Goal: Task Accomplishment & Management: Use online tool/utility

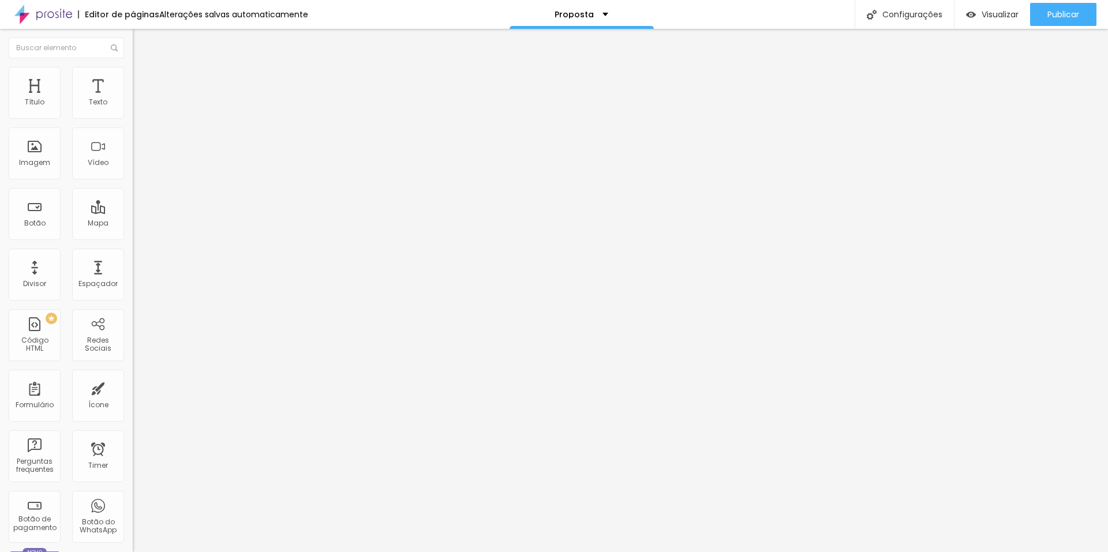
click at [133, 69] on li "Avançado" at bounding box center [199, 73] width 133 height 12
click at [133, 66] on img at bounding box center [138, 60] width 10 height 10
click at [32, 156] on div "Imagem" at bounding box center [35, 154] width 52 height 52
click at [133, 99] on span "Trocar imagem" at bounding box center [164, 94] width 63 height 10
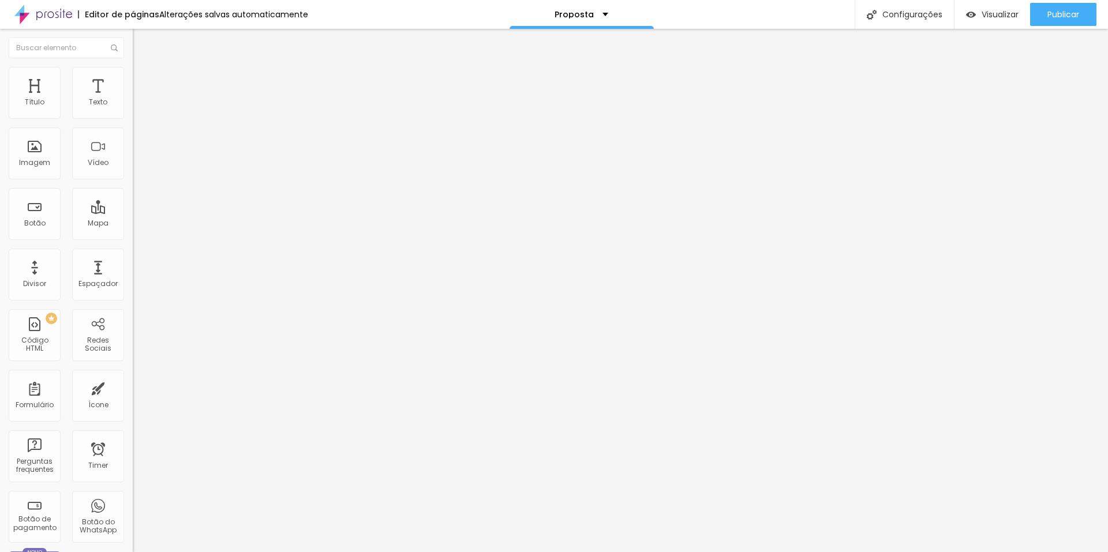
click at [133, 70] on img at bounding box center [138, 72] width 10 height 10
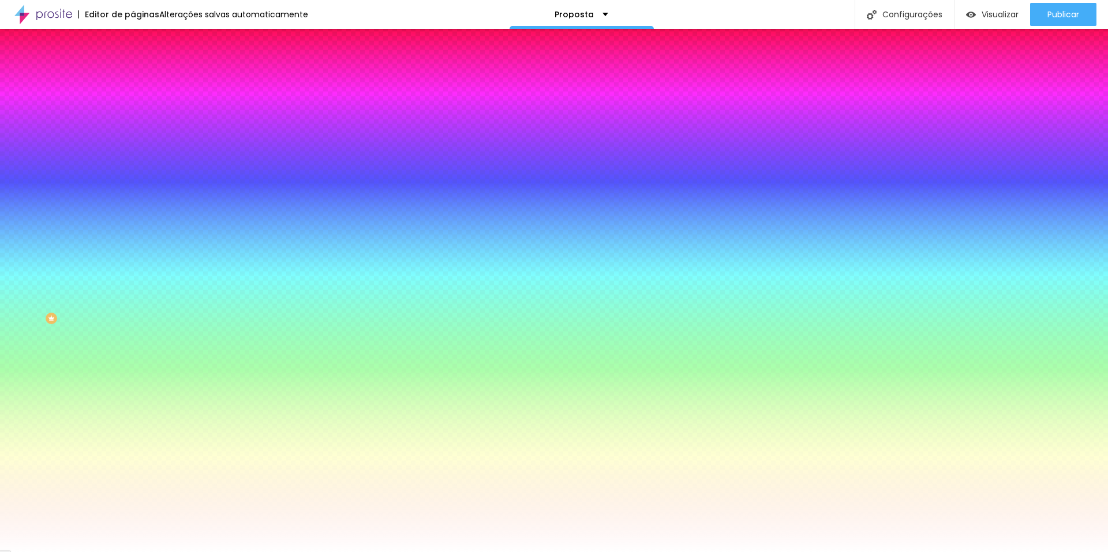
click at [133, 73] on ul "Conteúdo Estilo Avançado" at bounding box center [199, 72] width 133 height 35
click at [133, 65] on img at bounding box center [138, 60] width 10 height 10
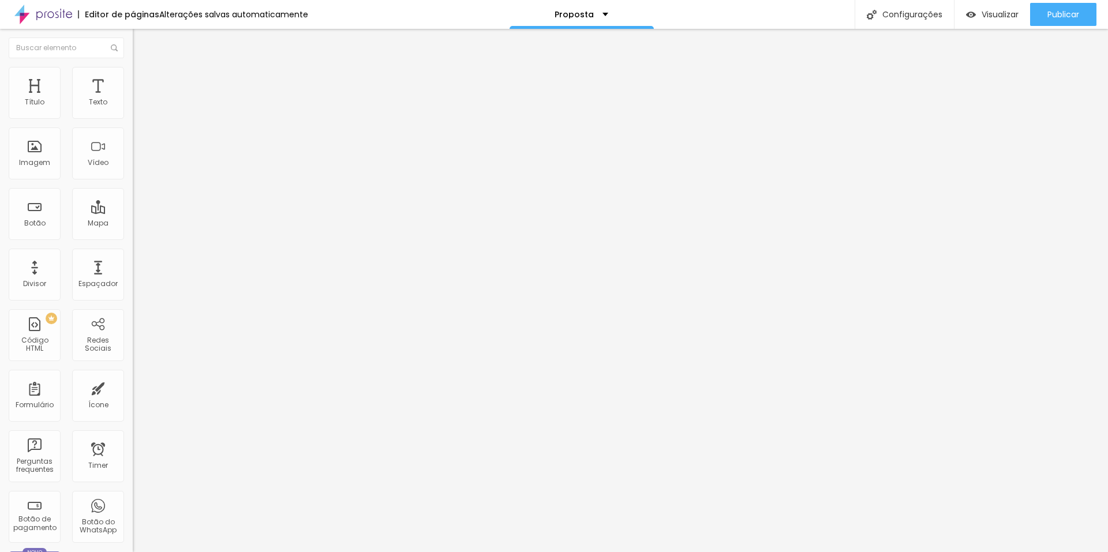
click at [133, 79] on img at bounding box center [138, 84] width 10 height 10
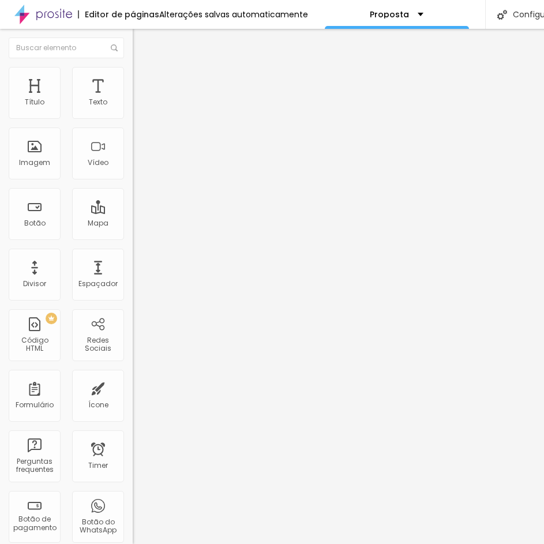
click at [133, 67] on li "Estilo" at bounding box center [199, 73] width 133 height 12
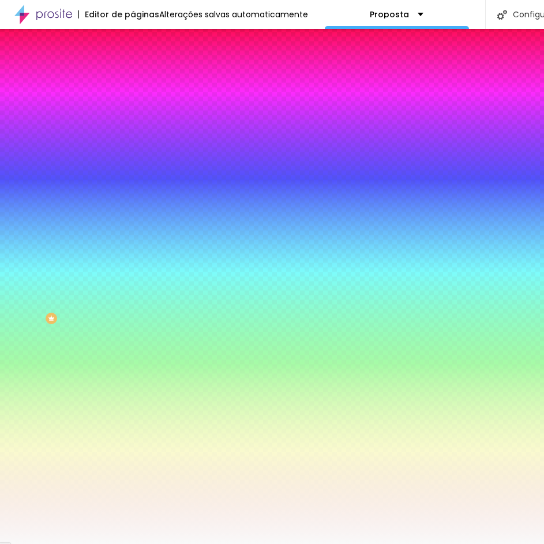
click at [133, 67] on li "Conteúdo" at bounding box center [199, 61] width 133 height 12
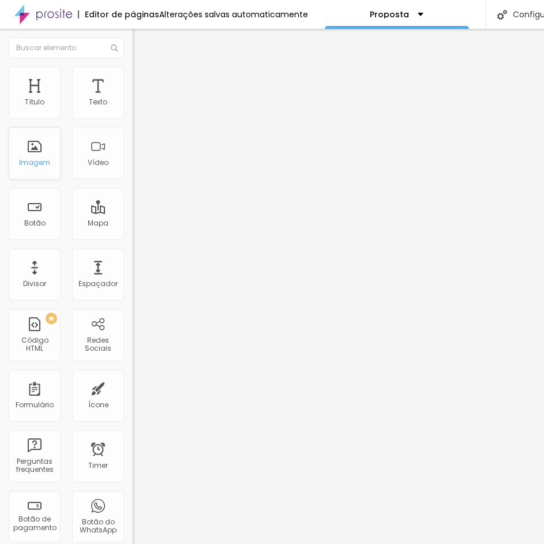
click at [44, 155] on div "Imagem" at bounding box center [35, 154] width 52 height 52
click at [133, 99] on span "Trocar imagem" at bounding box center [164, 94] width 63 height 10
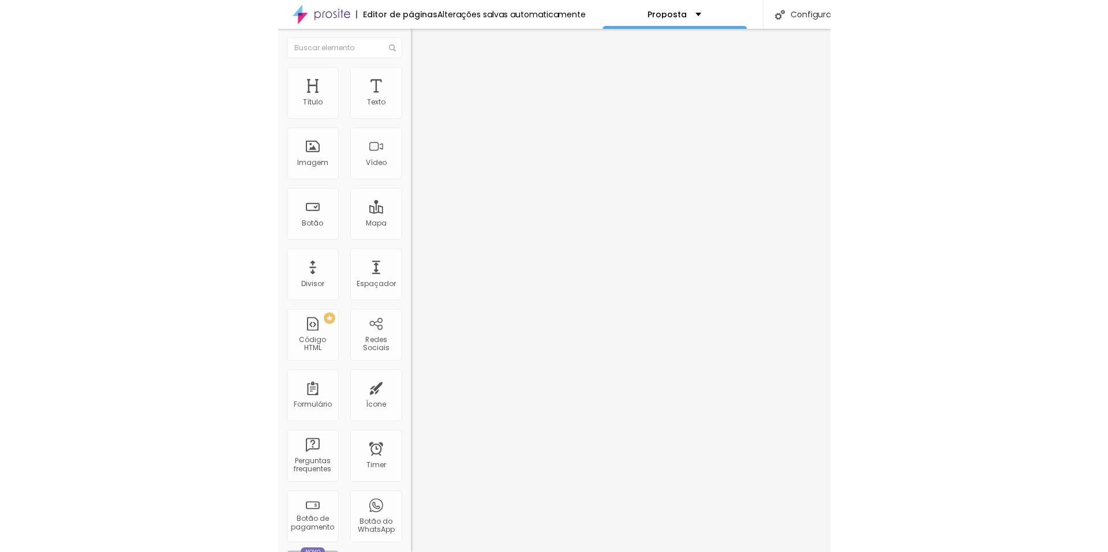
scroll to position [205, 0]
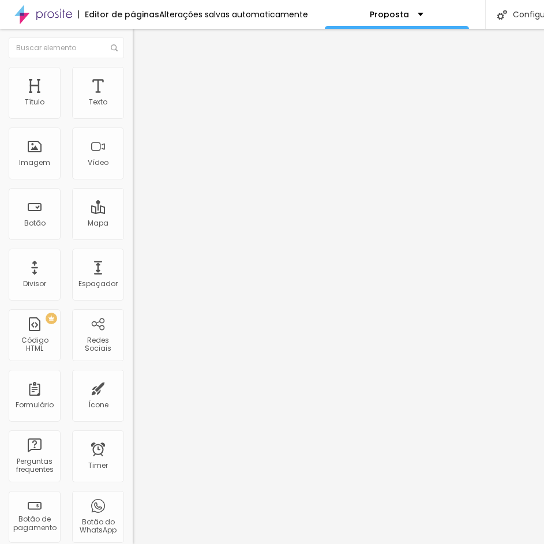
click at [133, 99] on span "Trocar imagem" at bounding box center [164, 94] width 63 height 10
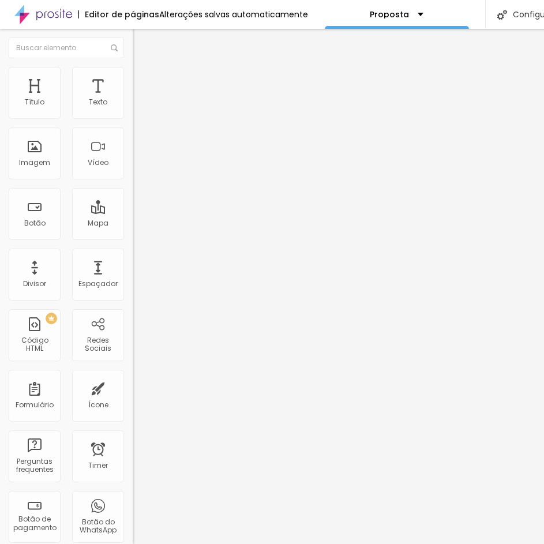
click at [133, 117] on div "Titulo 3 H3" at bounding box center [199, 111] width 133 height 9
click at [133, 129] on span "Titulo 4" at bounding box center [148, 123] width 31 height 12
click at [133, 79] on li "Avançado" at bounding box center [199, 73] width 133 height 12
click at [133, 66] on img at bounding box center [138, 60] width 10 height 10
click at [95, 110] on div "Texto" at bounding box center [98, 93] width 52 height 52
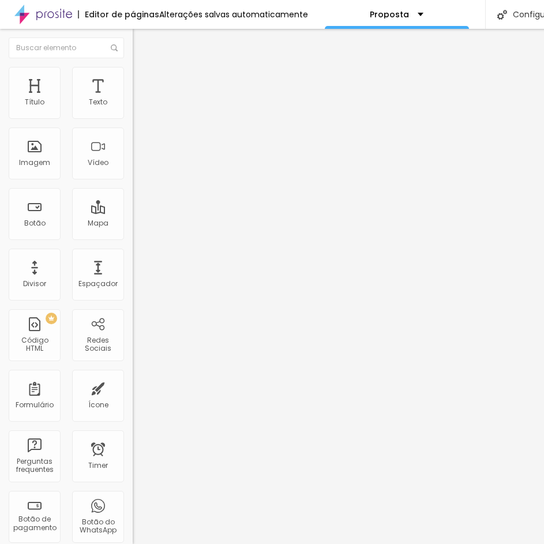
click at [141, 44] on img "button" at bounding box center [145, 42] width 9 height 9
type input "220"
click at [133, 212] on input "range" at bounding box center [170, 216] width 74 height 9
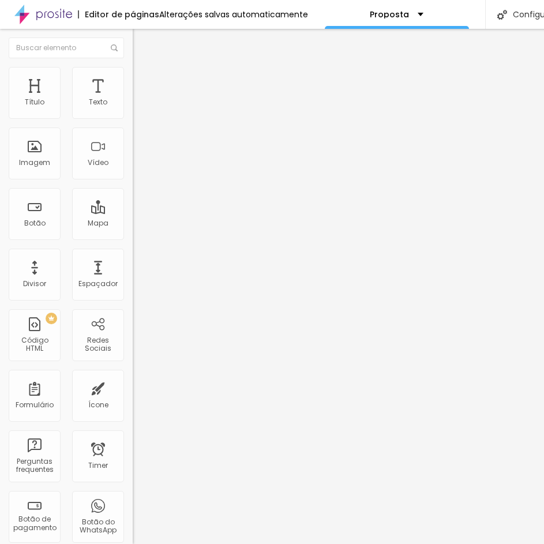
click at [143, 80] on span "Avançado" at bounding box center [162, 75] width 38 height 10
click at [133, 99] on span "Trocar imagem" at bounding box center [164, 94] width 63 height 10
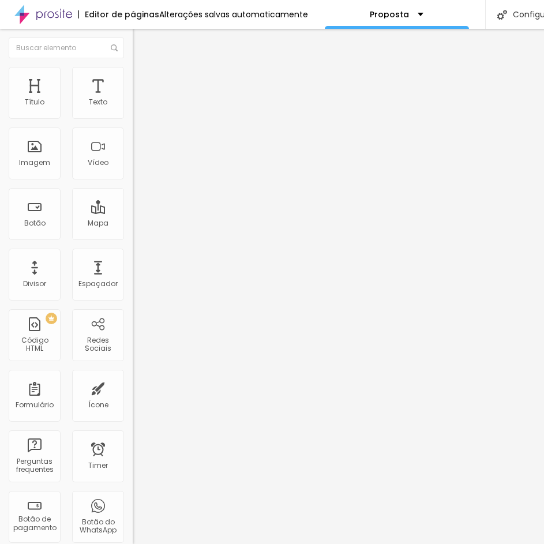
click at [133, 136] on span "Titulo 5" at bounding box center [145, 131] width 25 height 10
click at [133, 144] on span "Titulo 6" at bounding box center [144, 139] width 22 height 9
click at [133, 132] on div "Titulo 5 H5" at bounding box center [199, 128] width 133 height 7
click at [245, 18] on div "Alterações salvas automaticamente" at bounding box center [233, 14] width 149 height 8
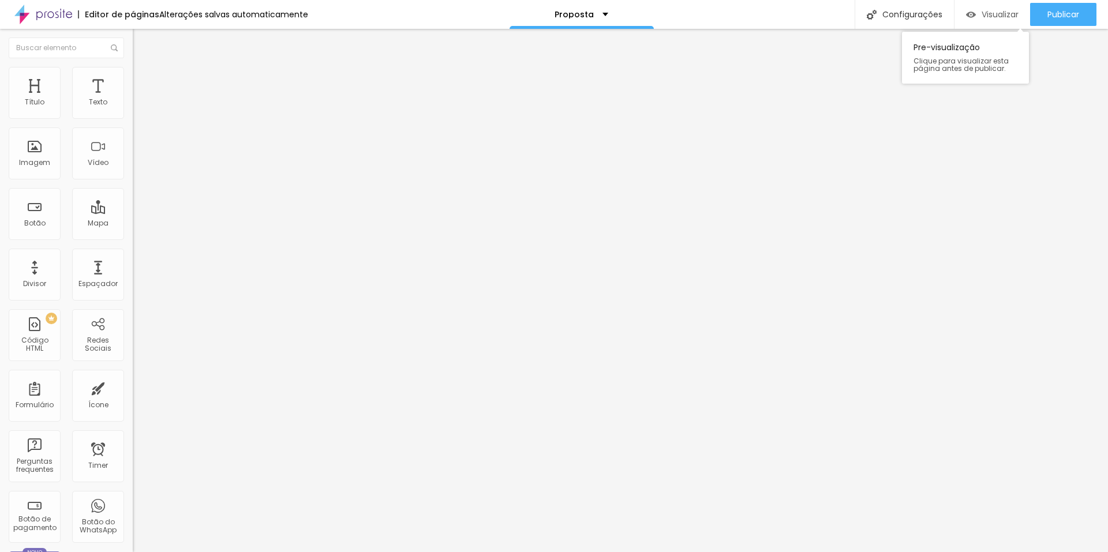
click at [985, 12] on span "Visualizar" at bounding box center [1000, 14] width 37 height 9
click at [982, 10] on span "Visualizar" at bounding box center [1000, 14] width 37 height 9
click at [141, 39] on div "Editar Título" at bounding box center [174, 42] width 66 height 9
click at [49, 162] on div "Imagem" at bounding box center [34, 163] width 31 height 8
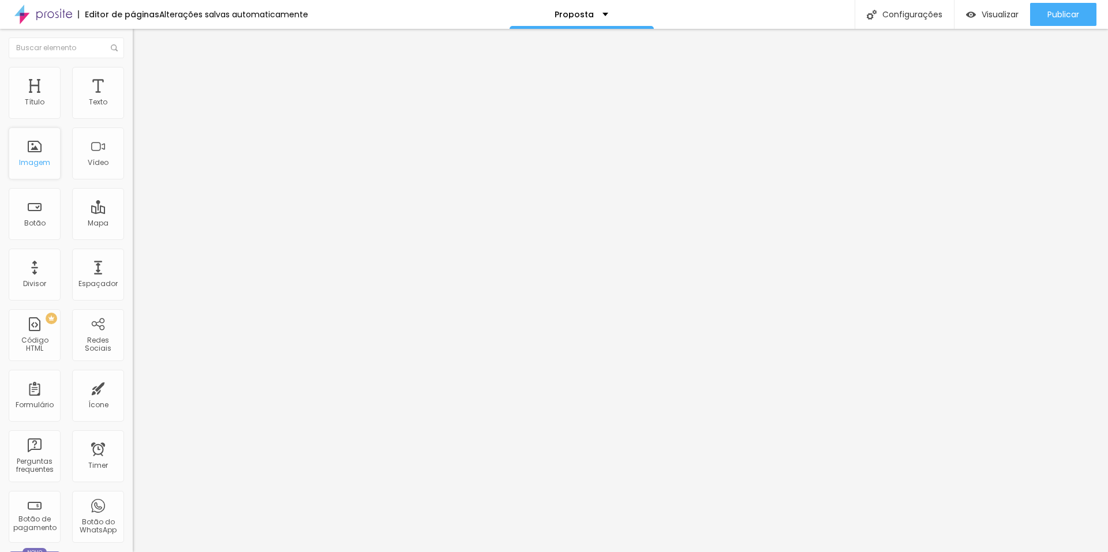
click at [42, 166] on div "Imagem" at bounding box center [34, 163] width 31 height 8
click at [143, 79] on span "Estilo" at bounding box center [152, 75] width 18 height 10
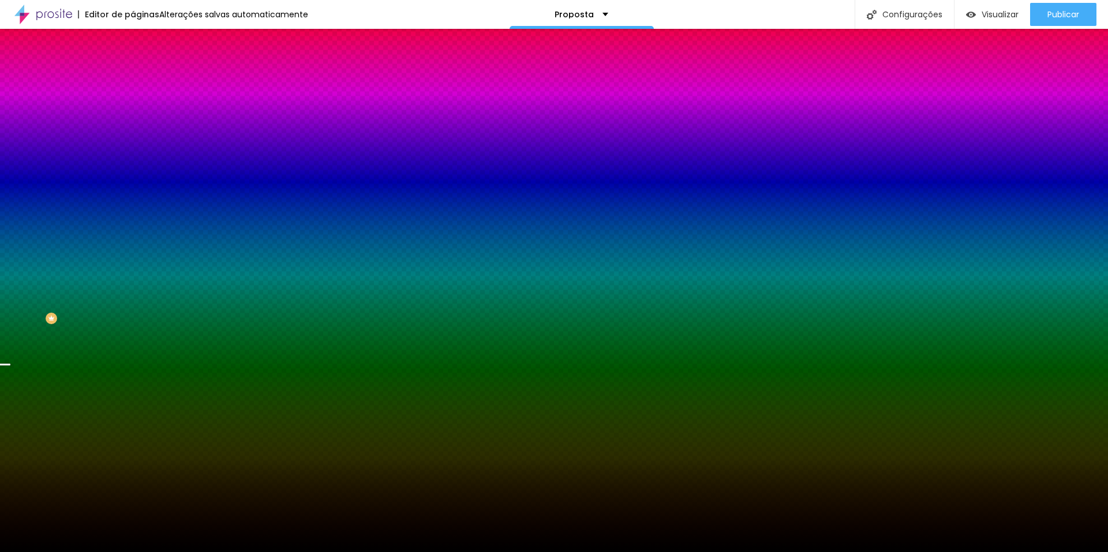
click at [133, 79] on li "Avançado" at bounding box center [199, 85] width 133 height 12
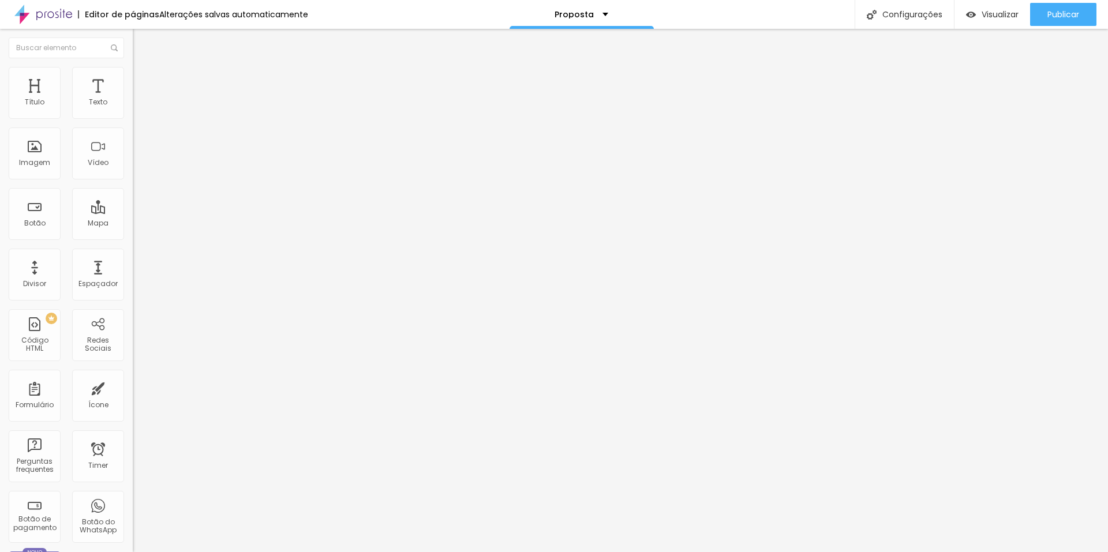
click at [143, 79] on span "Estilo" at bounding box center [152, 75] width 18 height 10
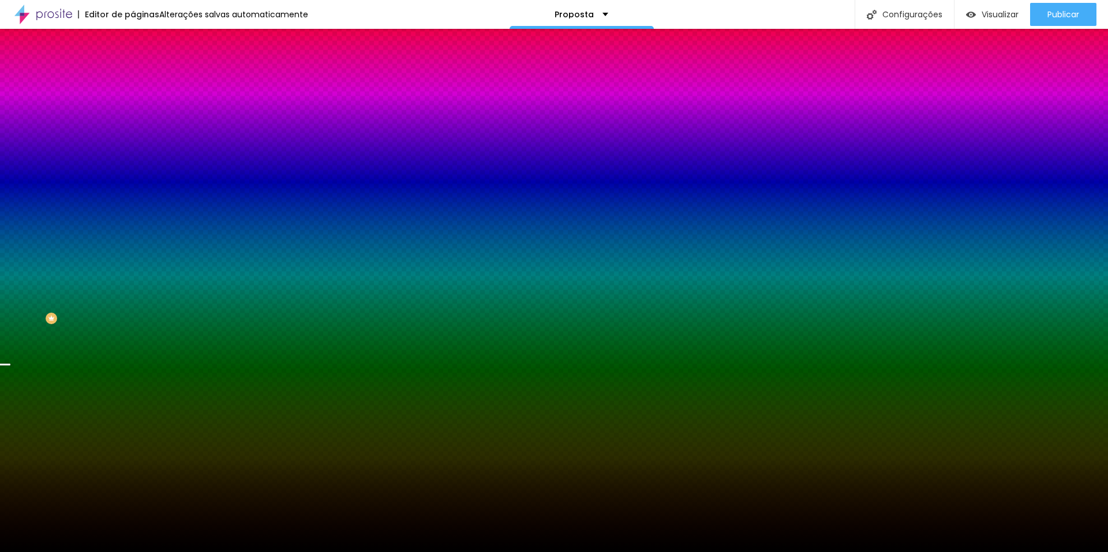
click at [133, 120] on span "Parallax" at bounding box center [147, 115] width 28 height 10
click at [133, 196] on button "Voltar ao padrão" at bounding box center [172, 188] width 79 height 13
click at [184, 182] on span "DESATIVADO" at bounding box center [205, 178] width 42 height 7
click at [133, 207] on button "button" at bounding box center [141, 201] width 16 height 12
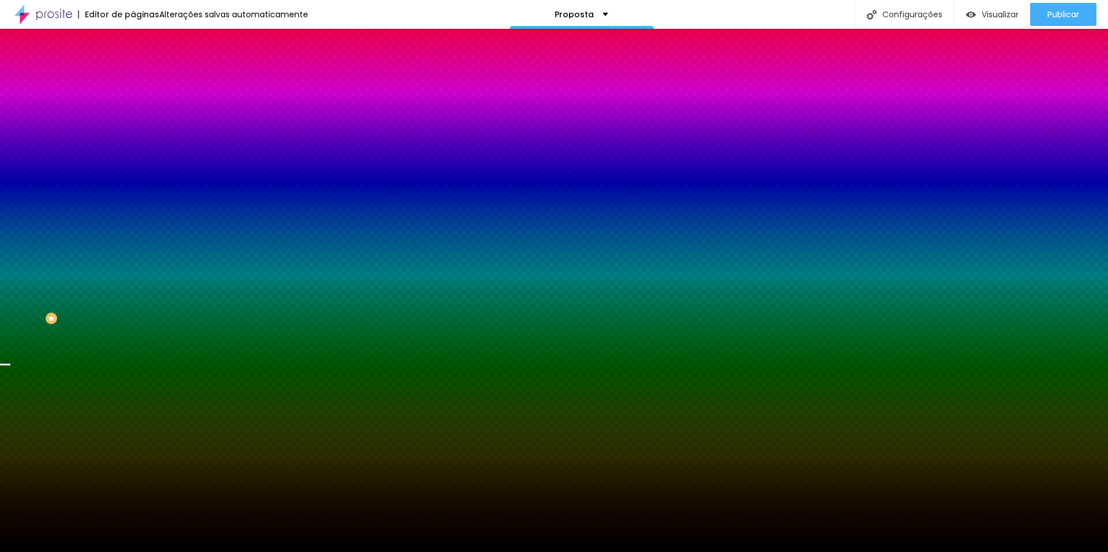
radio input "false"
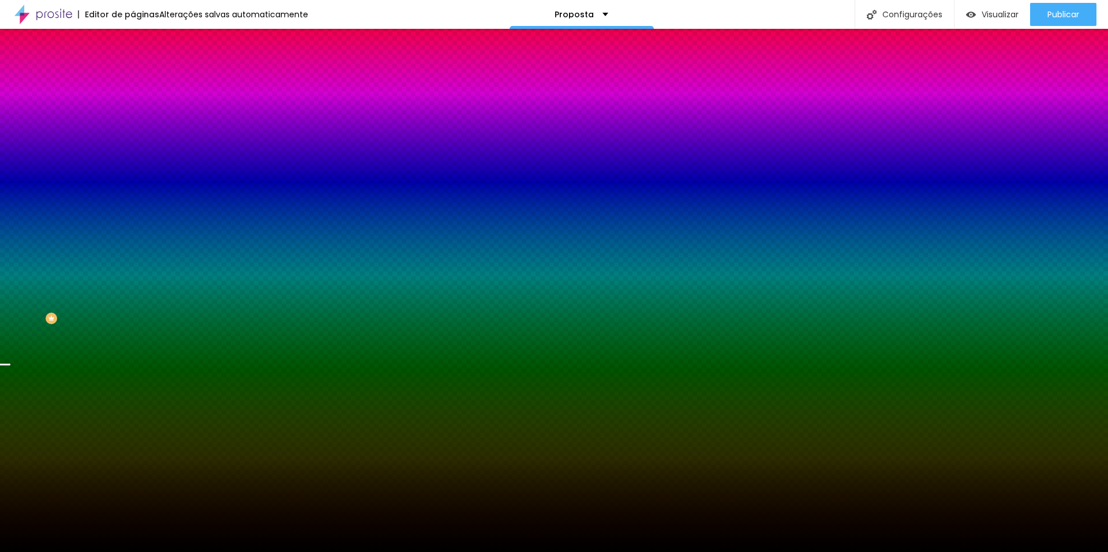
radio input "false"
radio input "true"
radio input "false"
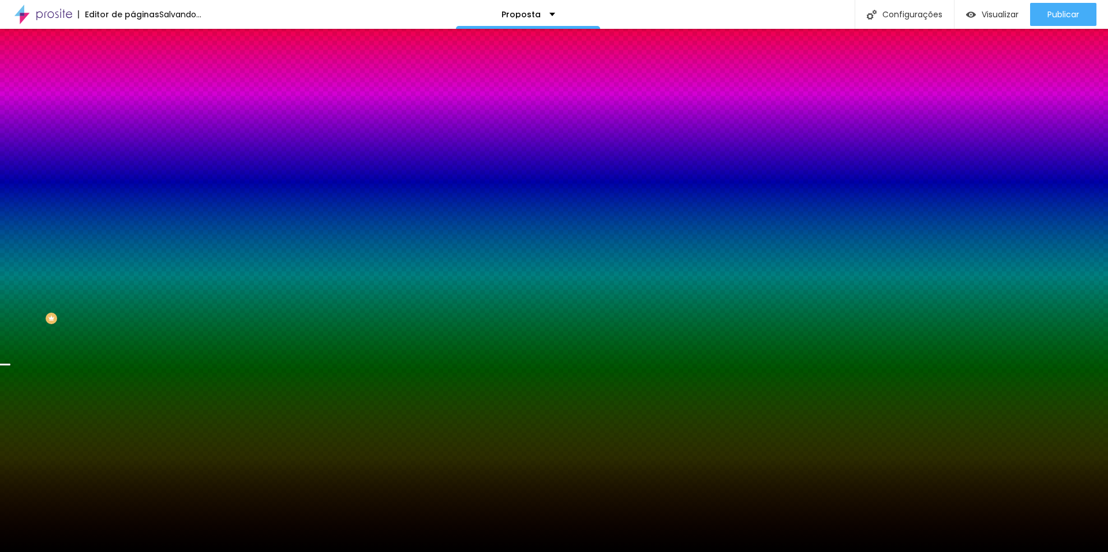
radio input "false"
radio input "true"
click at [70, 552] on div at bounding box center [554, 552] width 1108 height 0
click at [143, 68] on span "Conteúdo" at bounding box center [161, 63] width 36 height 10
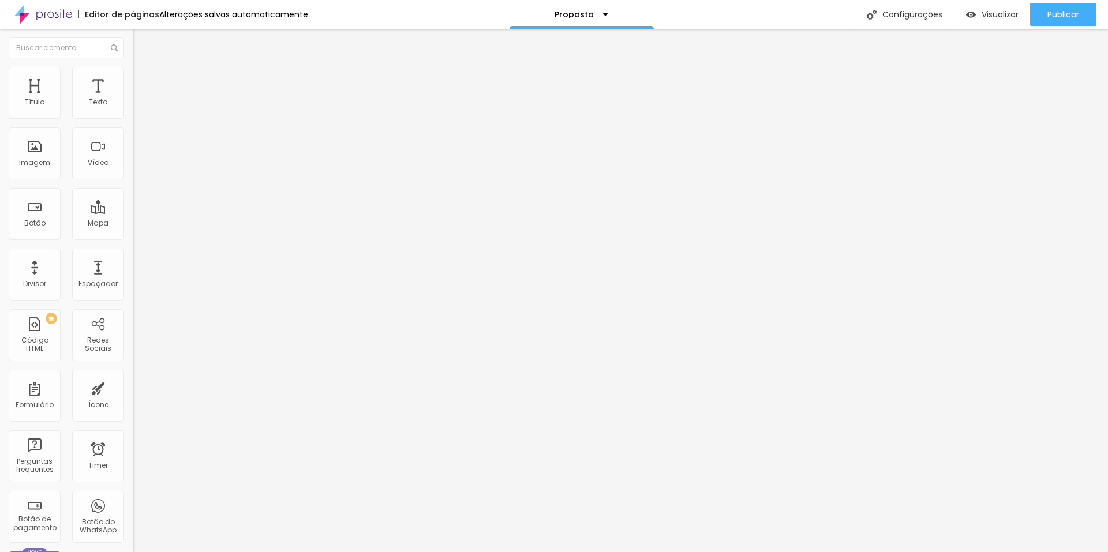
click at [133, 105] on span "Encaixotado" at bounding box center [155, 100] width 45 height 10
click at [133, 123] on span "Completo" at bounding box center [150, 118] width 35 height 10
click at [143, 80] on span "Estilo" at bounding box center [152, 75] width 18 height 10
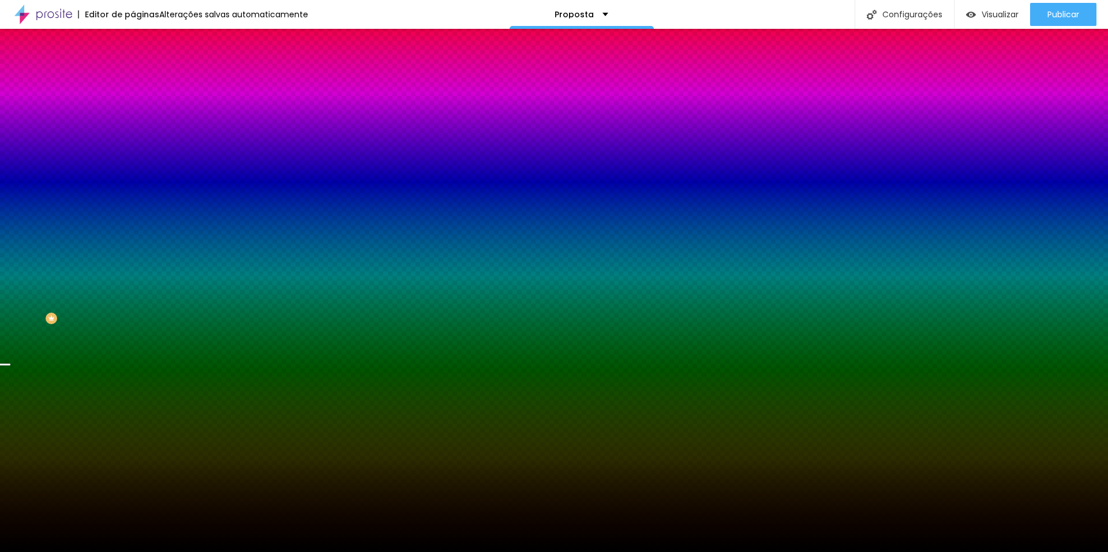
click at [133, 87] on li "Avançado" at bounding box center [199, 85] width 133 height 12
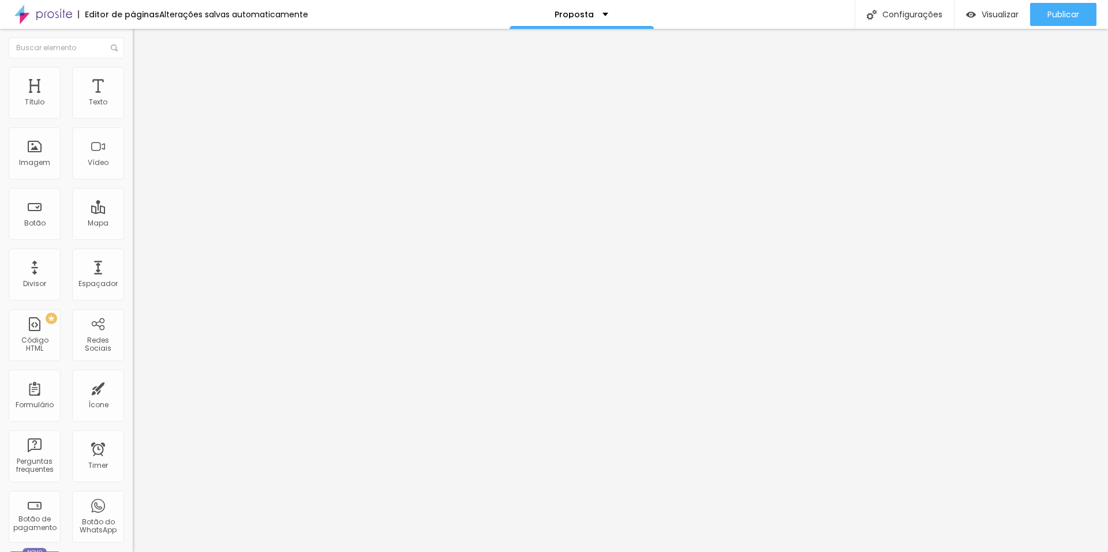
click at [133, 71] on img at bounding box center [138, 72] width 10 height 10
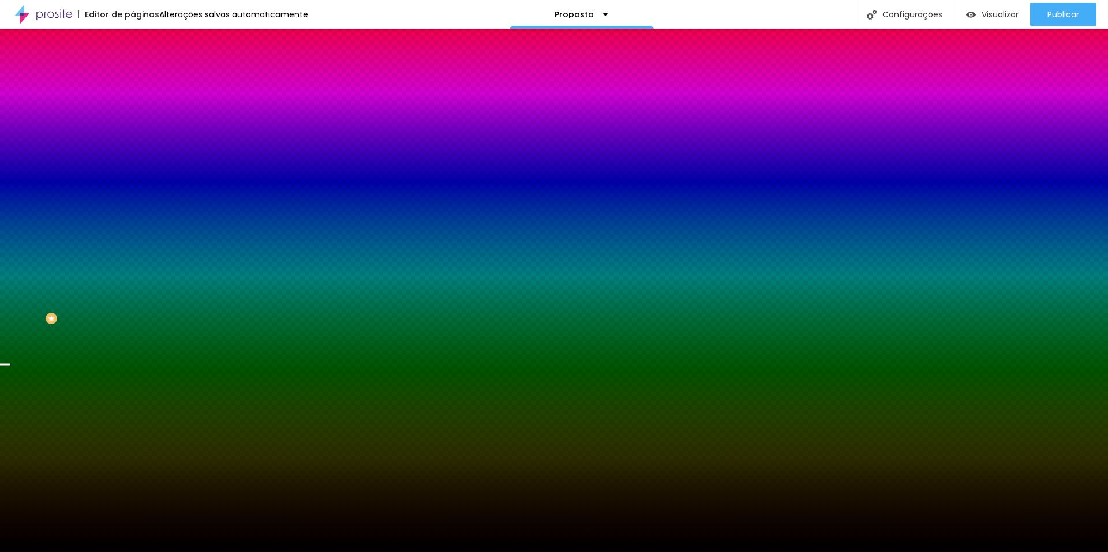
click at [133, 106] on span "Trocar imagem" at bounding box center [164, 101] width 63 height 10
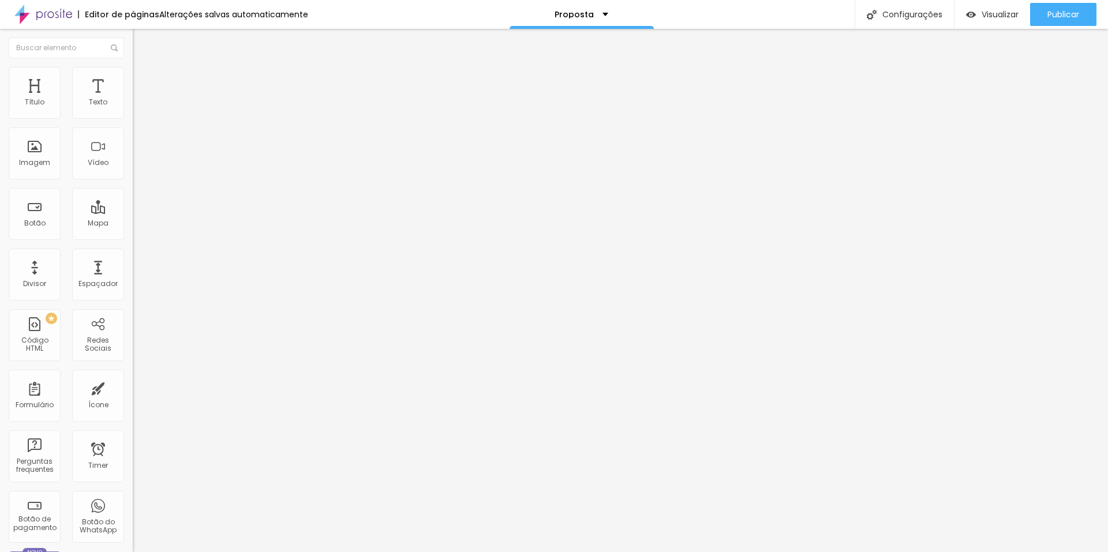
click at [141, 45] on img "button" at bounding box center [145, 42] width 9 height 9
click at [133, 166] on div at bounding box center [199, 152] width 133 height 28
click at [133, 166] on div at bounding box center [199, 160] width 133 height 9
click at [133, 99] on span "Adicionar imagem" at bounding box center [170, 94] width 74 height 10
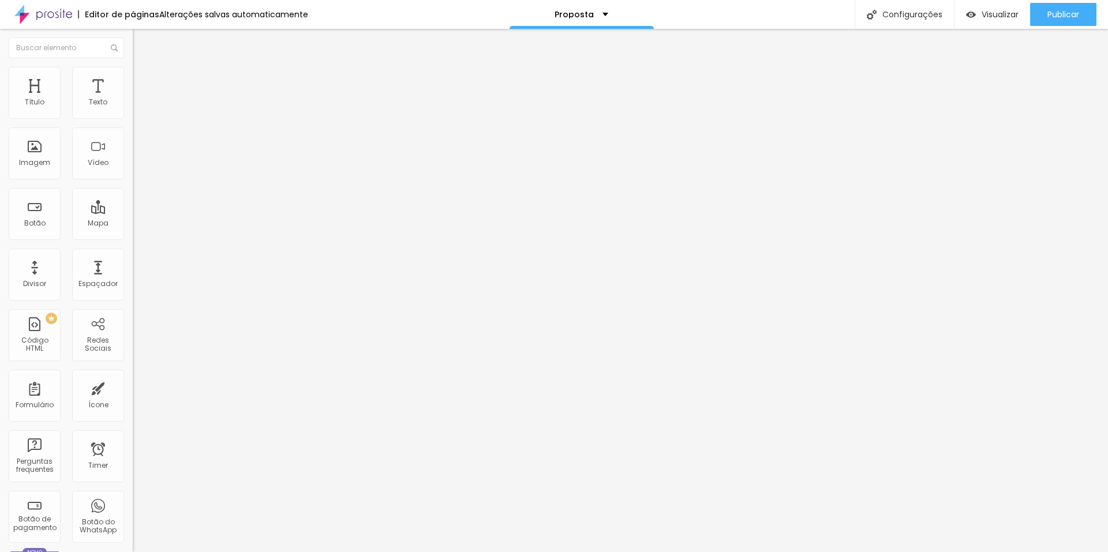
drag, startPoint x: 125, startPoint y: 162, endPoint x: 119, endPoint y: 167, distance: 7.4
click at [133, 211] on div "Proporção Original Cinema 16:9 Padrão 4:3 Quadrado 1:1 Original" at bounding box center [199, 189] width 133 height 46
click at [133, 181] on span "Original" at bounding box center [147, 176] width 28 height 10
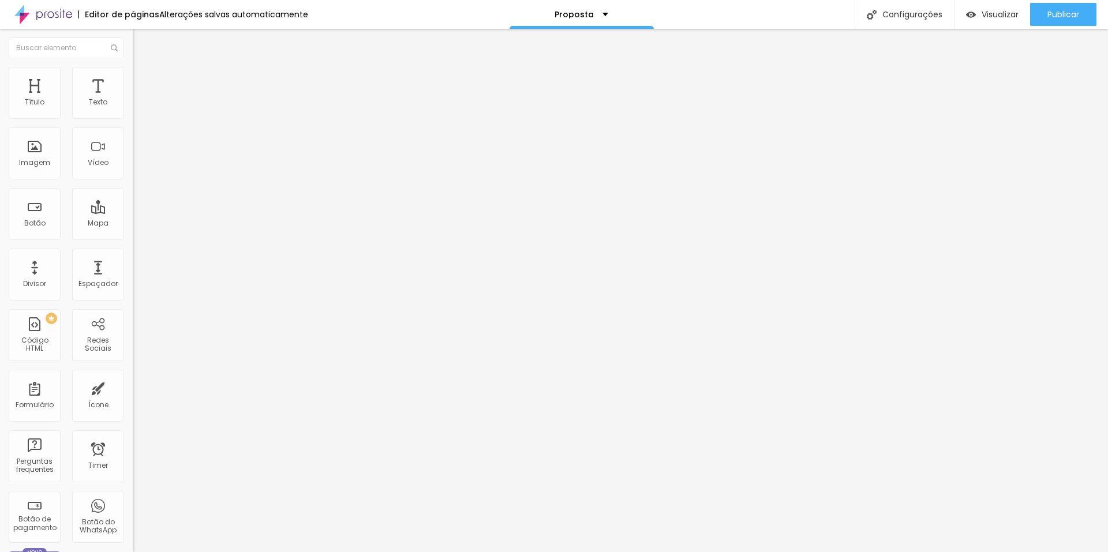
click at [133, 195] on span "Padrão" at bounding box center [146, 190] width 26 height 10
click at [133, 188] on span "Cinema" at bounding box center [147, 183] width 29 height 10
click at [133, 98] on div "Trocar imagem" at bounding box center [199, 94] width 133 height 8
click at [143, 78] on span "Estilo" at bounding box center [152, 75] width 18 height 10
click at [133, 119] on div at bounding box center [199, 114] width 133 height 10
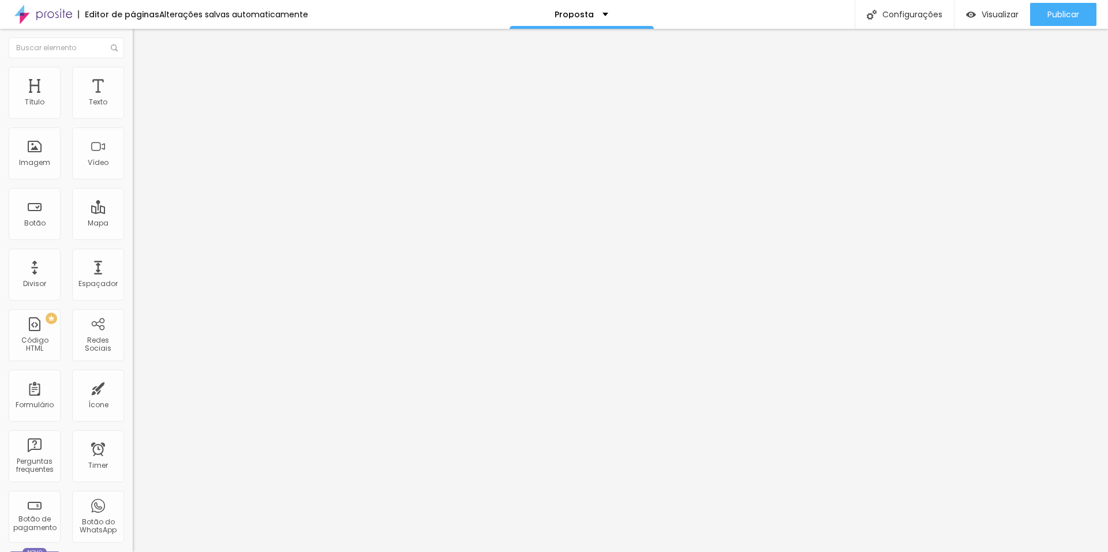
click at [133, 119] on div "Tamanho 100 px %" at bounding box center [199, 104] width 133 height 29
type input "40"
click at [133, 118] on input "range" at bounding box center [170, 113] width 74 height 9
type input "35"
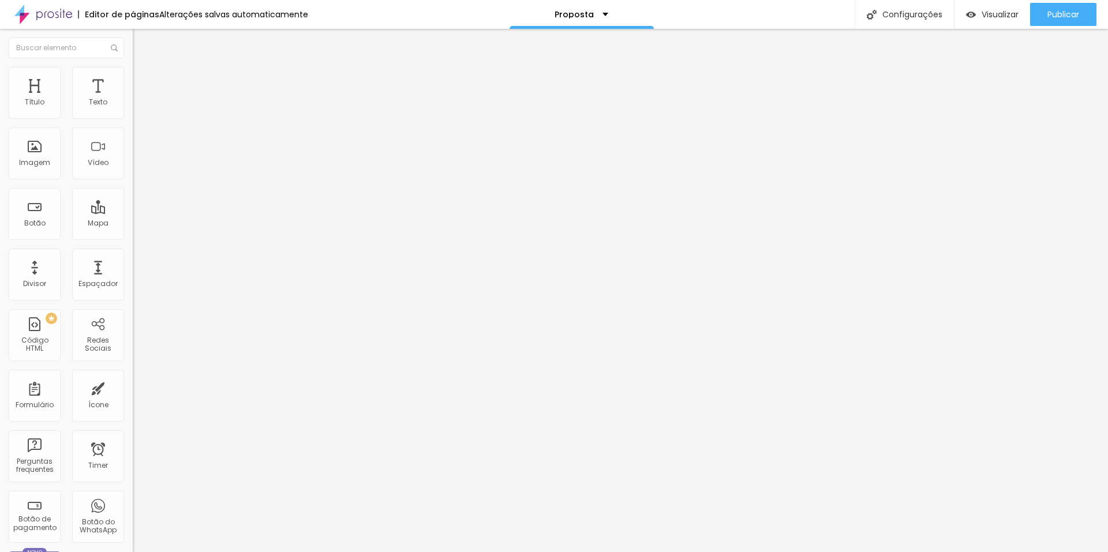
type input "35"
type input "30"
type input "25"
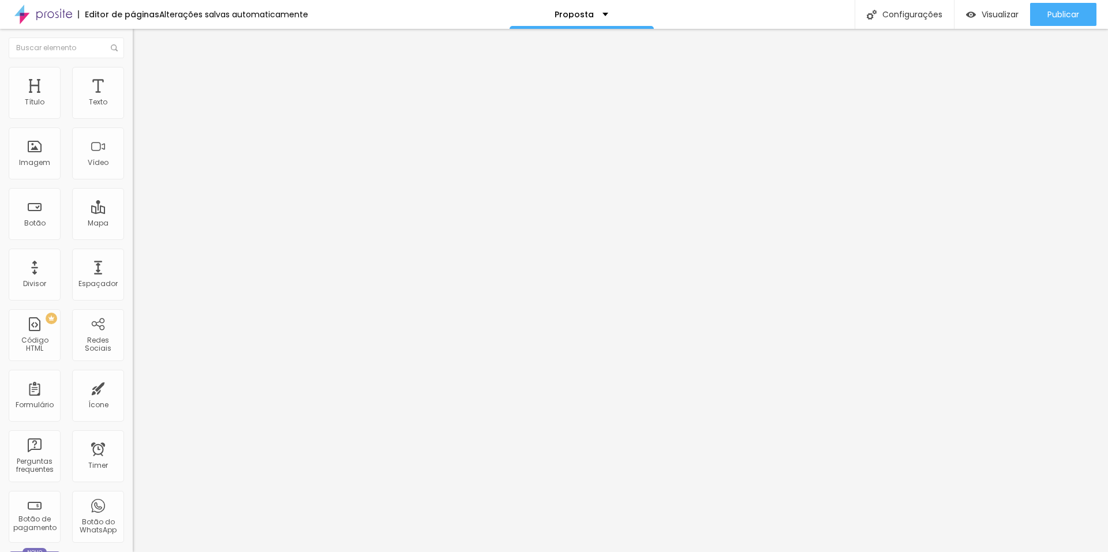
type input "15"
type input "10"
type input "15"
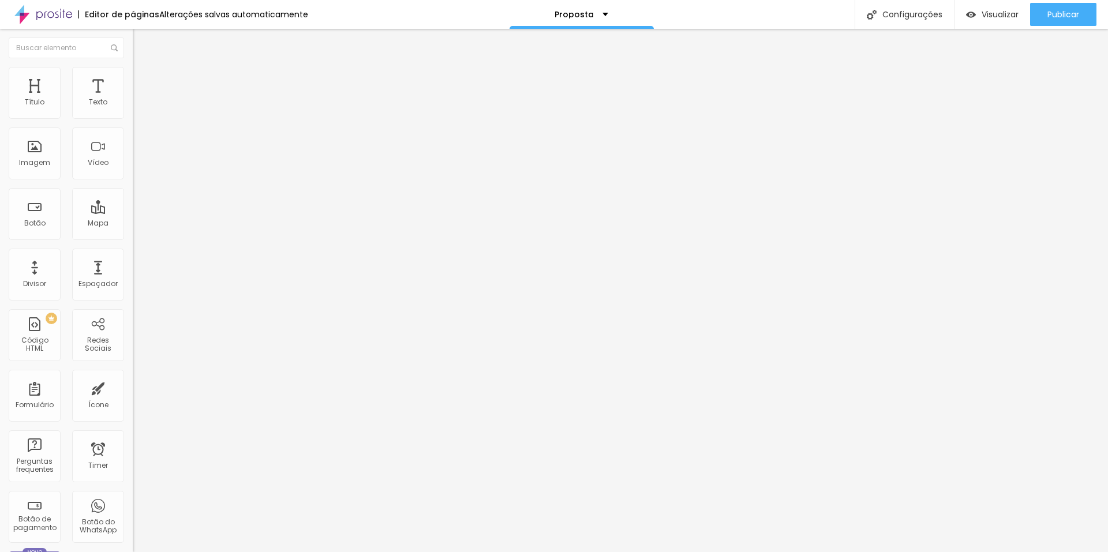
drag, startPoint x: 47, startPoint y: 124, endPoint x: 18, endPoint y: 128, distance: 29.1
type input "15"
click at [133, 118] on input "range" at bounding box center [170, 113] width 74 height 9
click at [143, 68] on span "Conteúdo" at bounding box center [161, 63] width 36 height 10
click at [133, 181] on span "16:9 Cinema" at bounding box center [155, 176] width 44 height 10
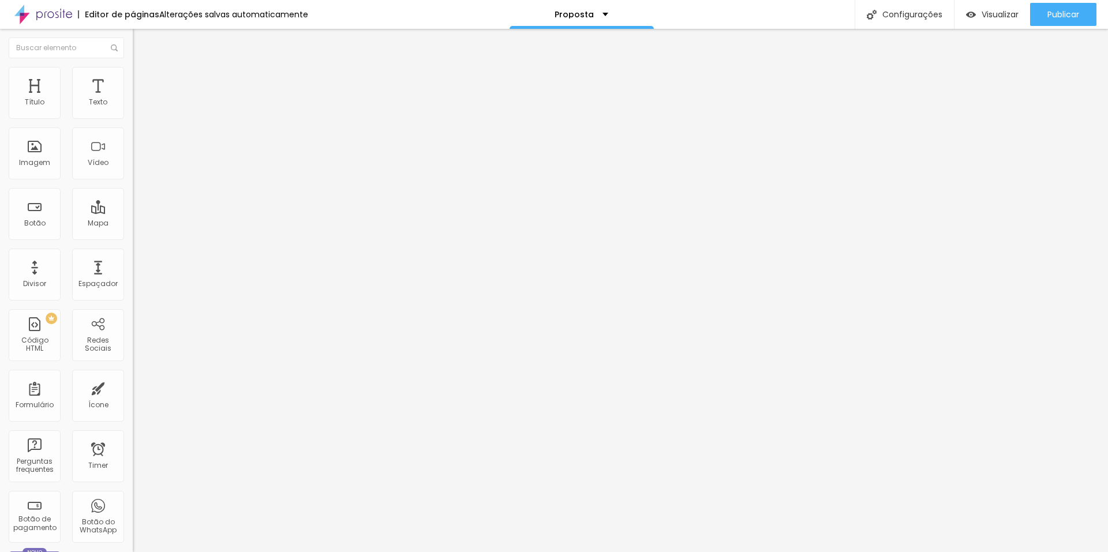
click at [133, 199] on span "Padrão" at bounding box center [146, 194] width 26 height 10
click at [133, 206] on span "Quadrado" at bounding box center [152, 201] width 38 height 10
click at [133, 212] on span "Original" at bounding box center [147, 208] width 28 height 10
click at [133, 201] on span "Quadrado" at bounding box center [152, 197] width 38 height 10
click at [143, 78] on span "Estilo" at bounding box center [152, 75] width 18 height 10
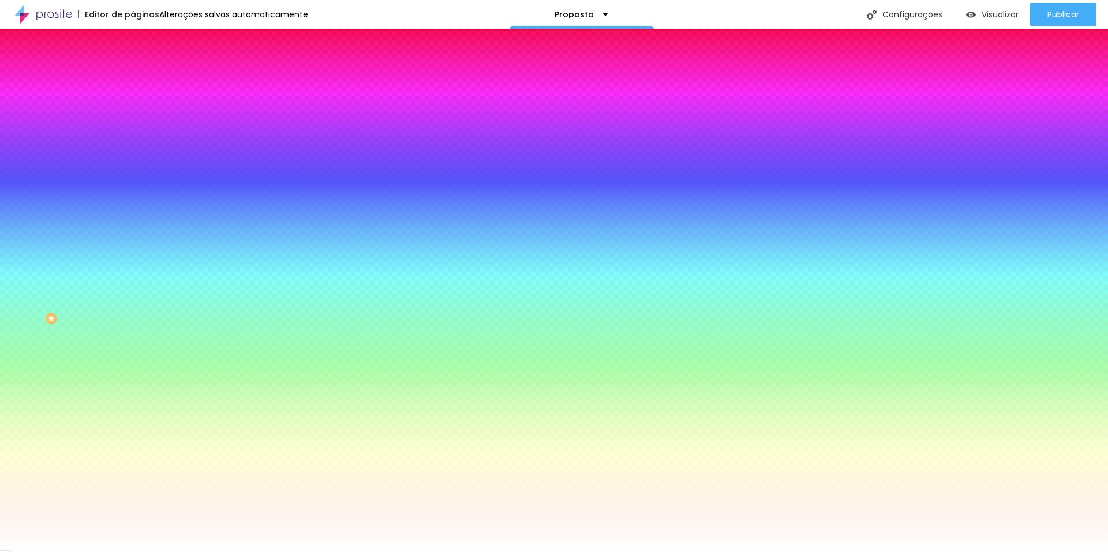
click at [133, 87] on li "Avançado" at bounding box center [199, 85] width 133 height 12
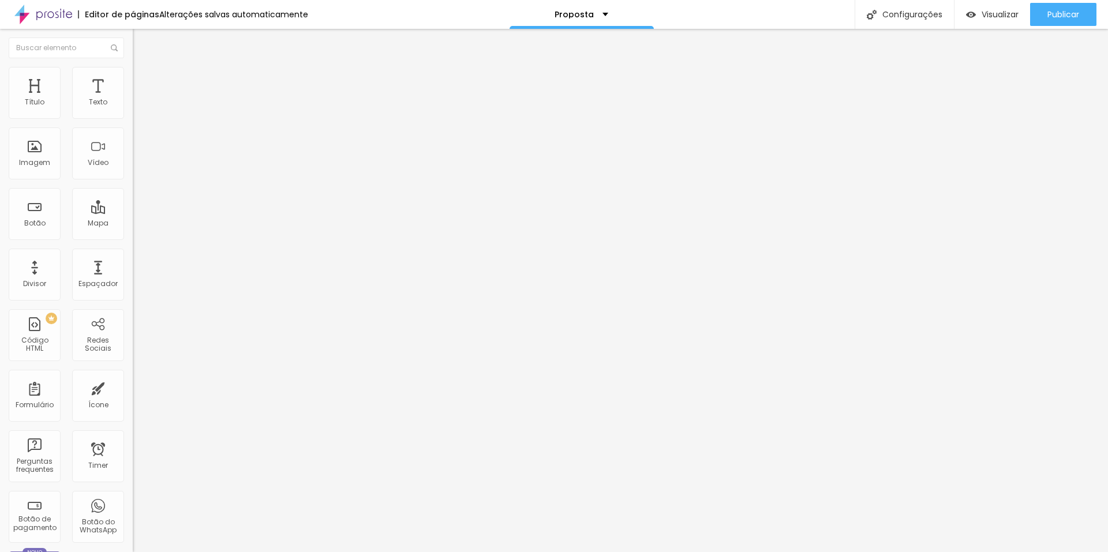
type input "25"
type input "30"
type input "35"
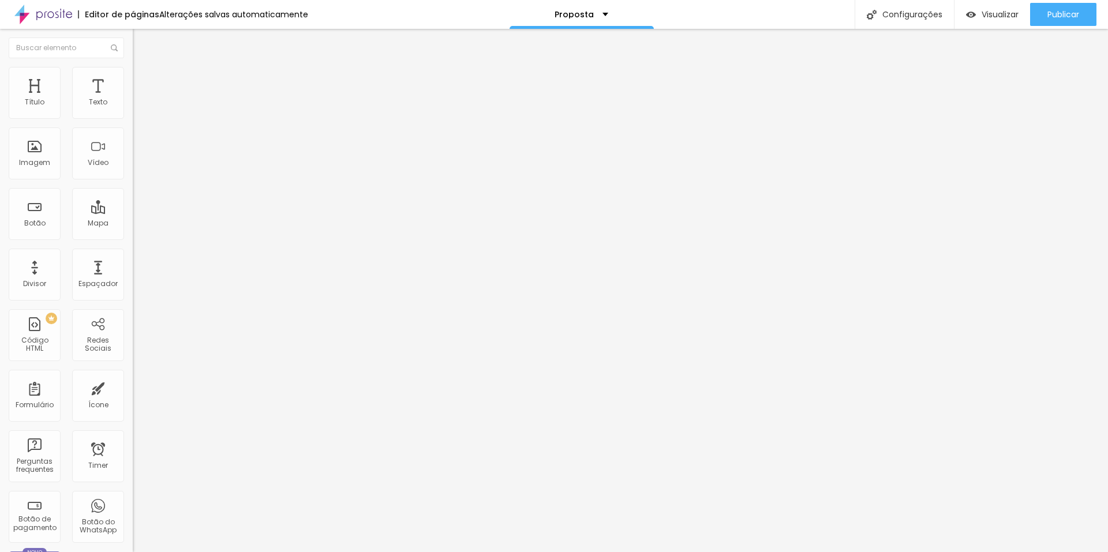
type input "35"
type input "40"
type input "45"
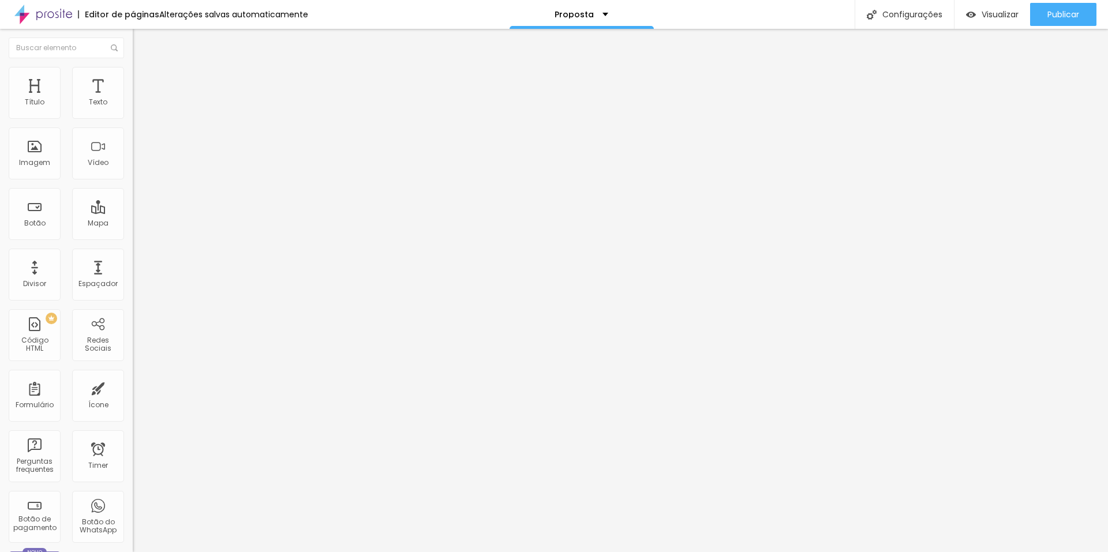
type input "50"
type input "45"
type input "40"
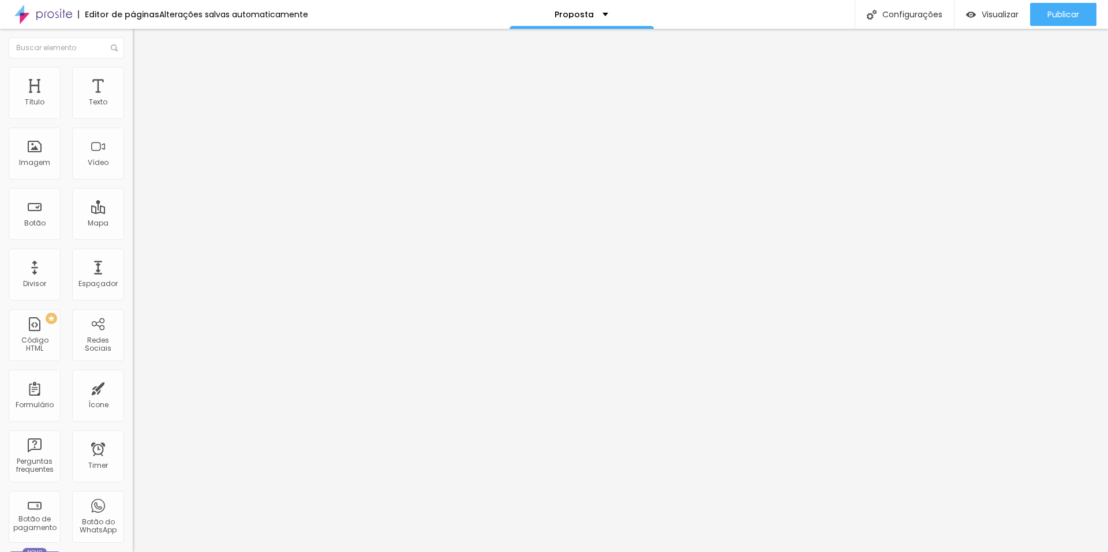
type input "40"
type input "35"
type input "30"
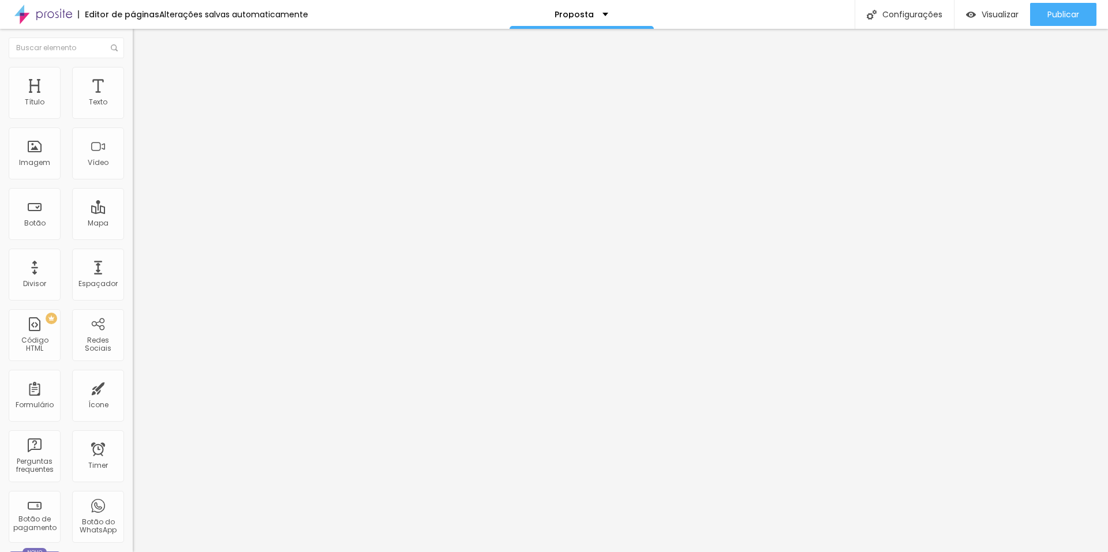
type input "25"
type input "20"
type input "15"
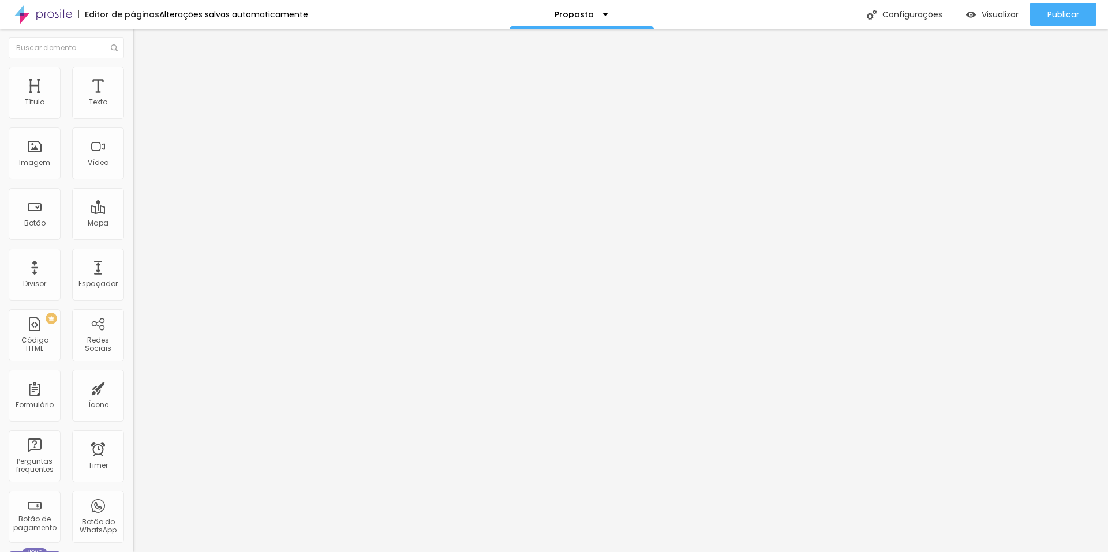
type input "15"
type input "10"
type input "5"
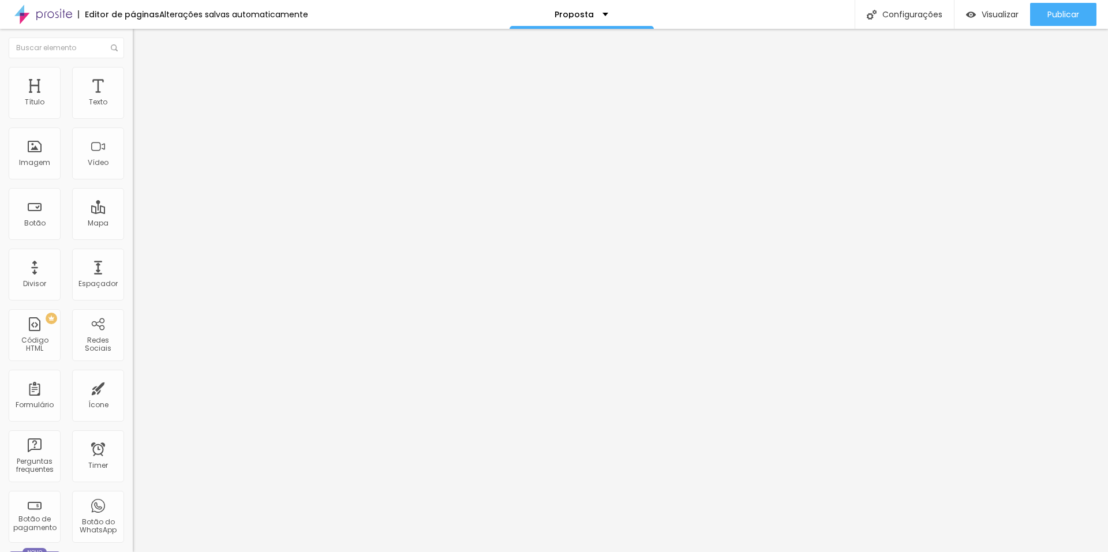
type input "10"
type input "5"
type input "0"
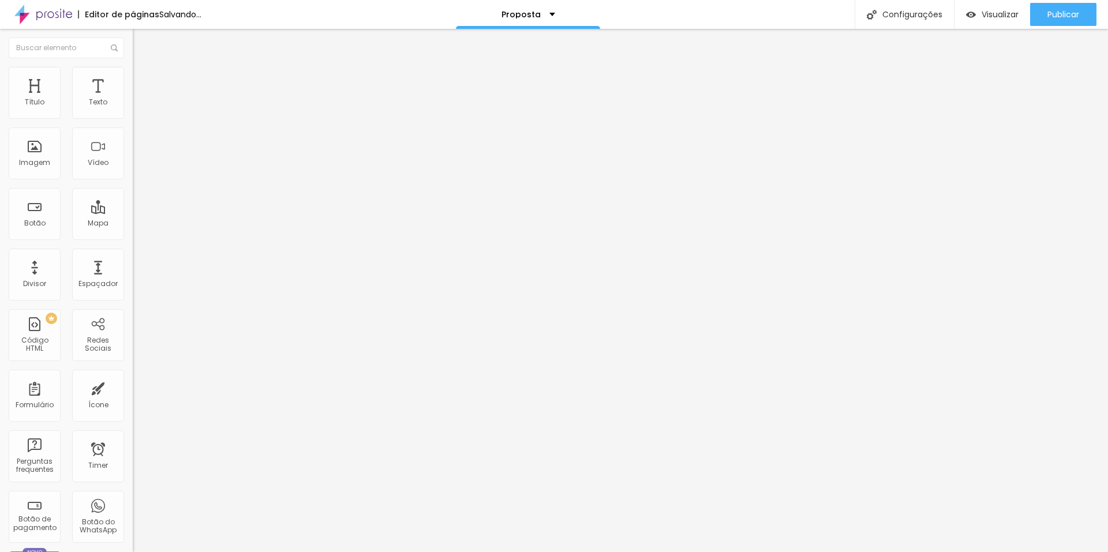
type input "0"
type input "5"
type input "10"
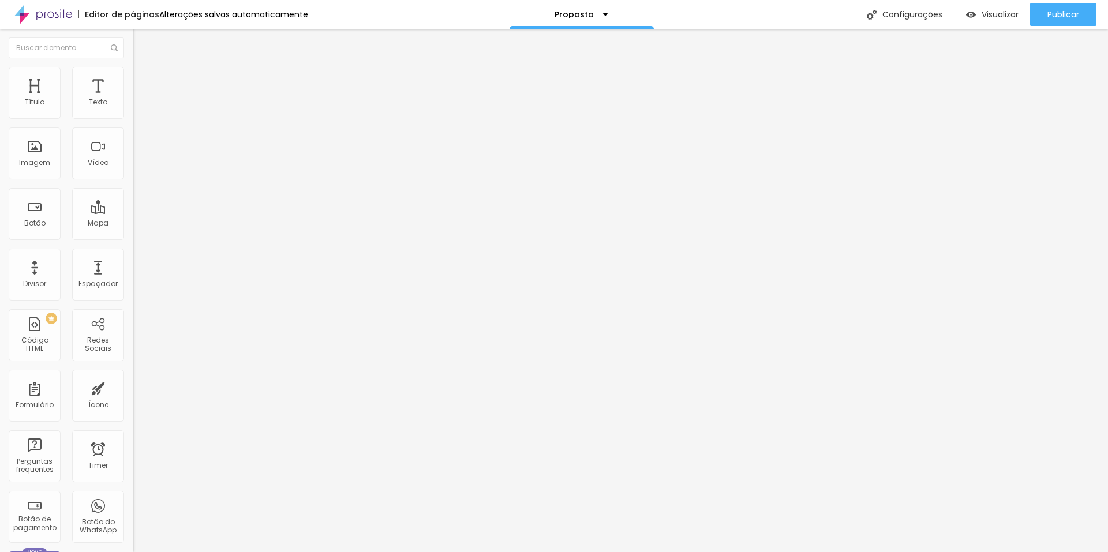
drag, startPoint x: 50, startPoint y: 114, endPoint x: 35, endPoint y: 126, distance: 19.7
type input "10"
click at [133, 224] on input "range" at bounding box center [170, 228] width 74 height 9
click at [133, 73] on img at bounding box center [138, 72] width 10 height 10
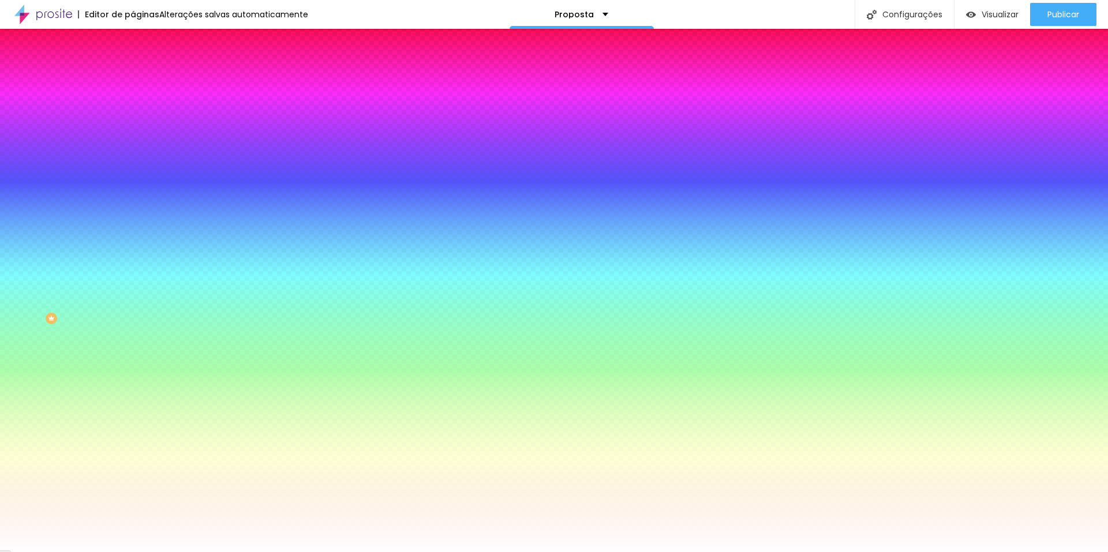
click at [143, 68] on span "Conteúdo" at bounding box center [161, 63] width 36 height 10
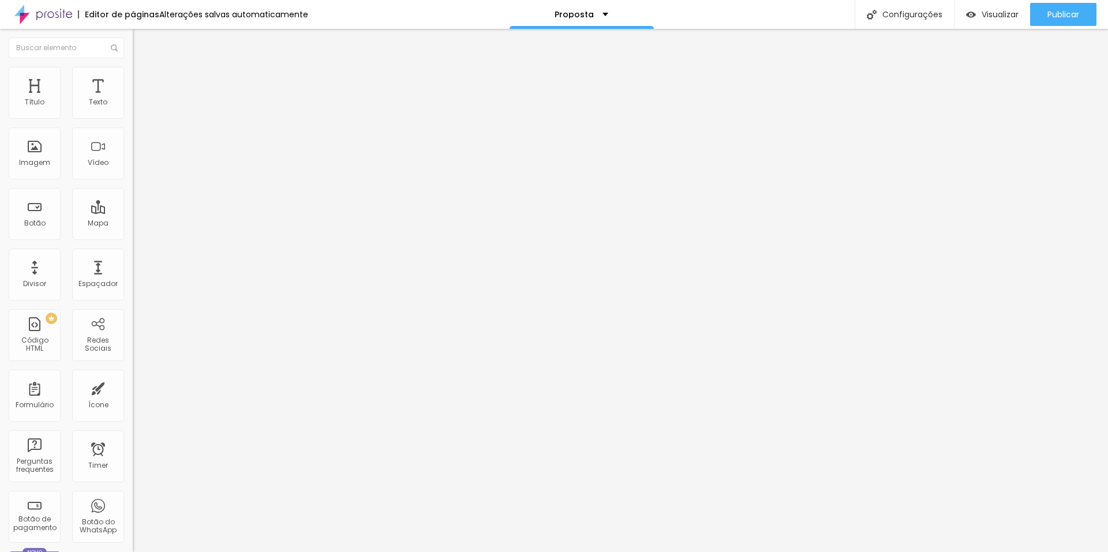
click at [133, 114] on img at bounding box center [137, 110] width 8 height 8
click at [133, 116] on img at bounding box center [137, 119] width 8 height 8
click at [141, 40] on img "button" at bounding box center [145, 42] width 9 height 9
click at [133, 281] on div "Editar Texto Estilo Avançado 18 Tamanho do texto 0 Espaço entre letras 1.4 Altu…" at bounding box center [199, 291] width 133 height 524
click at [133, 212] on div at bounding box center [199, 217] width 133 height 10
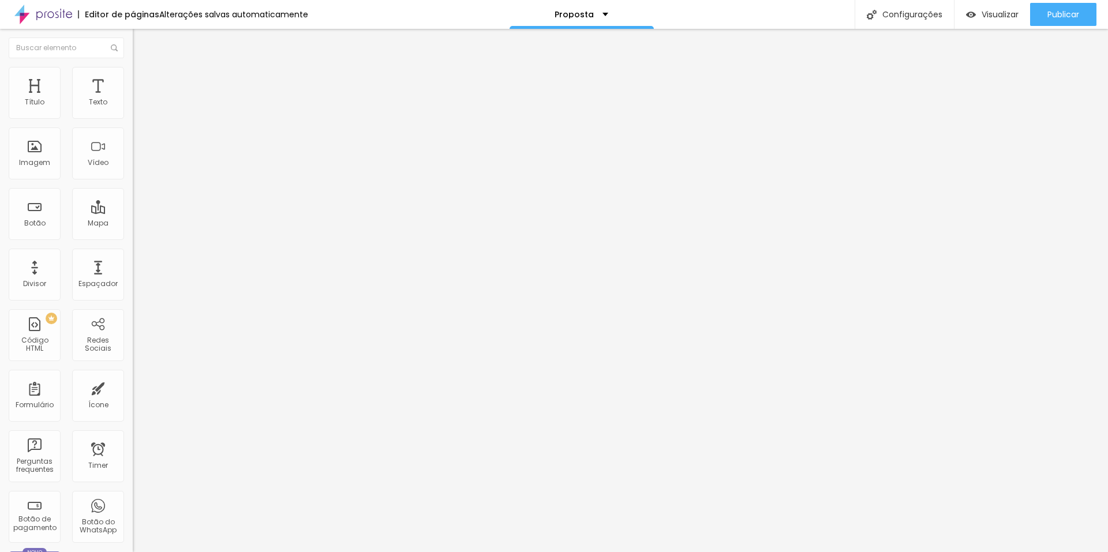
type input "13"
click at [133, 212] on input "range" at bounding box center [170, 216] width 74 height 9
click at [133, 223] on input "13" at bounding box center [154, 229] width 43 height 12
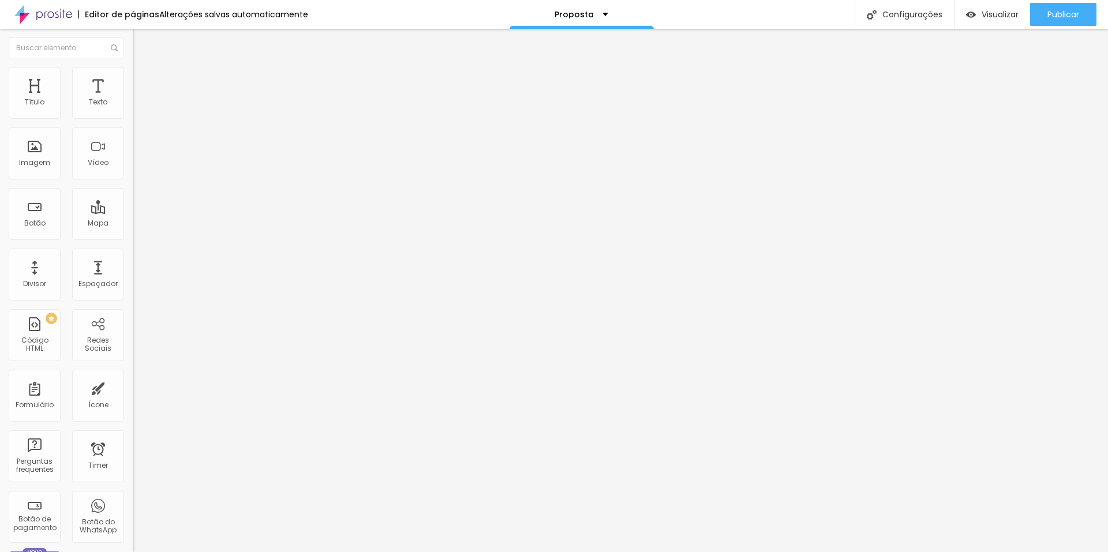
type input "8"
type input "2"
type input "20"
type input "18"
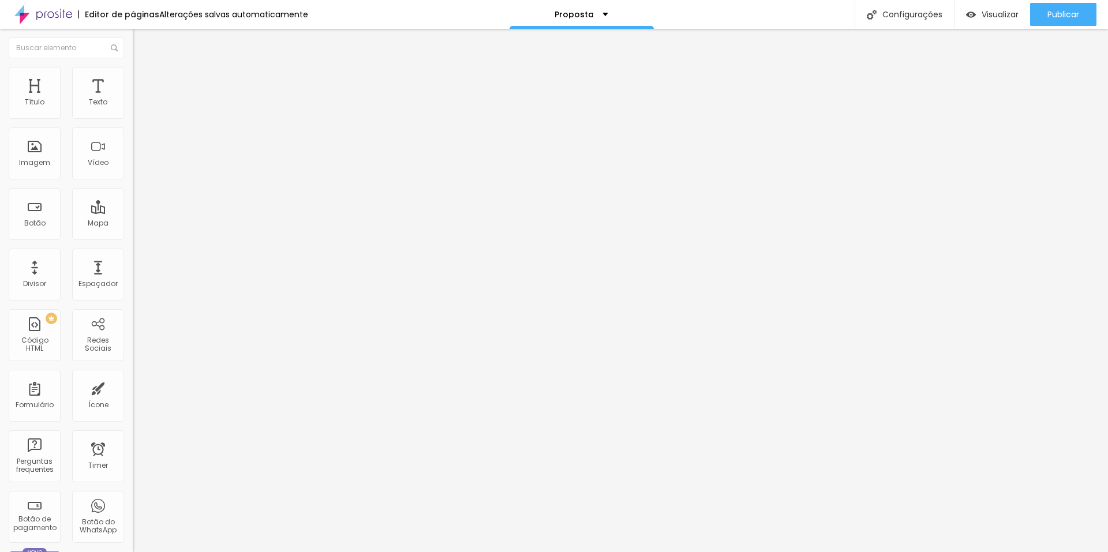
type input "18"
click at [133, 212] on input "range" at bounding box center [170, 216] width 74 height 9
type input "19"
type input "20"
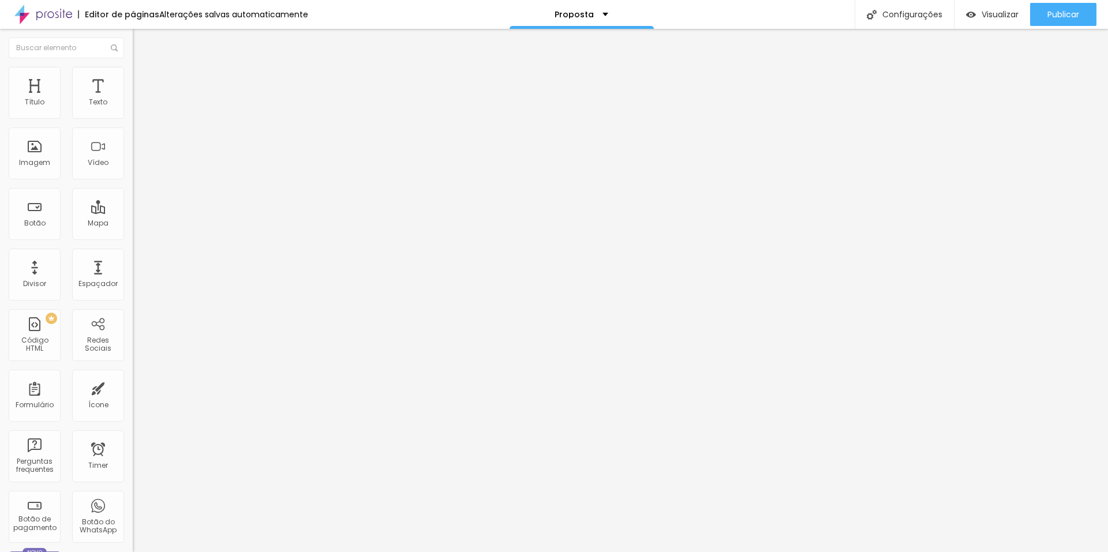
type input "20"
type input "19"
type input "18"
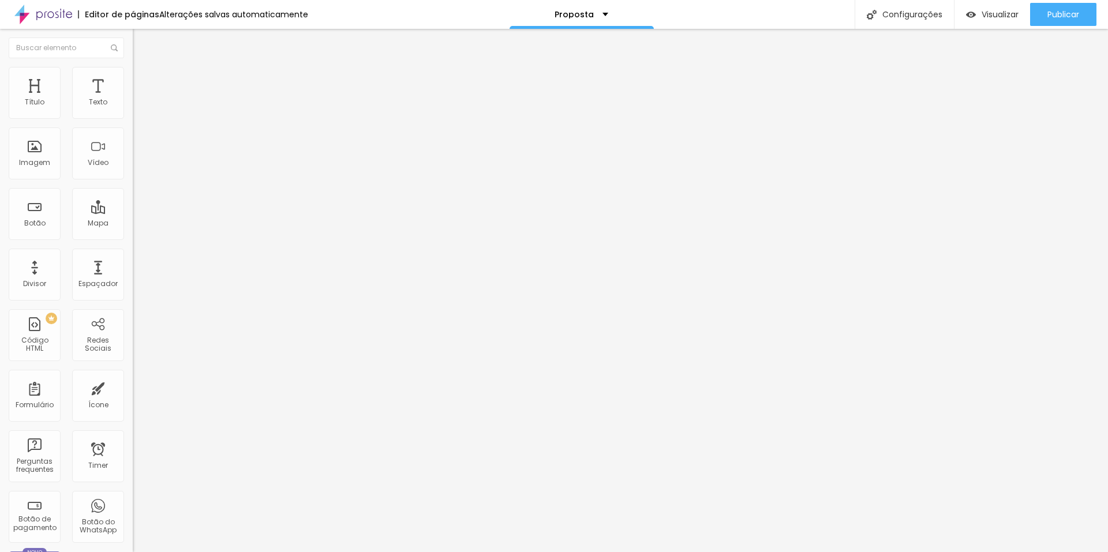
type input "17"
type input "18"
click at [133, 212] on input "range" at bounding box center [170, 216] width 74 height 9
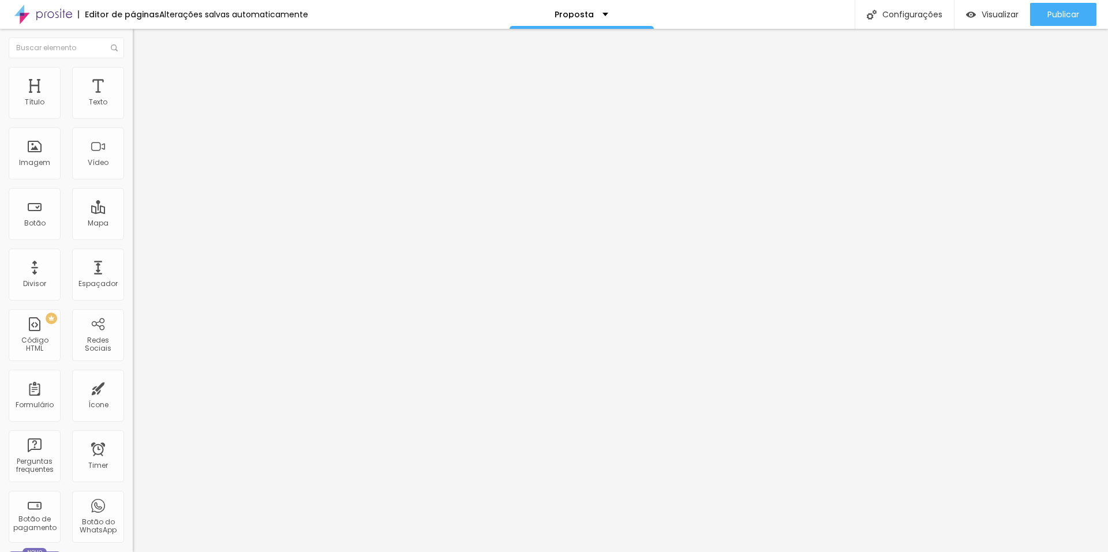
click at [133, 223] on input "18" at bounding box center [154, 229] width 43 height 12
type input "8"
type input "20"
type input "8"
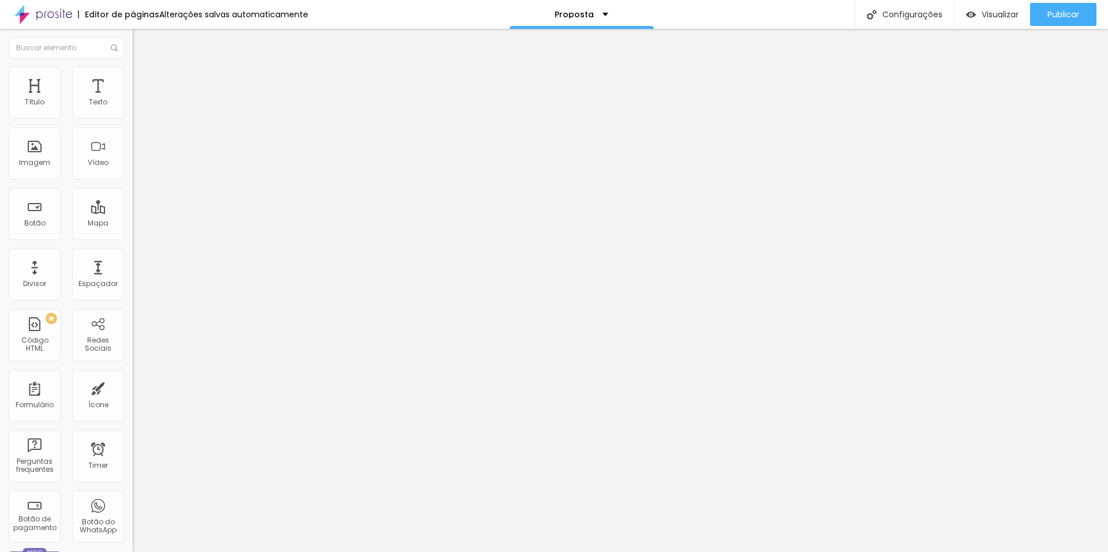
type input "2"
type input "20"
click at [133, 76] on li "Estilo" at bounding box center [199, 73] width 133 height 12
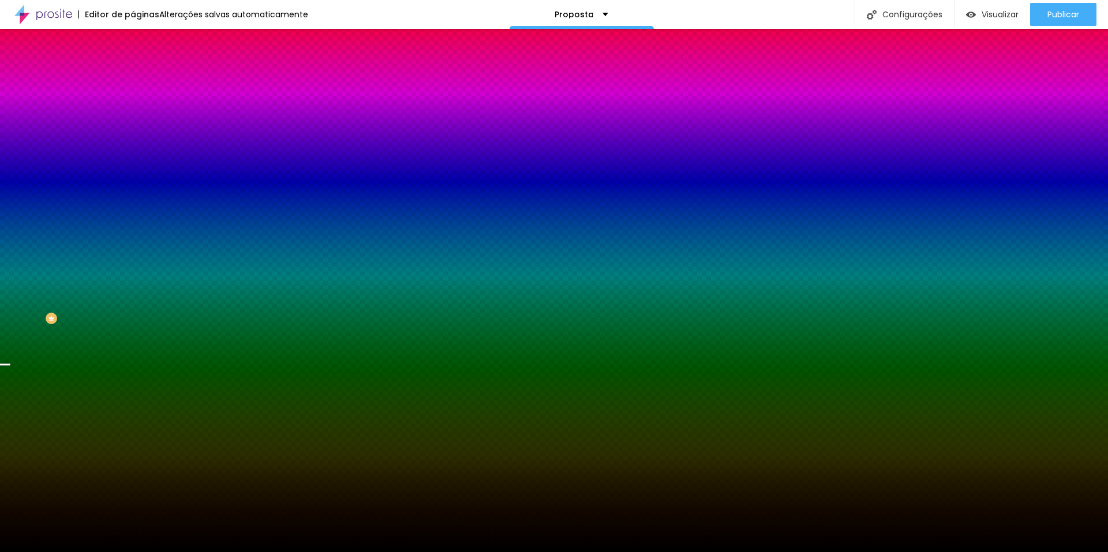
click at [133, 120] on span "Parallax" at bounding box center [147, 115] width 28 height 10
click at [133, 127] on span "Nenhum" at bounding box center [148, 122] width 30 height 10
click at [133, 138] on span "Parallax" at bounding box center [147, 133] width 28 height 10
click at [133, 127] on span "Nenhum" at bounding box center [148, 122] width 30 height 10
click at [133, 105] on div "Trocar imagem" at bounding box center [199, 101] width 133 height 8
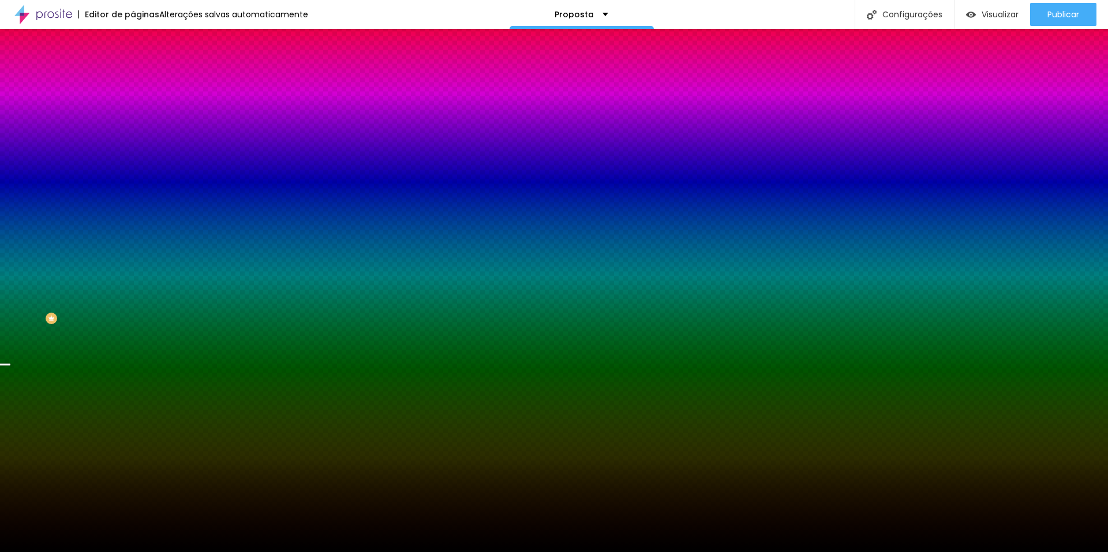
click at [143, 83] on span "Avançado" at bounding box center [162, 86] width 38 height 10
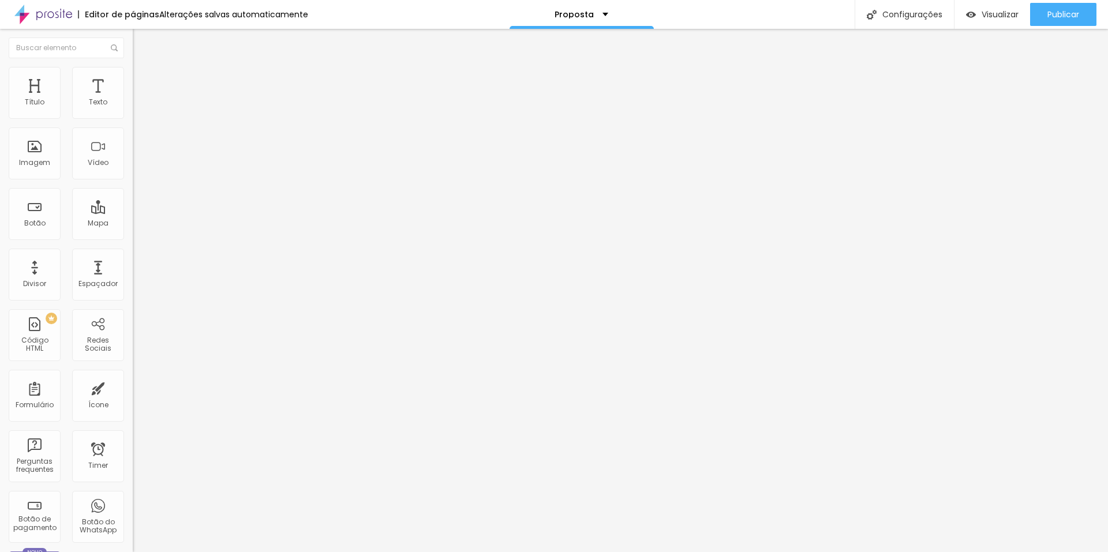
click at [133, 398] on input "20" at bounding box center [158, 404] width 50 height 12
type input "3"
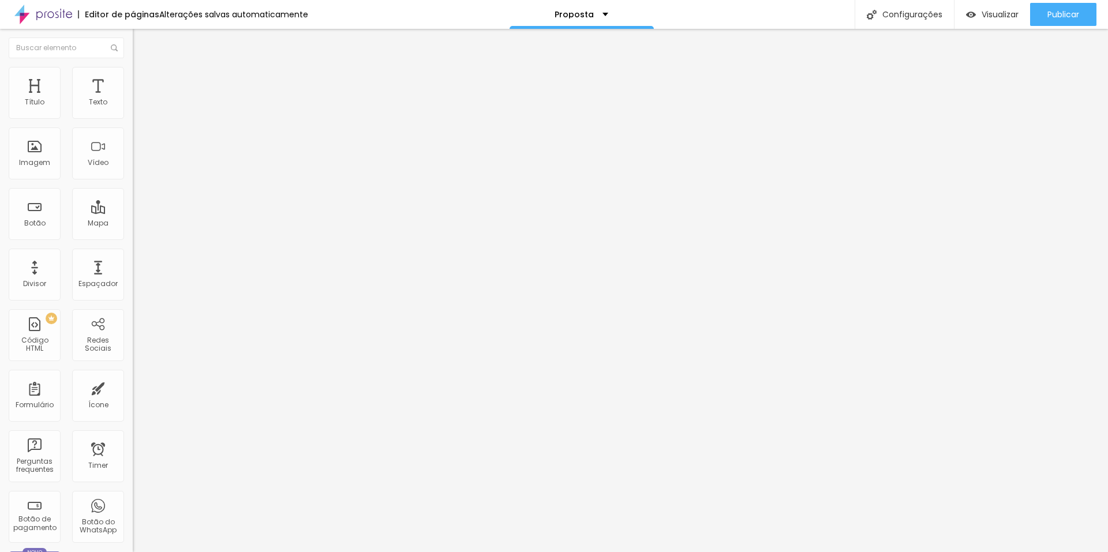
type input "3"
type input "30"
type input "3"
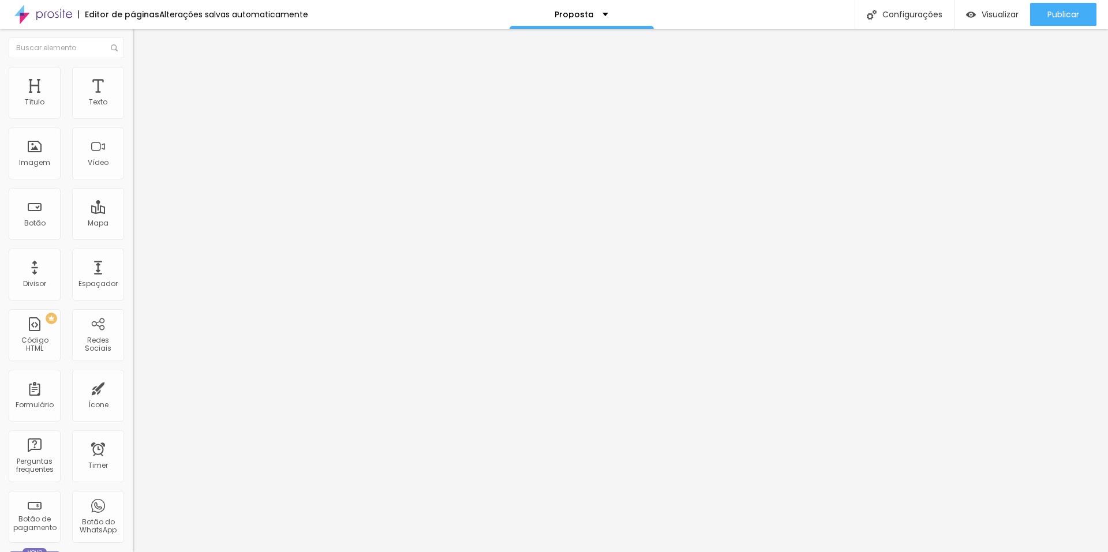
type input "250"
type input "4"
type input "40"
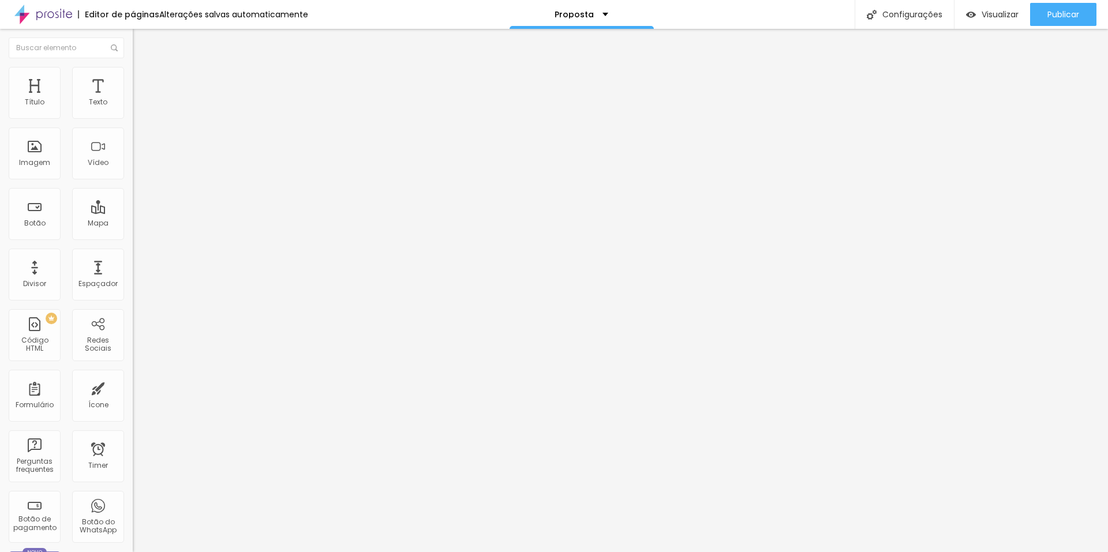
type input "4"
type input "250"
type input "6"
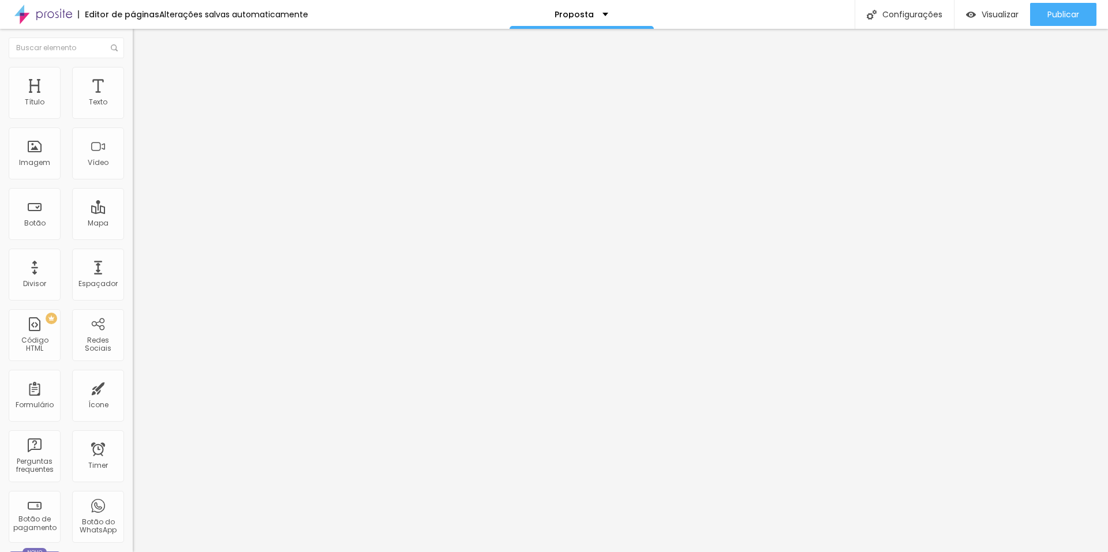
type input "60"
click at [133, 99] on span "Trocar imagem" at bounding box center [164, 94] width 63 height 10
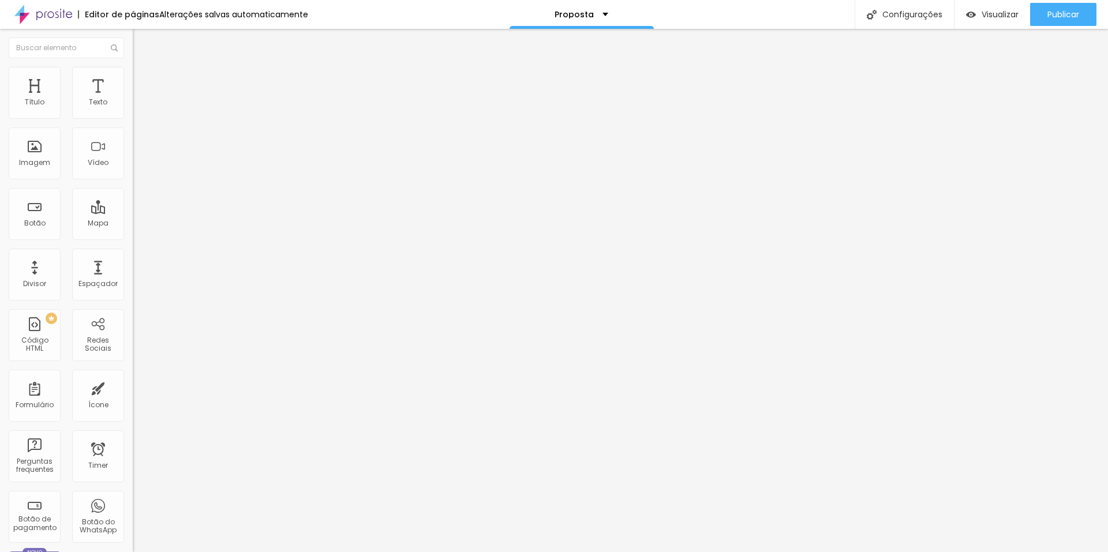
click at [204, 552] on div at bounding box center [554, 559] width 1108 height 0
click at [141, 46] on div "Editar Coluna" at bounding box center [177, 42] width 72 height 9
click at [910, 17] on div "Configurações" at bounding box center [904, 14] width 99 height 29
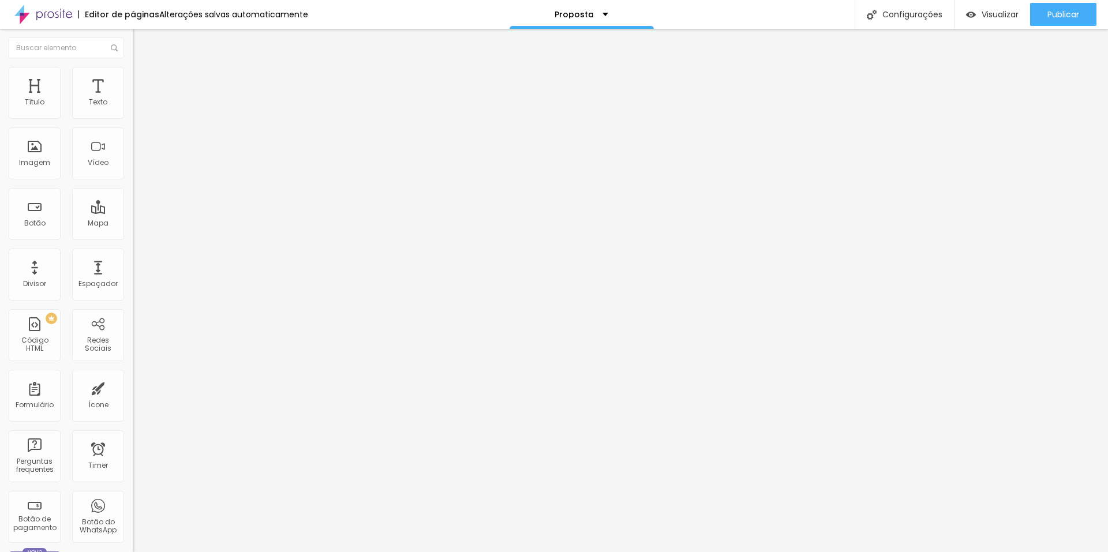
click at [39, 159] on div "Imagem" at bounding box center [34, 163] width 31 height 8
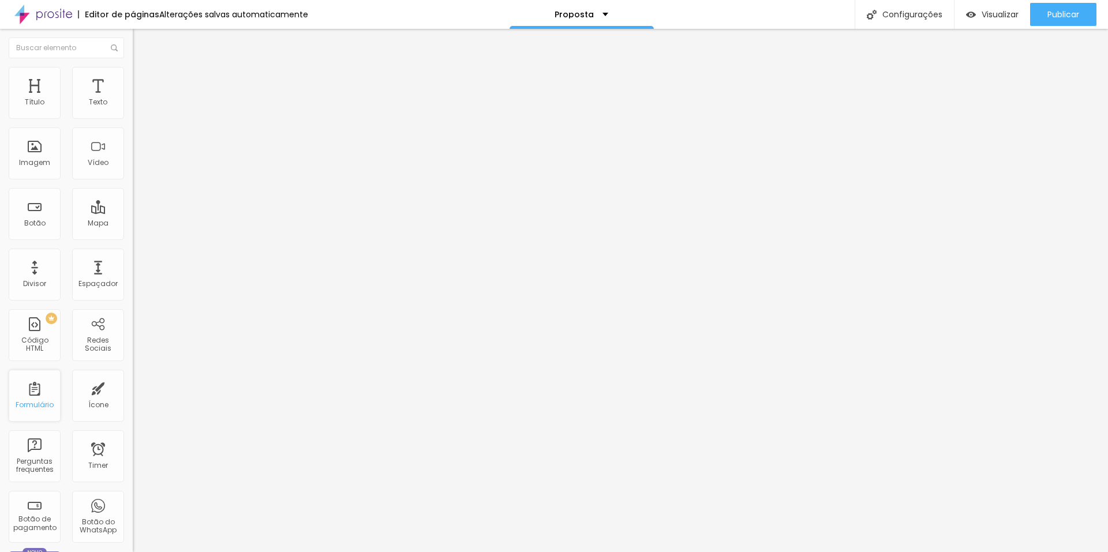
click at [36, 390] on div "Formulário" at bounding box center [35, 396] width 52 height 52
click at [141, 46] on div "Editar Coluna" at bounding box center [177, 42] width 72 height 9
click at [42, 407] on div "Formulário" at bounding box center [35, 405] width 38 height 8
click at [47, 392] on div "Formulário" at bounding box center [35, 396] width 52 height 52
click at [133, 106] on div at bounding box center [199, 101] width 133 height 9
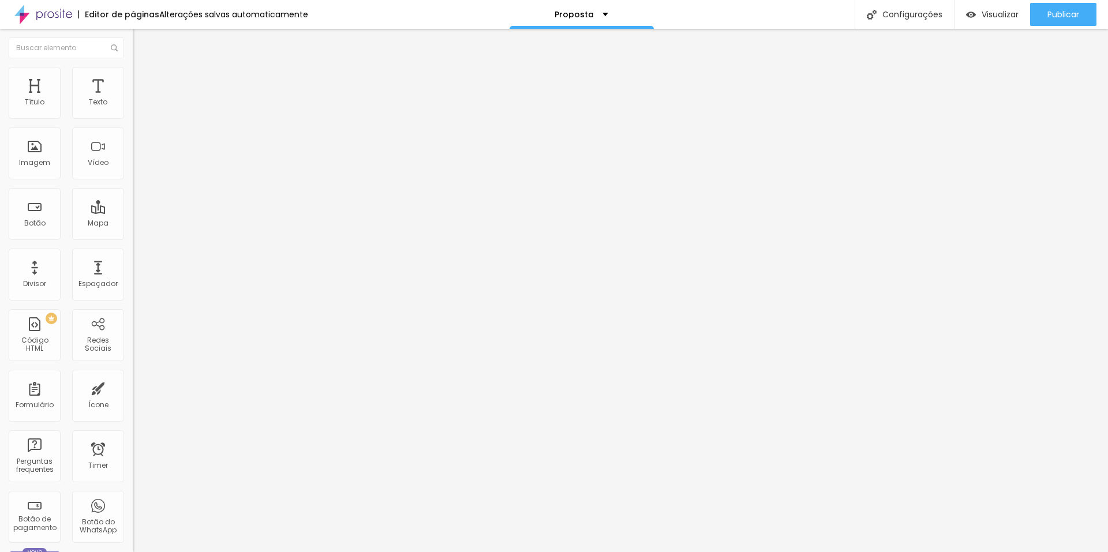
click at [133, 114] on img at bounding box center [137, 110] width 8 height 8
click at [133, 118] on img at bounding box center [137, 119] width 8 height 8
click at [133, 114] on img at bounding box center [137, 110] width 8 height 8
click at [133, 79] on li "Avançado" at bounding box center [199, 85] width 133 height 12
click at [143, 80] on span "Estilo" at bounding box center [152, 75] width 18 height 10
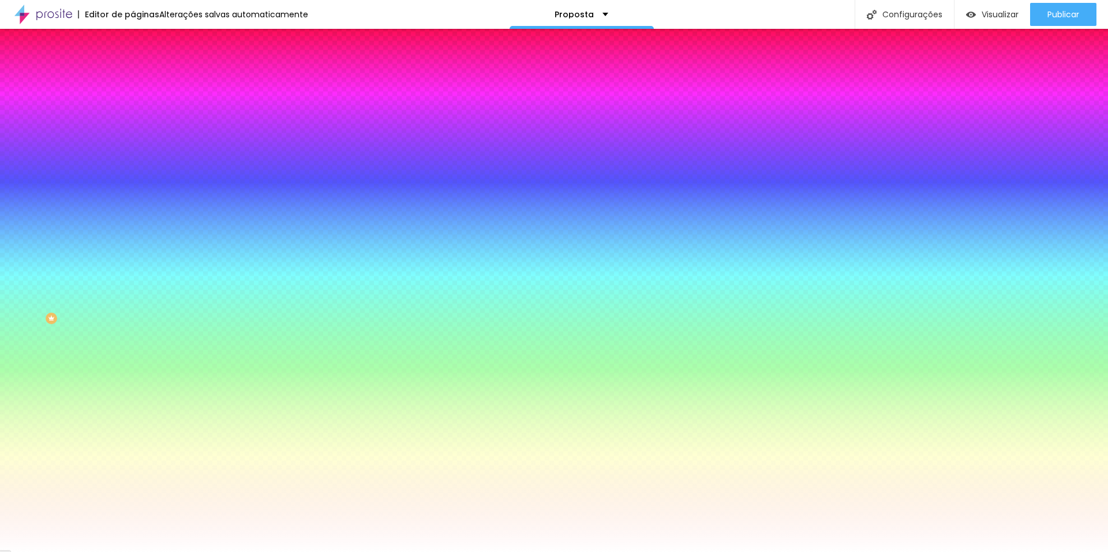
click at [143, 68] on span "Conteúdo" at bounding box center [161, 63] width 36 height 10
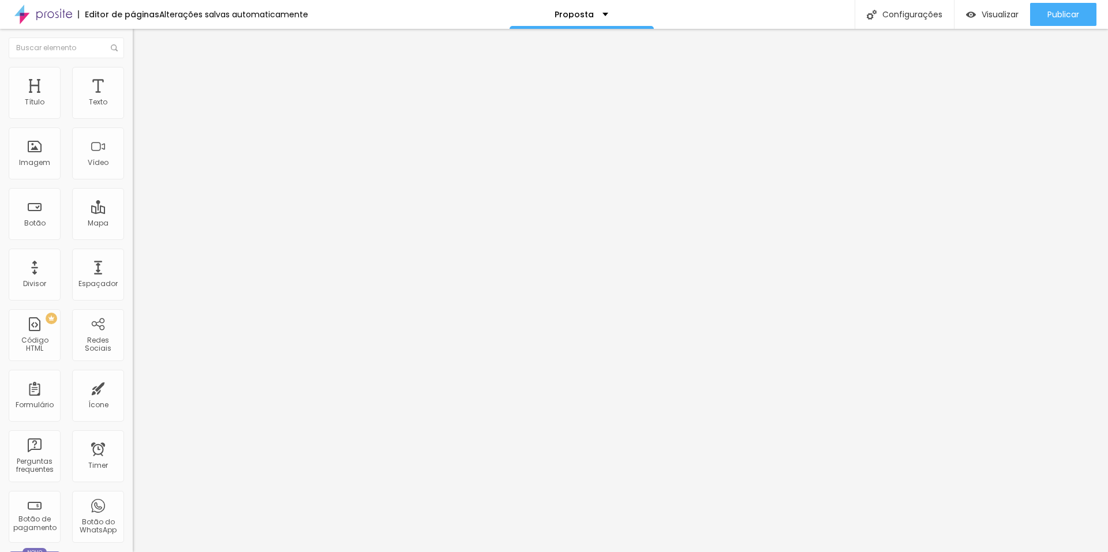
drag, startPoint x: 48, startPoint y: 318, endPoint x: 48, endPoint y: 304, distance: 13.9
click at [133, 314] on div "Editar Botão Conteúdo Estilo Avançado Texto Contrate agora Alinhamento Tamanho …" at bounding box center [199, 291] width 133 height 524
click at [133, 36] on button "Editar Coluna" at bounding box center [199, 42] width 133 height 27
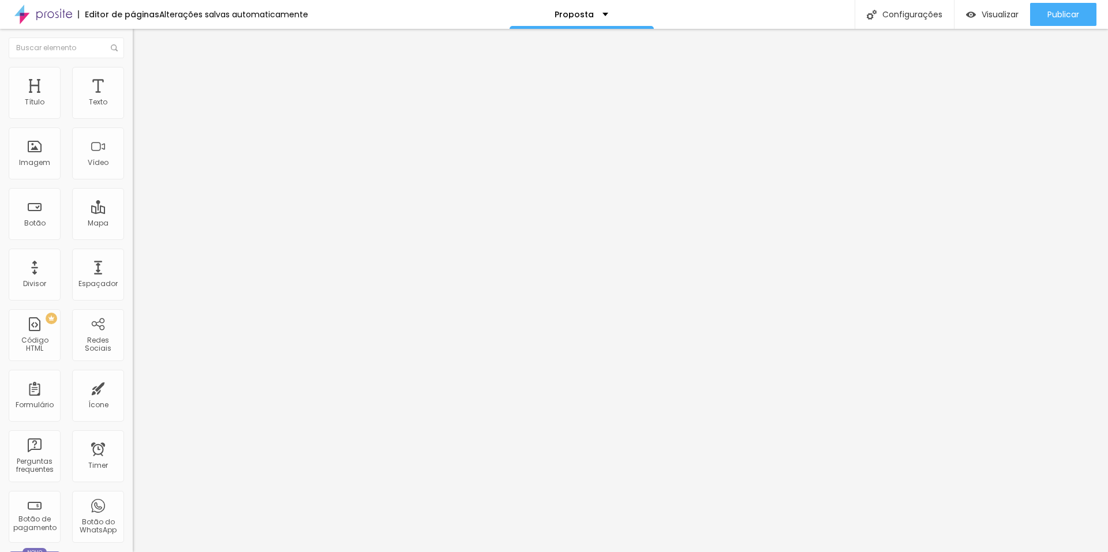
click at [141, 44] on img "button" at bounding box center [145, 42] width 9 height 9
click at [133, 99] on span "Adicionar imagem" at bounding box center [170, 94] width 74 height 10
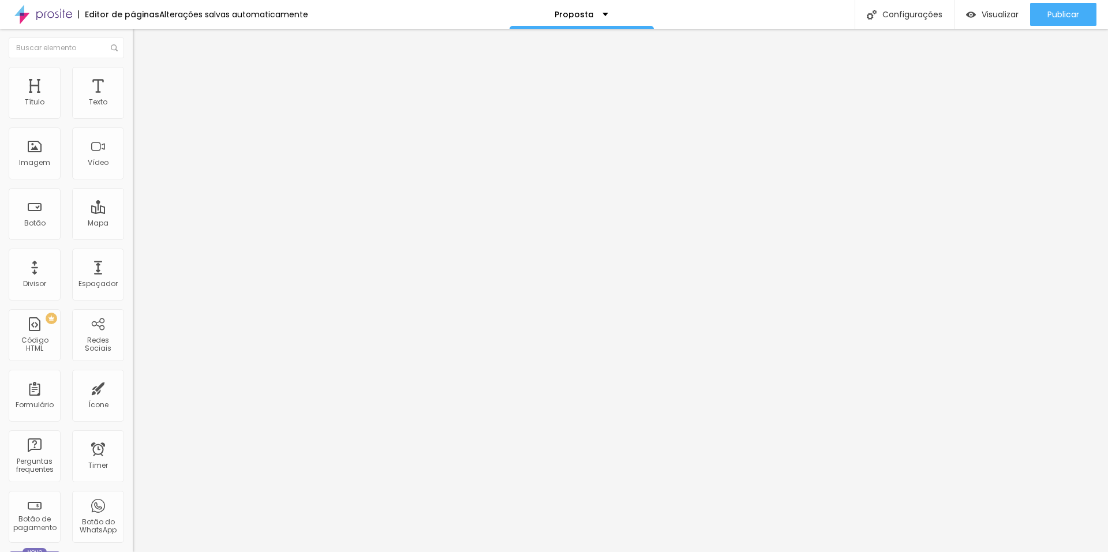
click at [133, 181] on span "Original" at bounding box center [147, 176] width 28 height 10
click at [133, 201] on span "Quadrado" at bounding box center [152, 197] width 38 height 10
click at [133, 195] on span "Padrão" at bounding box center [146, 190] width 26 height 10
click at [133, 98] on div "Trocar imagem" at bounding box center [199, 94] width 133 height 8
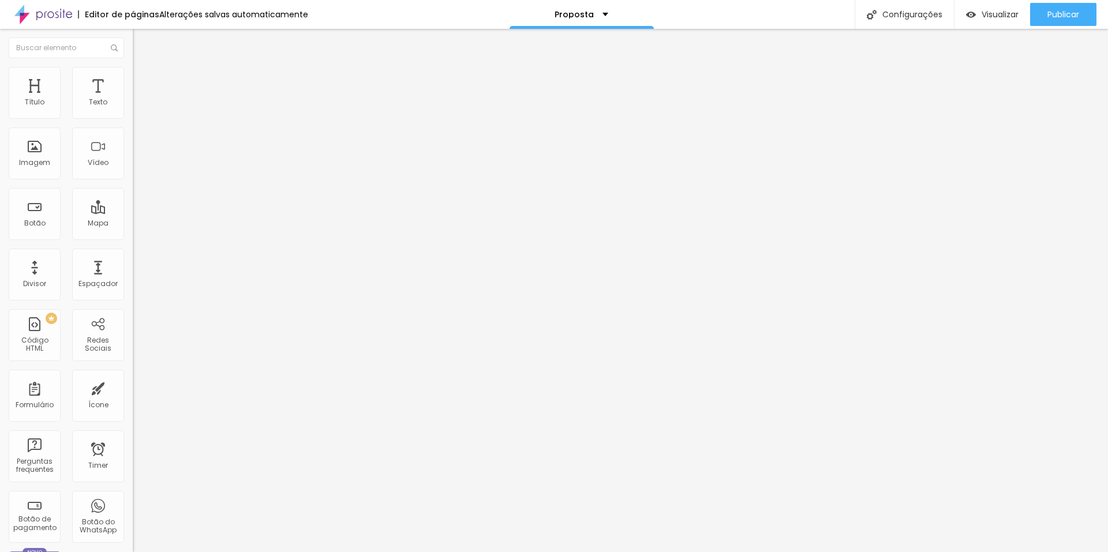
click at [133, 70] on li "Estilo" at bounding box center [199, 73] width 133 height 12
click at [133, 88] on li "Avançado" at bounding box center [199, 85] width 133 height 12
click at [133, 67] on li "Conteúdo" at bounding box center [199, 61] width 133 height 12
click at [133, 165] on img at bounding box center [137, 160] width 8 height 8
click at [133, 166] on div at bounding box center [199, 152] width 133 height 28
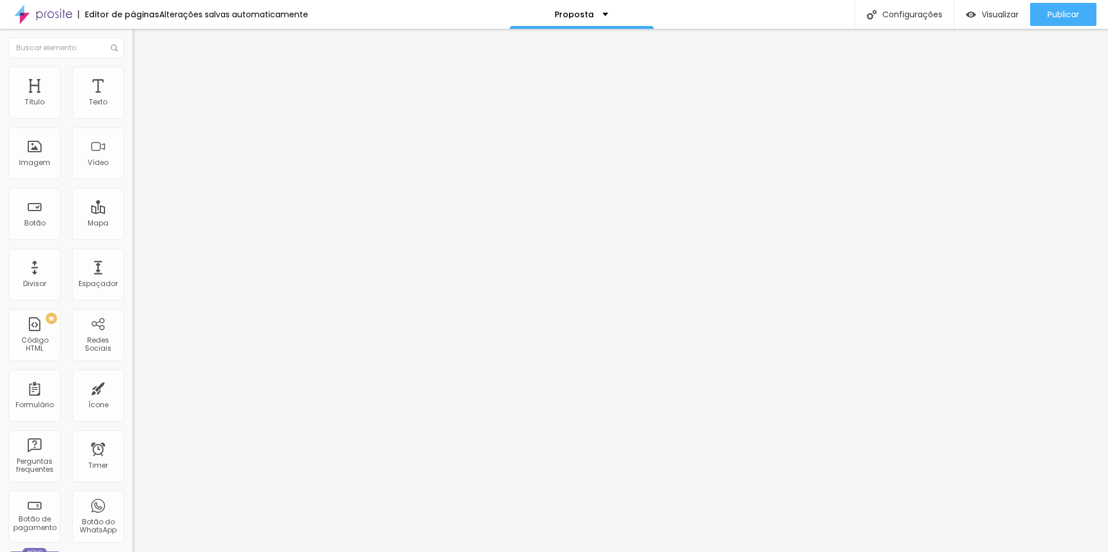
click at [133, 155] on img at bounding box center [137, 151] width 8 height 8
click at [141, 38] on div "Editar Coluna" at bounding box center [177, 42] width 72 height 9
click at [984, 17] on span "Visualizar" at bounding box center [1000, 14] width 37 height 9
click at [141, 44] on div "Editar Coluna" at bounding box center [177, 42] width 72 height 9
drag, startPoint x: 70, startPoint y: 131, endPoint x: 70, endPoint y: 147, distance: 16.2
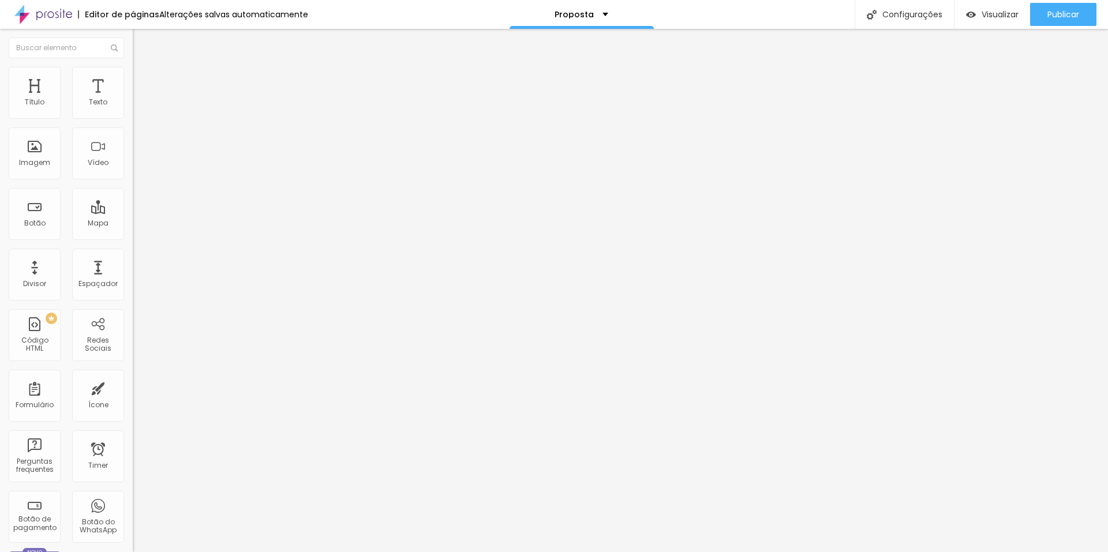
click at [133, 98] on div "Trocar imagem" at bounding box center [199, 94] width 133 height 8
click at [133, 146] on img at bounding box center [137, 142] width 8 height 8
click at [133, 155] on img at bounding box center [137, 151] width 8 height 8
click at [133, 234] on div "Trocar imagem Descrição da imagem (Alt) Alinhamento Proporção 4:3 Padrão Cinema…" at bounding box center [199, 177] width 133 height 174
click at [133, 181] on span "4:3 Padrão" at bounding box center [152, 176] width 38 height 10
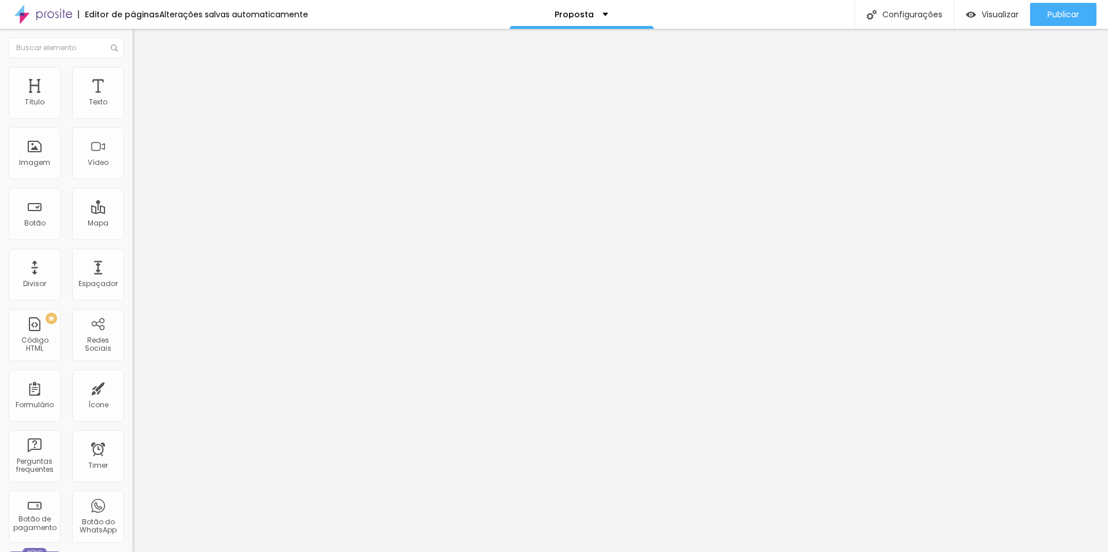
click at [133, 206] on span "Quadrado" at bounding box center [152, 201] width 38 height 10
click at [133, 193] on div "Padrão 4:3" at bounding box center [199, 189] width 133 height 7
click at [909, 5] on div "Configurações" at bounding box center [904, 14] width 99 height 29
click at [141, 38] on img "button" at bounding box center [145, 42] width 9 height 9
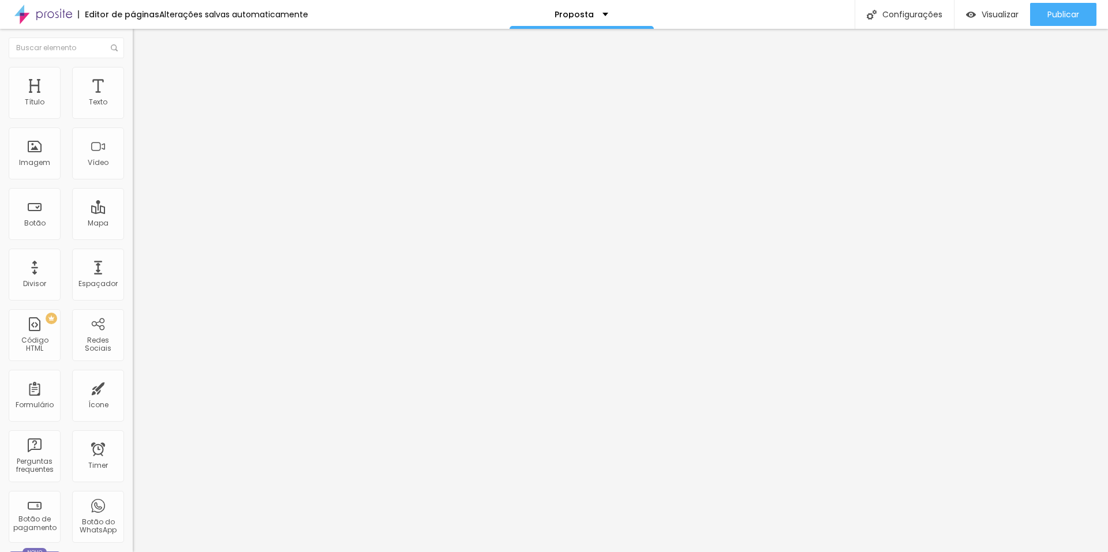
click at [133, 99] on span "Adicionar imagem" at bounding box center [170, 94] width 74 height 10
click at [133, 67] on img at bounding box center [138, 72] width 10 height 10
click at [133, 79] on li "Avançado" at bounding box center [199, 85] width 133 height 12
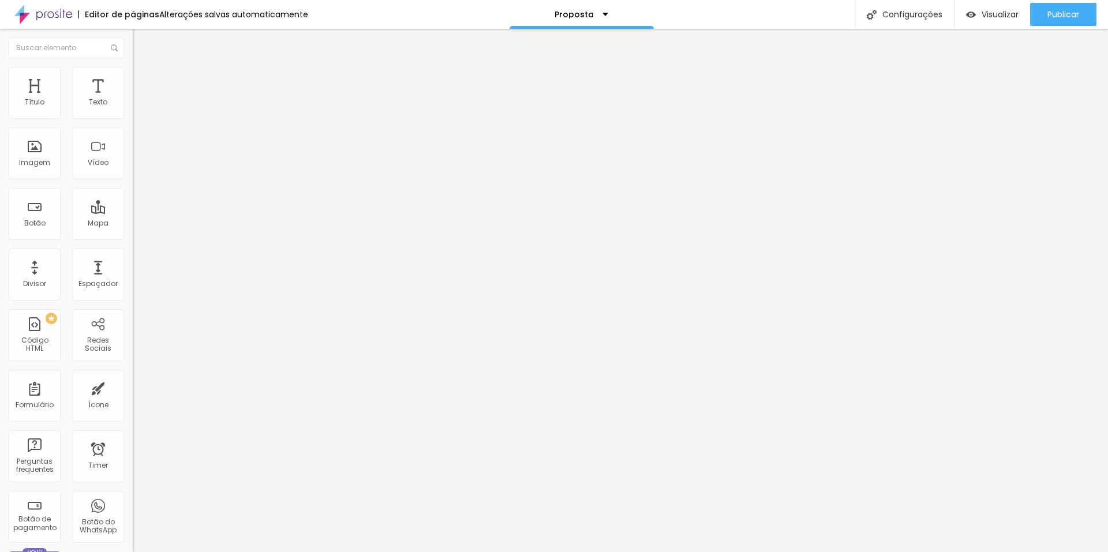
click at [143, 68] on span "Conteúdo" at bounding box center [161, 63] width 36 height 10
click at [133, 181] on span "Original" at bounding box center [147, 176] width 28 height 10
click at [133, 200] on div "Quadrado 1:1" at bounding box center [199, 196] width 133 height 7
click at [593, 12] on div "Proposta" at bounding box center [582, 14] width 54 height 8
click at [593, 8] on div "Proposta" at bounding box center [582, 4] width 36 height 8
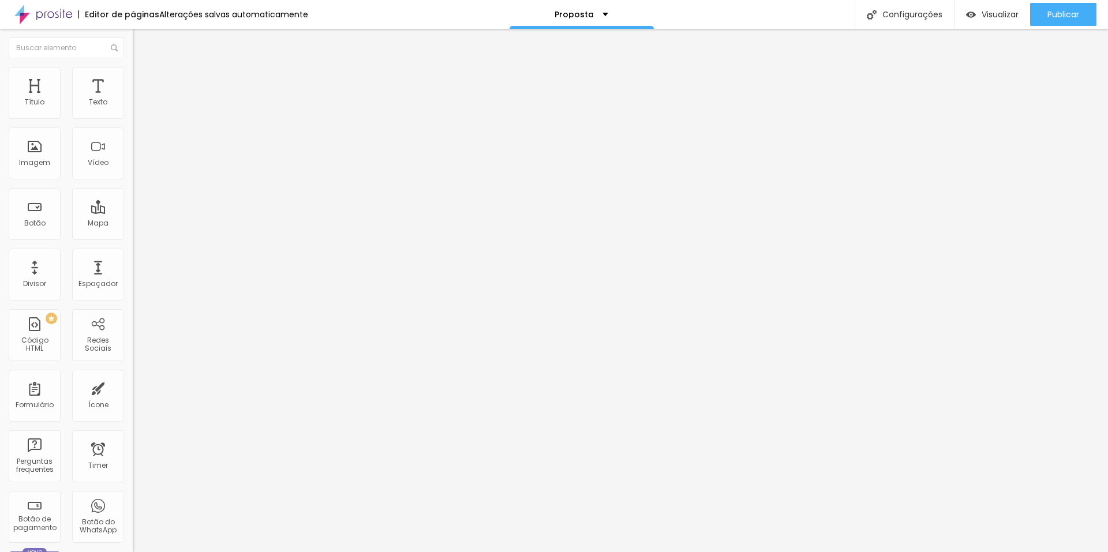
click at [133, 49] on button "Editar Botão" at bounding box center [199, 42] width 133 height 27
click at [133, 111] on button "button" at bounding box center [141, 105] width 16 height 12
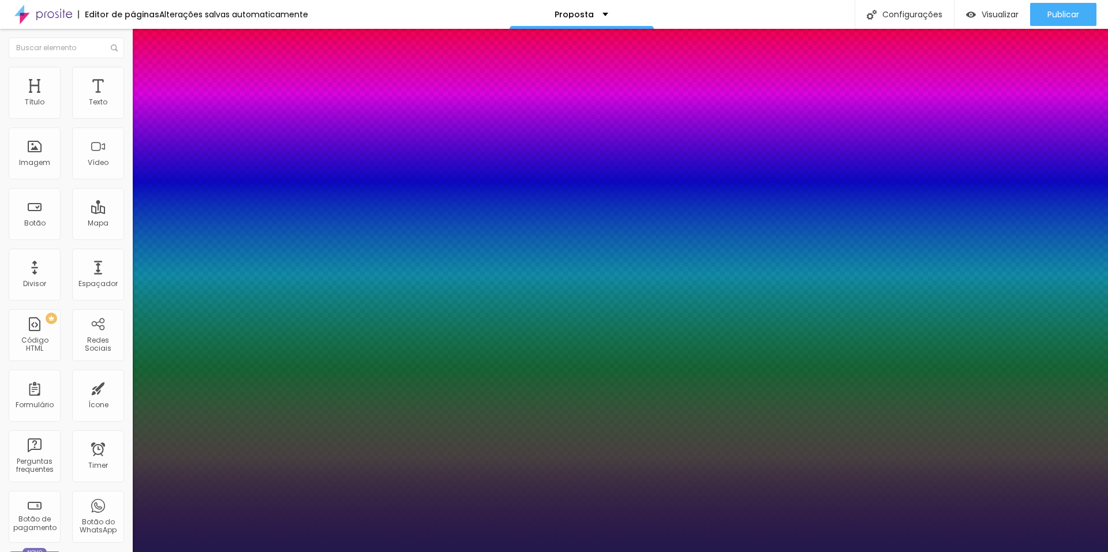
type input "1"
click at [744, 552] on div at bounding box center [554, 552] width 1108 height 0
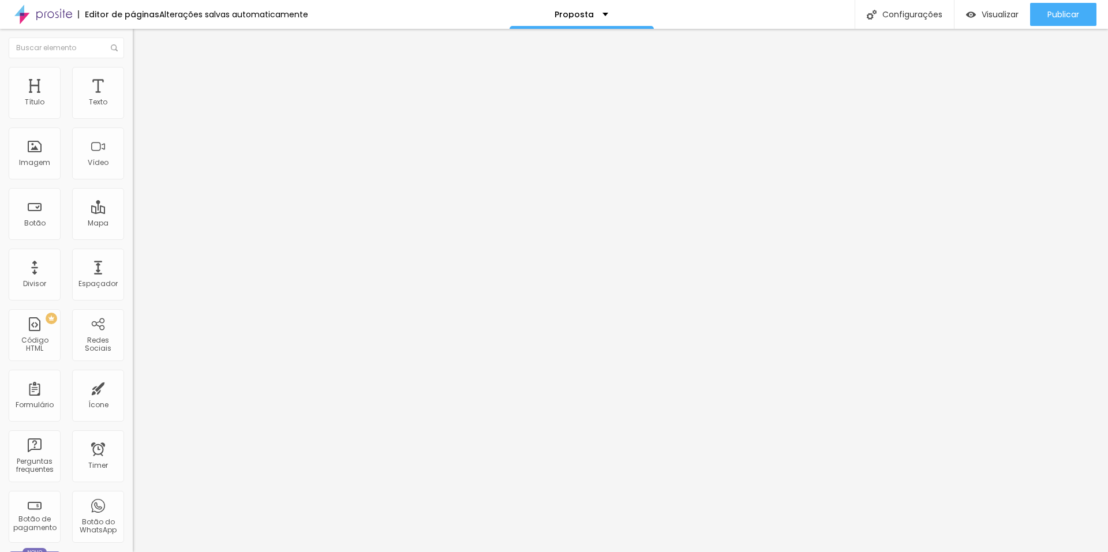
click at [137, 107] on icon "button" at bounding box center [140, 103] width 7 height 7
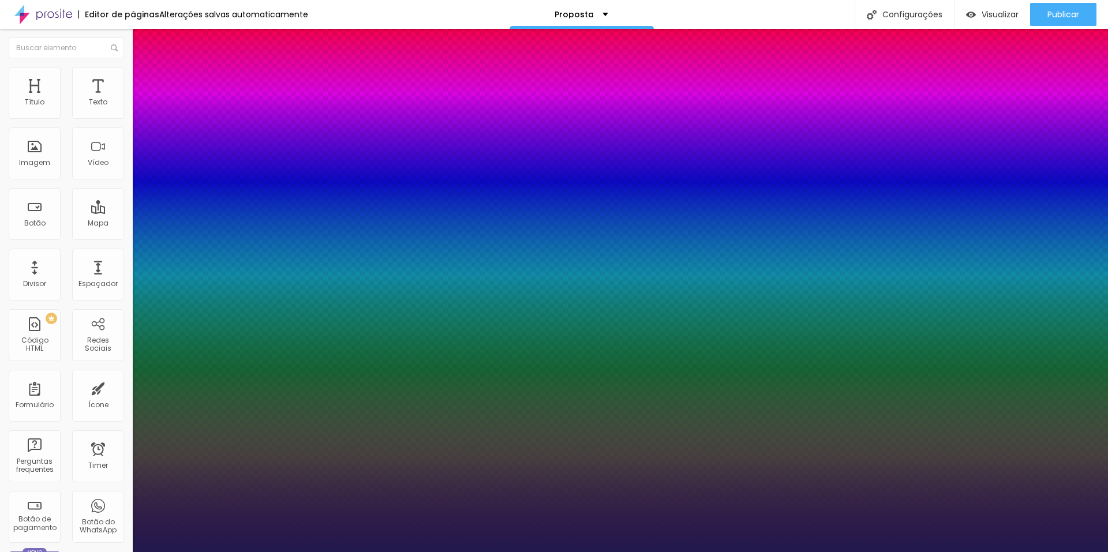
type input "1"
select select "Kreon"
type input "1"
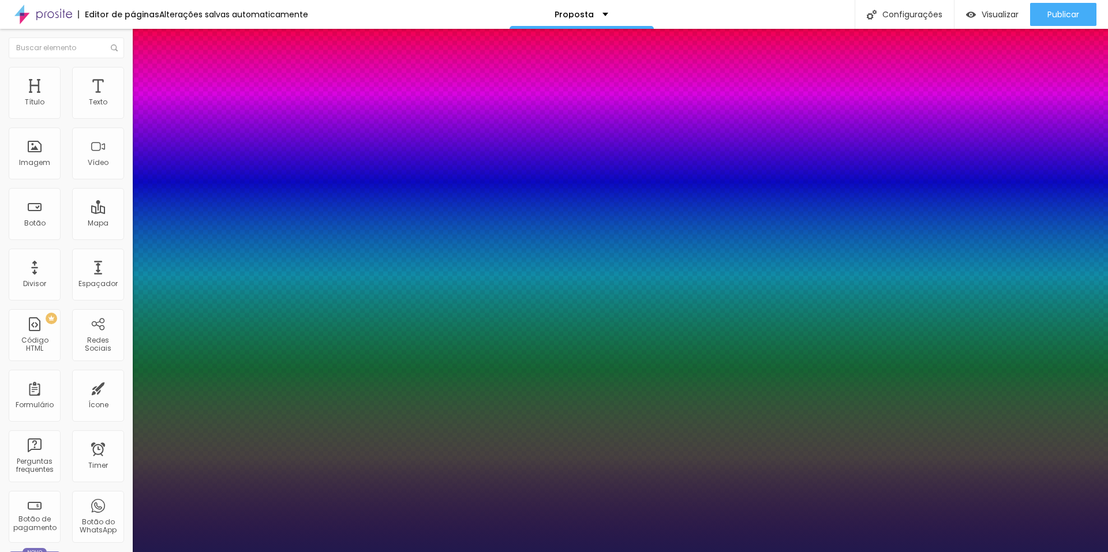
click at [703, 552] on div at bounding box center [554, 552] width 1108 height 0
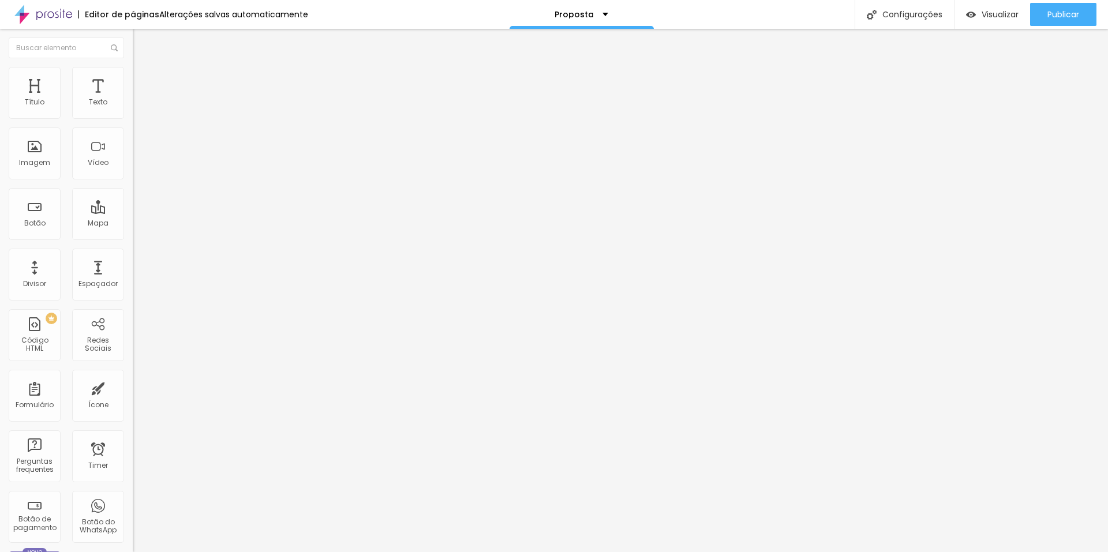
click at [143, 77] on span "Avançado" at bounding box center [162, 75] width 38 height 10
click at [143, 80] on span "Estilo" at bounding box center [152, 75] width 18 height 10
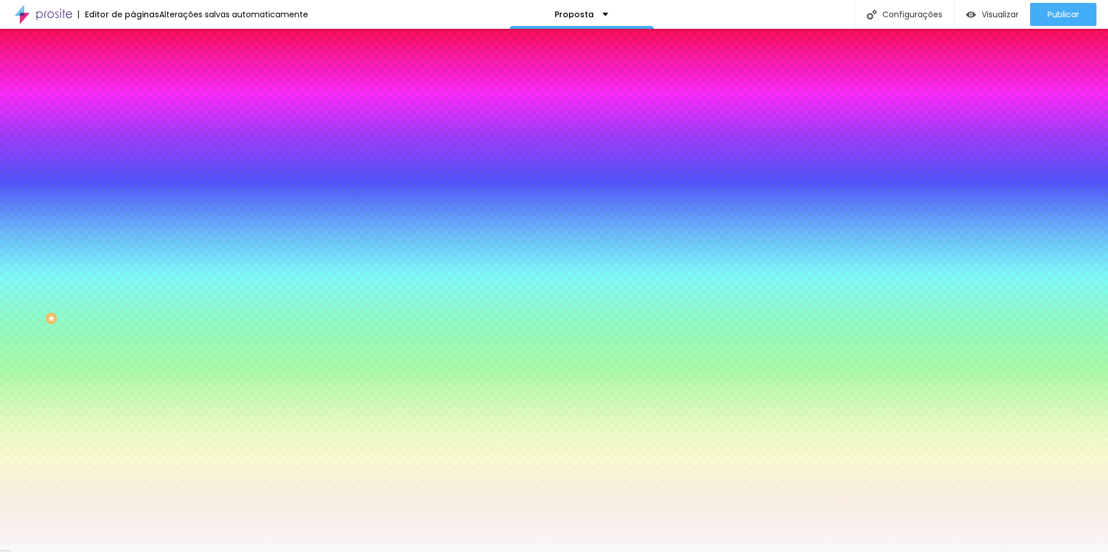
click at [133, 79] on img at bounding box center [138, 84] width 10 height 10
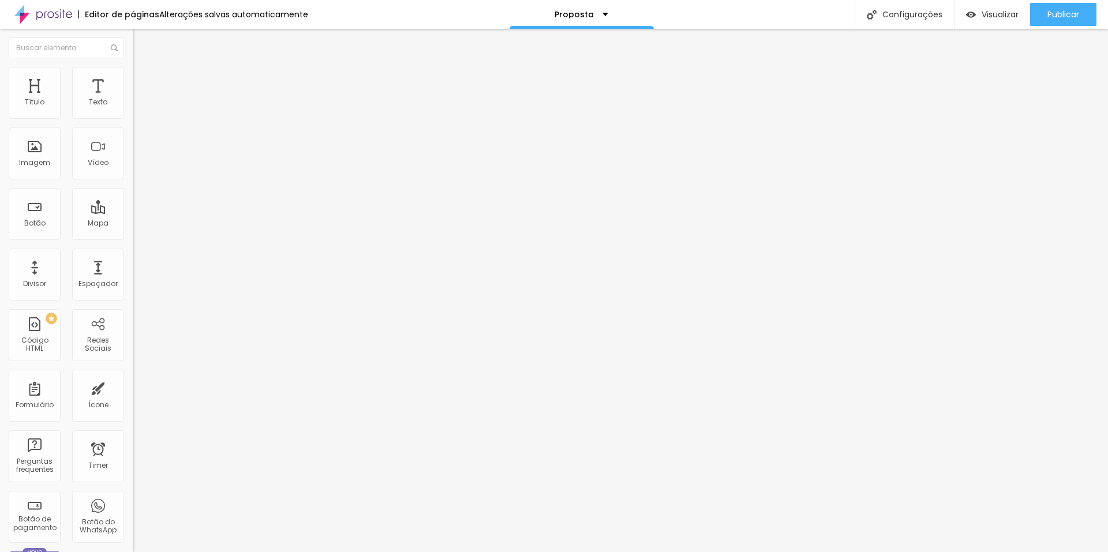
click at [141, 47] on div "Editar Coluna" at bounding box center [177, 42] width 72 height 9
click at [66, 18] on img at bounding box center [43, 14] width 58 height 29
click at [133, 34] on button "Editar Coluna" at bounding box center [199, 42] width 133 height 27
click at [42, 510] on div "Botão de pagamento" at bounding box center [35, 517] width 52 height 52
drag, startPoint x: 58, startPoint y: 118, endPoint x: 79, endPoint y: 101, distance: 27.1
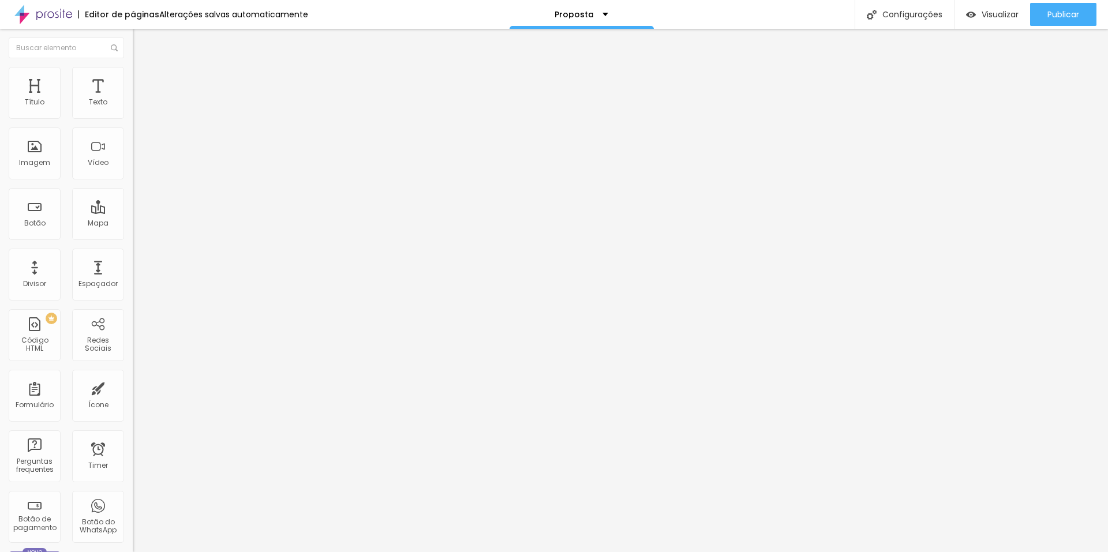
click at [133, 101] on div "Trocar imagem Descrição da imagem (Alt) Alinhamento Proporção 4:3 Padrão Cinema…" at bounding box center [199, 177] width 133 height 174
click at [133, 74] on img at bounding box center [138, 72] width 10 height 10
click at [133, 253] on div at bounding box center [199, 258] width 133 height 10
type input "97"
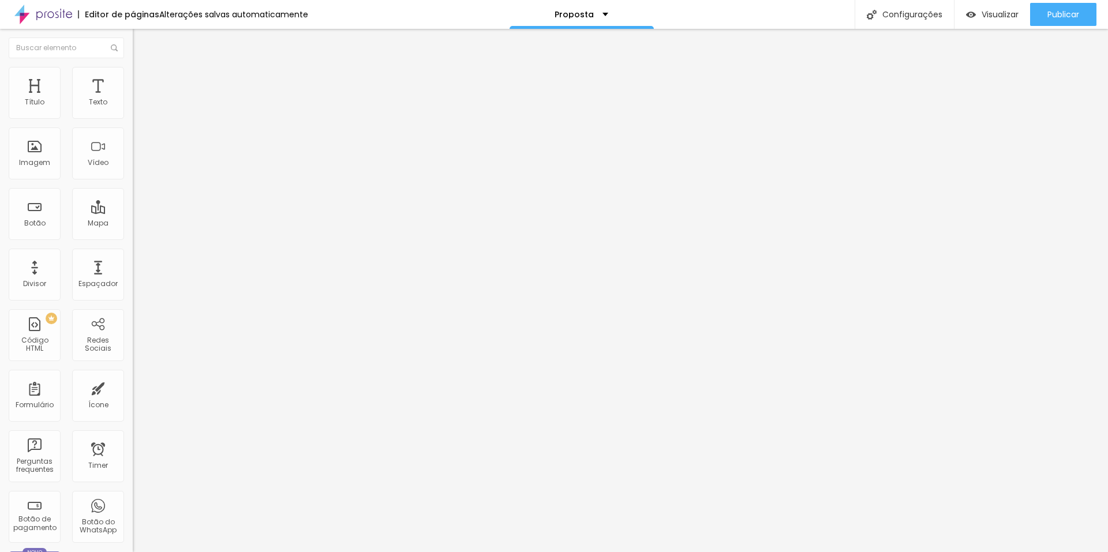
type input "97"
click at [133, 253] on input "range" at bounding box center [170, 257] width 74 height 9
type input "100"
type input "104"
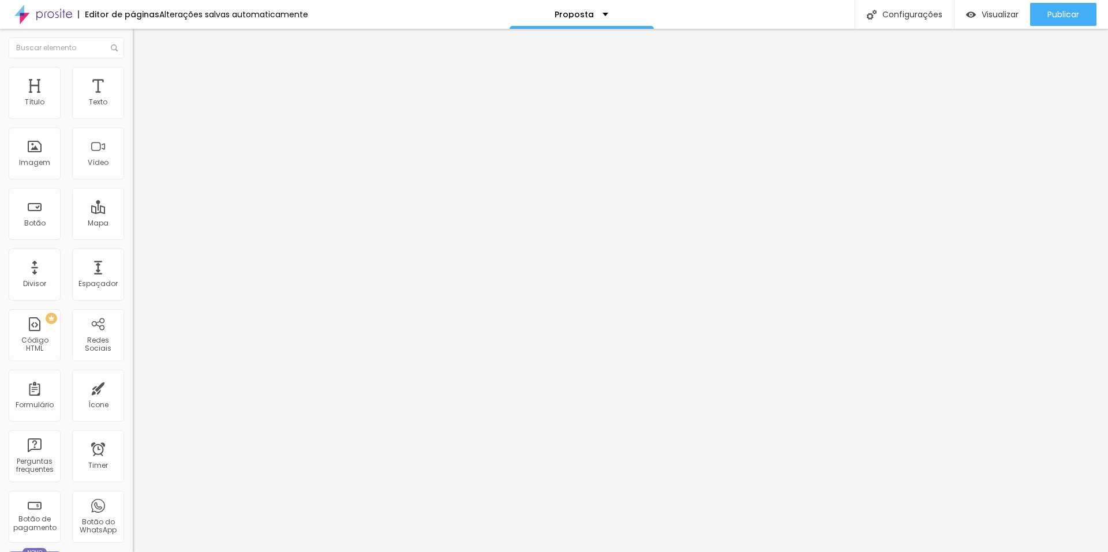
type input "104"
type input "110"
type input "114"
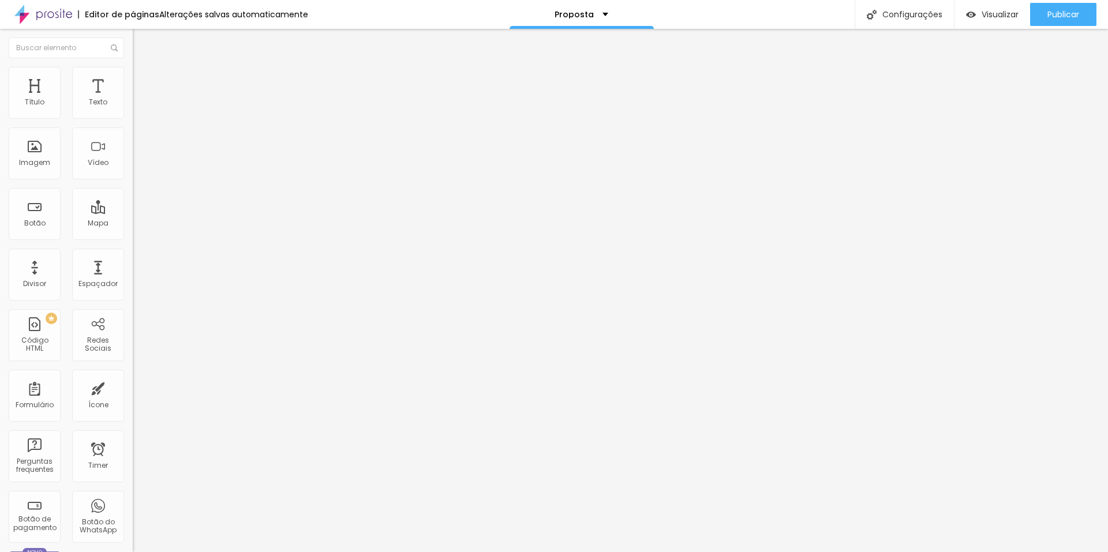
type input "123"
type input "127"
type input "130"
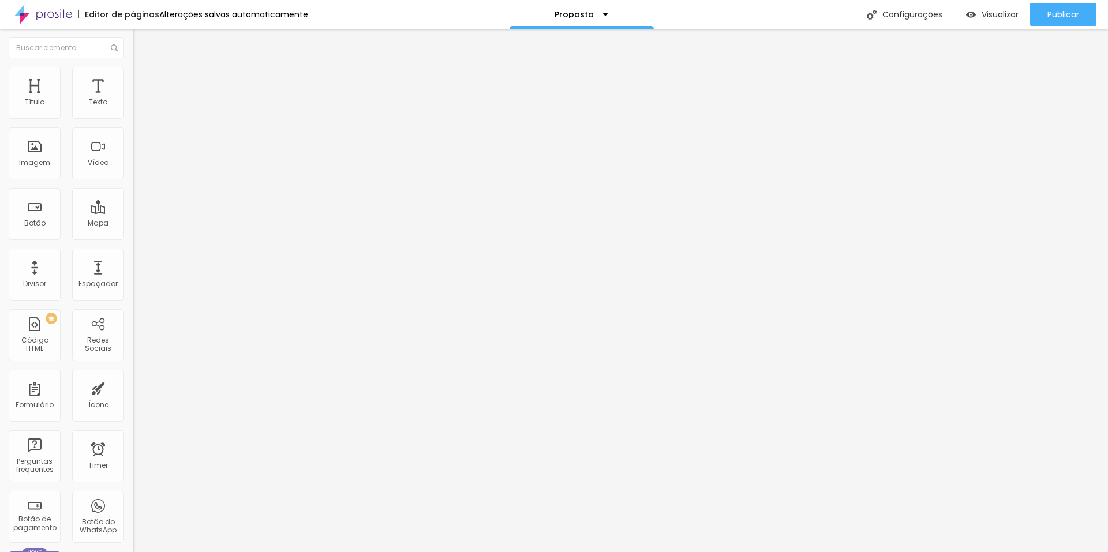
type input "130"
type input "137"
type input "140"
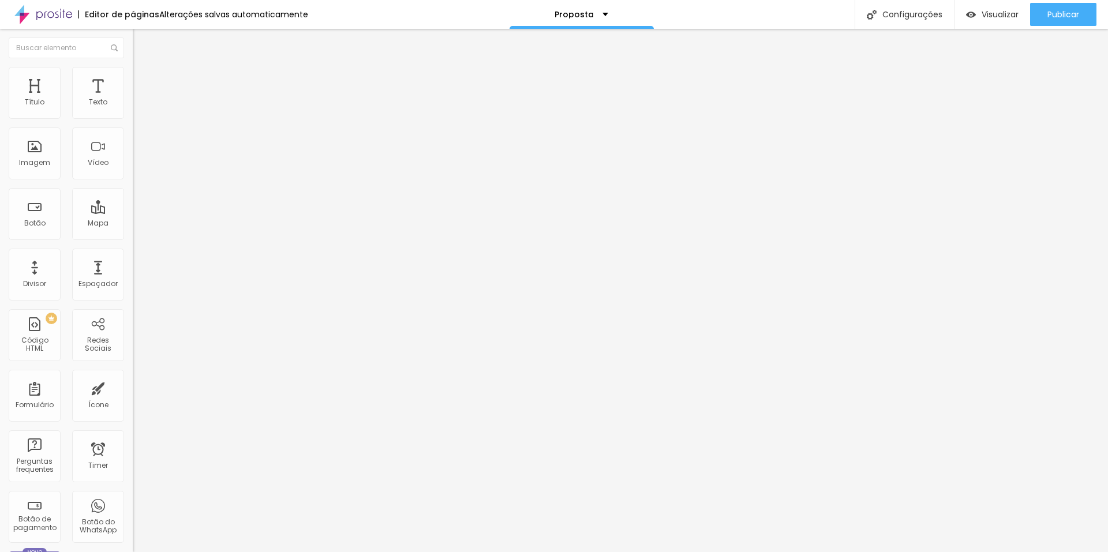
type input "143"
type input "150"
type input "153"
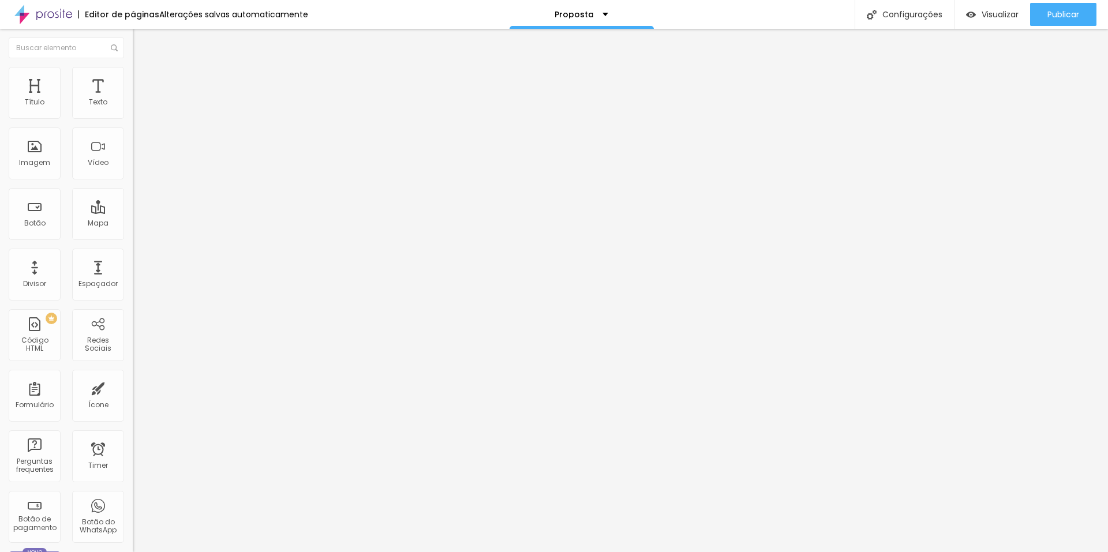
type input "153"
type input "156"
type input "160"
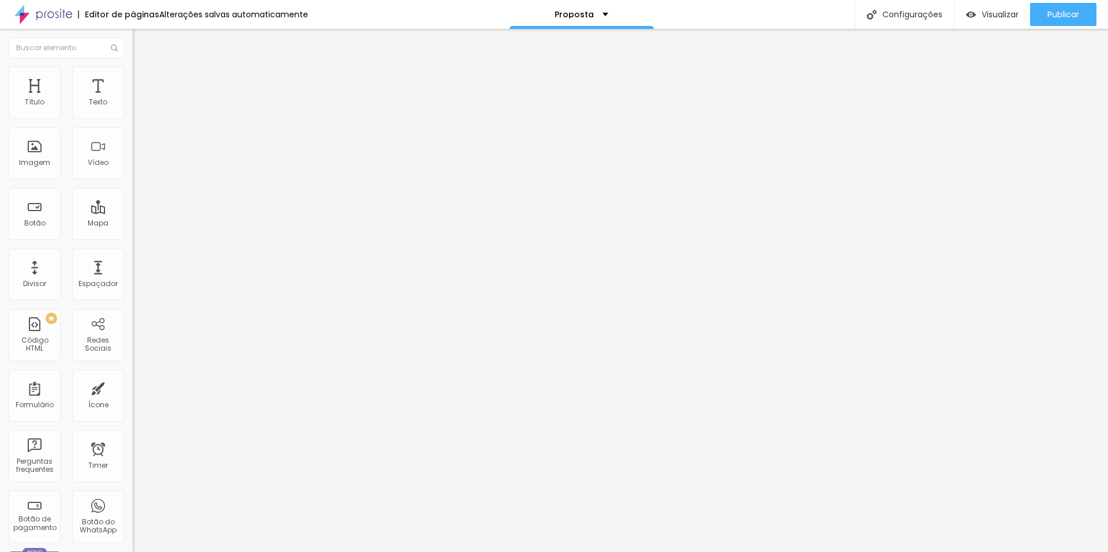
type input "163"
type input "166"
type input "173"
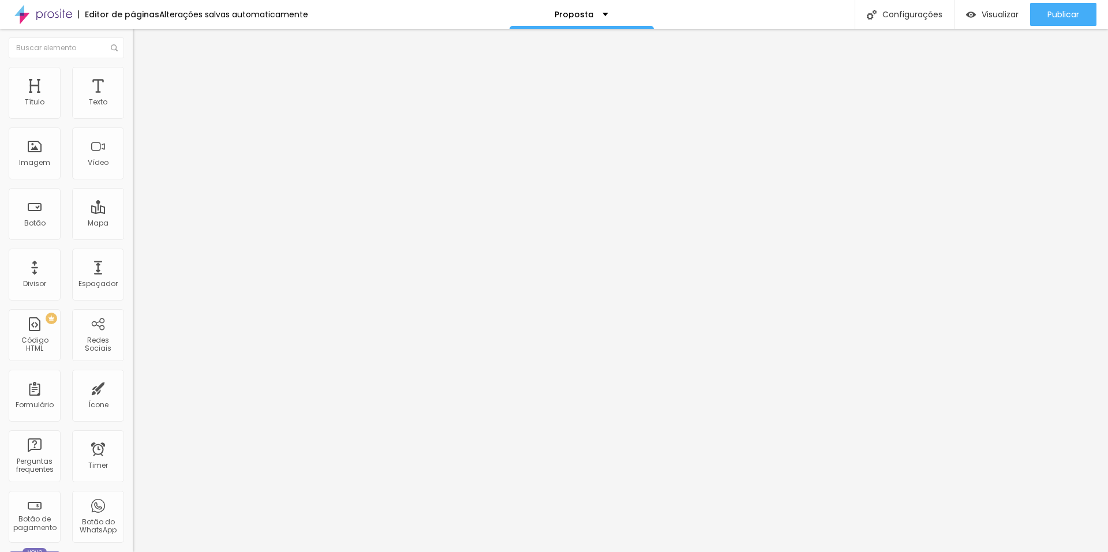
type input "173"
type input "176"
type input "179"
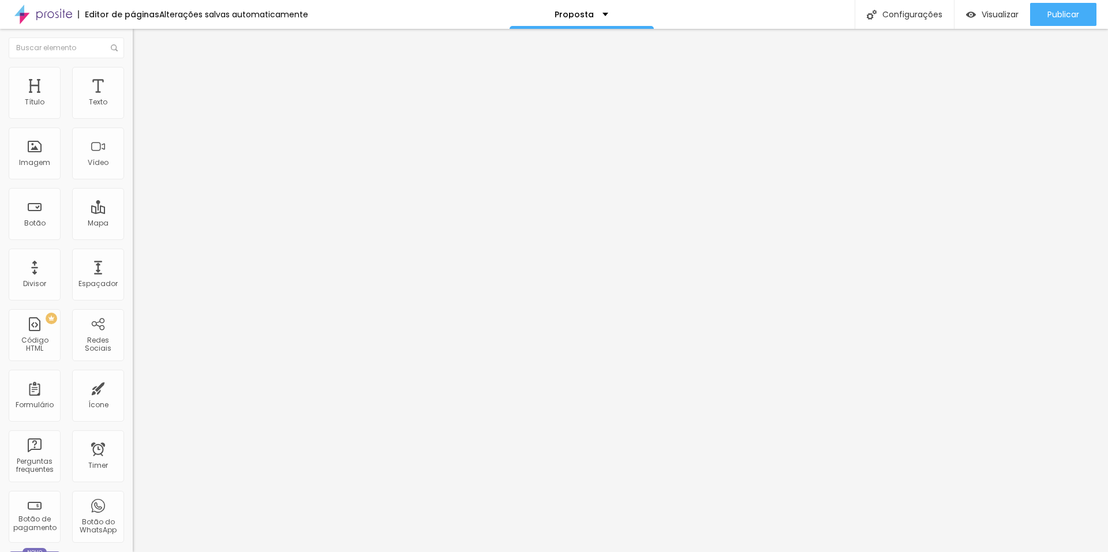
type input "183"
type input "186"
type input "188"
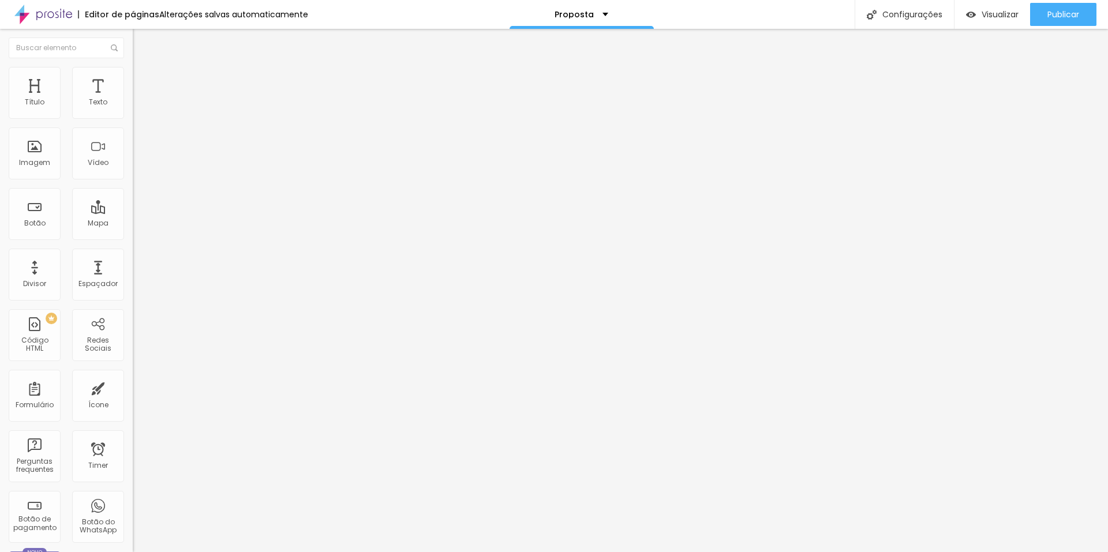
type input "188"
type input "189"
type input "196"
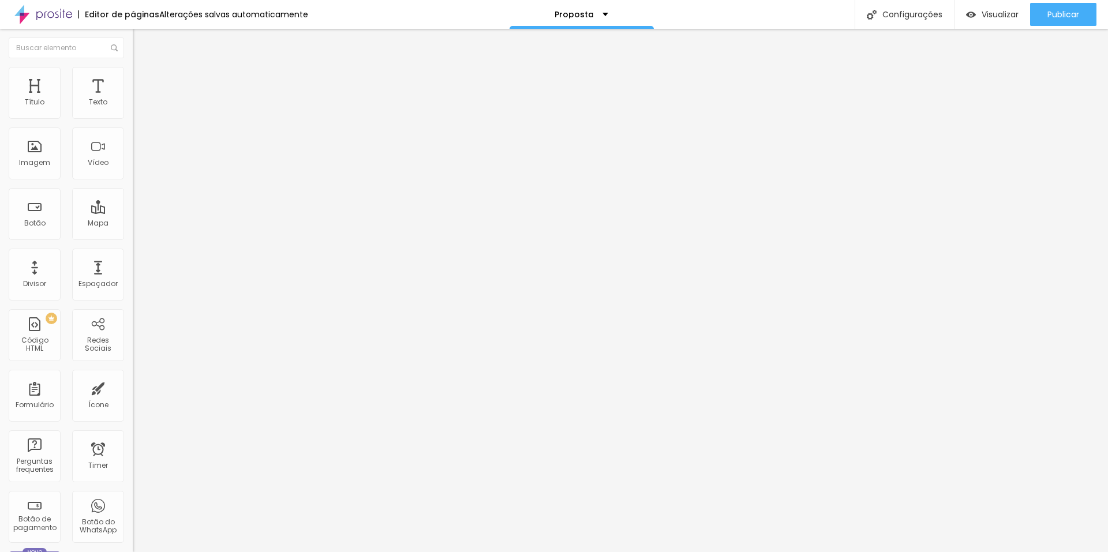
type input "199"
type input "200"
drag, startPoint x: 61, startPoint y: 145, endPoint x: 129, endPoint y: 150, distance: 68.3
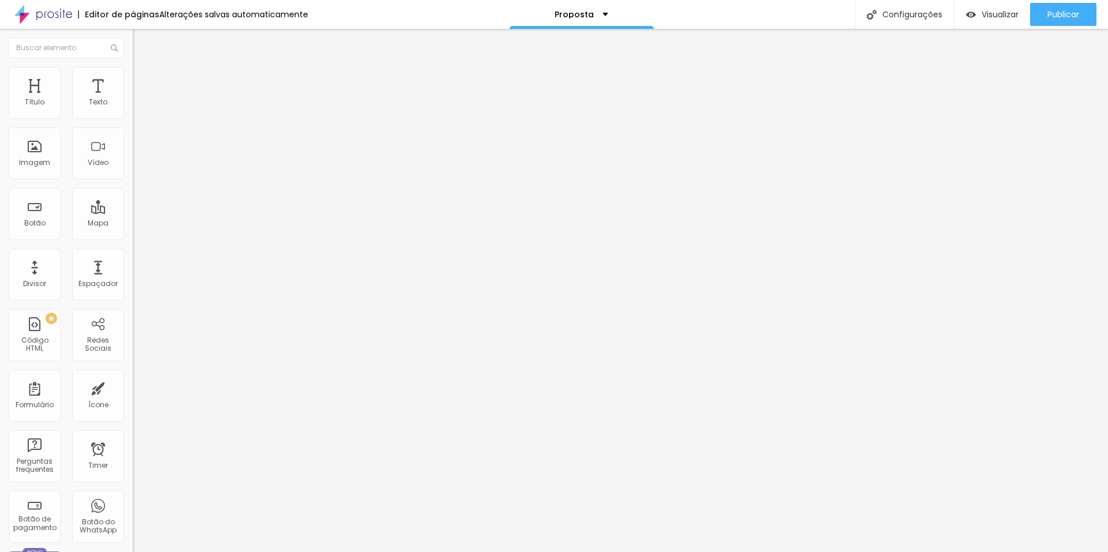
type input "200"
click at [133, 253] on input "range" at bounding box center [170, 257] width 74 height 9
click at [143, 81] on span "Avançado" at bounding box center [162, 86] width 38 height 10
type input "61"
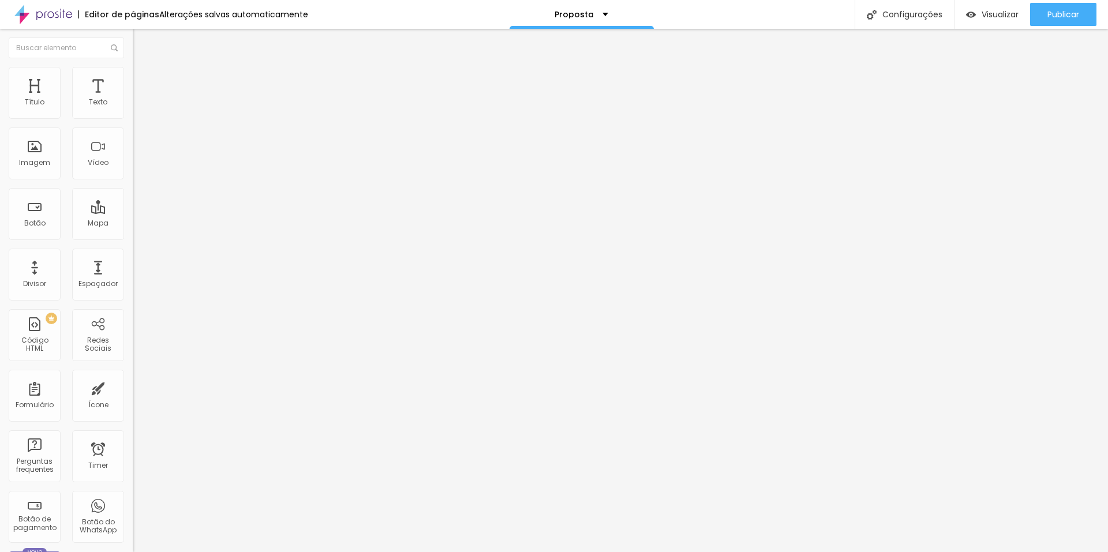
click at [133, 224] on input "range" at bounding box center [170, 228] width 74 height 9
type input "87"
click at [133, 224] on input "range" at bounding box center [170, 228] width 74 height 9
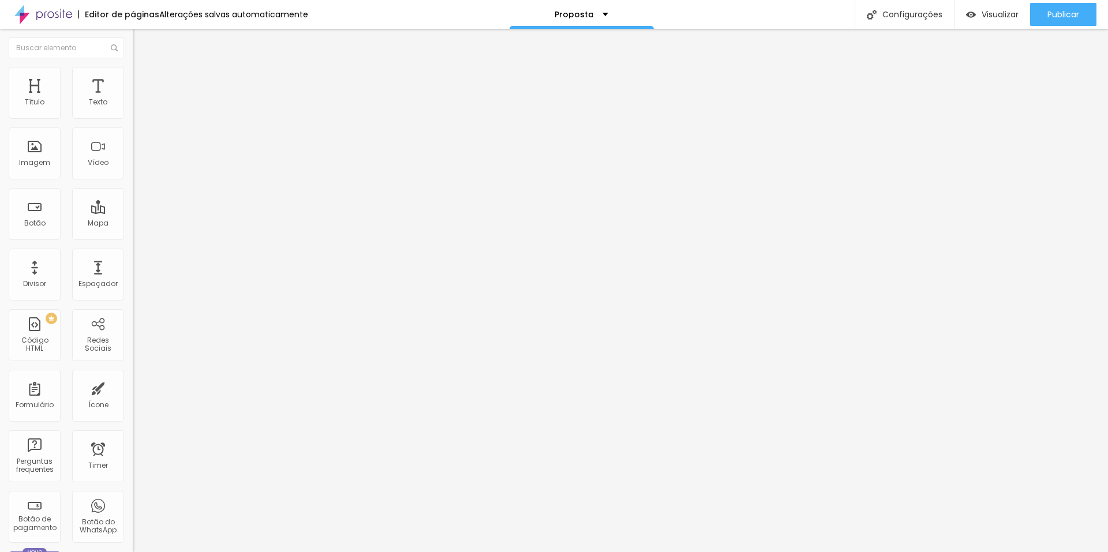
click at [133, 234] on input "87" at bounding box center [158, 240] width 50 height 12
type input "1"
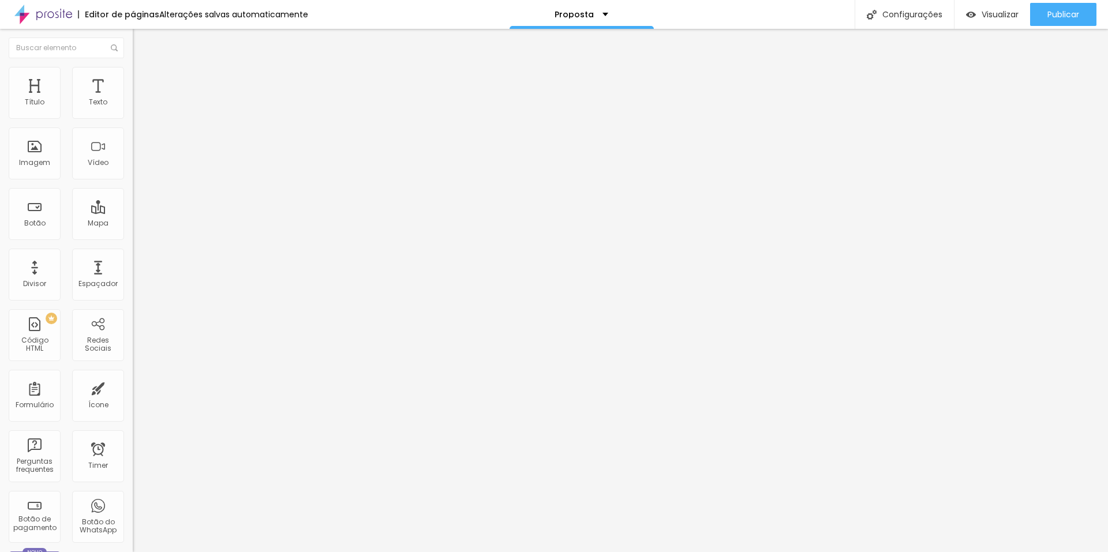
type input "10"
click at [133, 398] on input "10" at bounding box center [158, 404] width 50 height 12
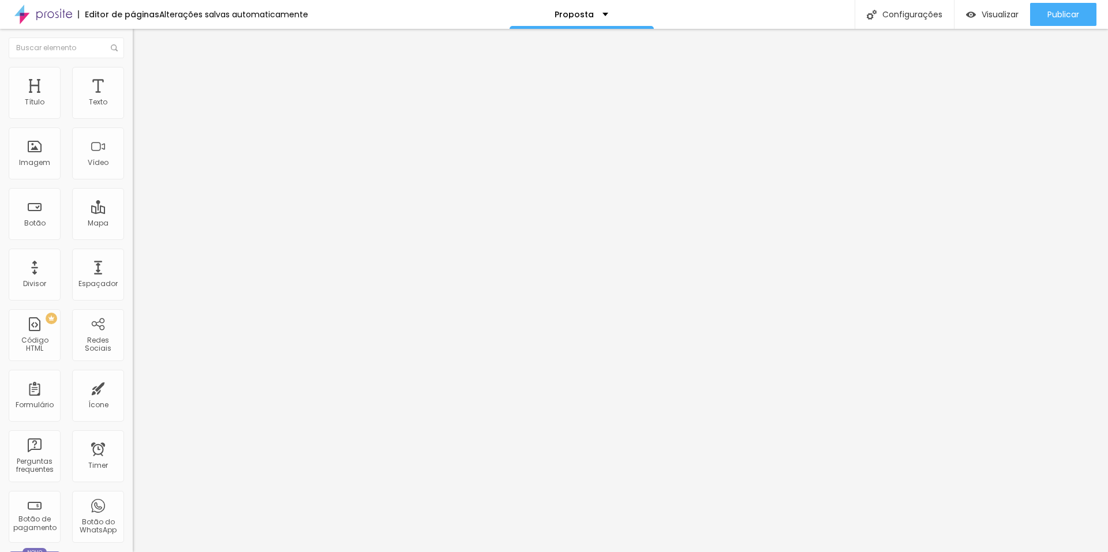
click at [133, 398] on input "10" at bounding box center [158, 404] width 50 height 12
type input "2"
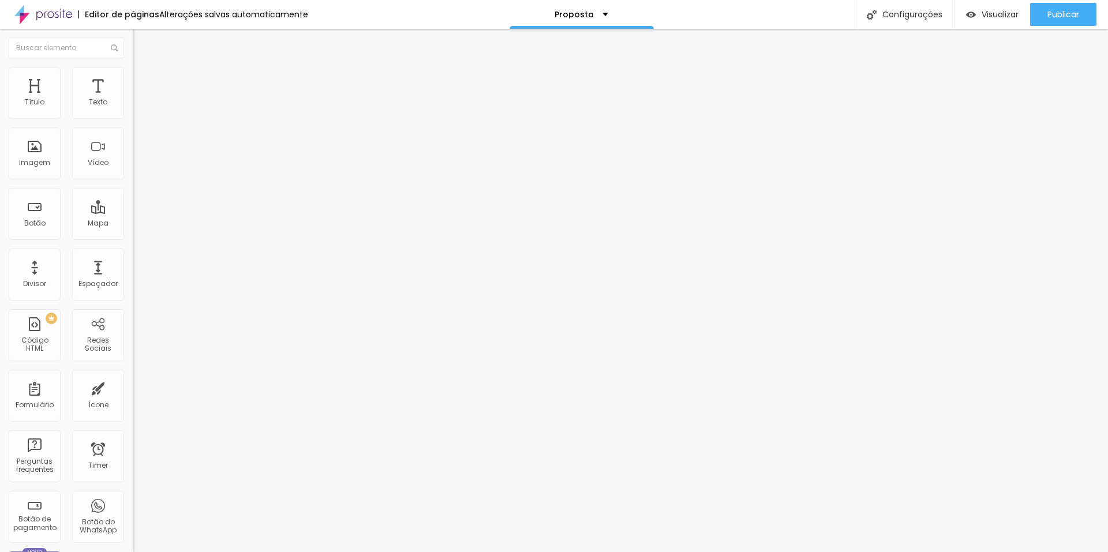
type input "20"
type input "2"
type input "50"
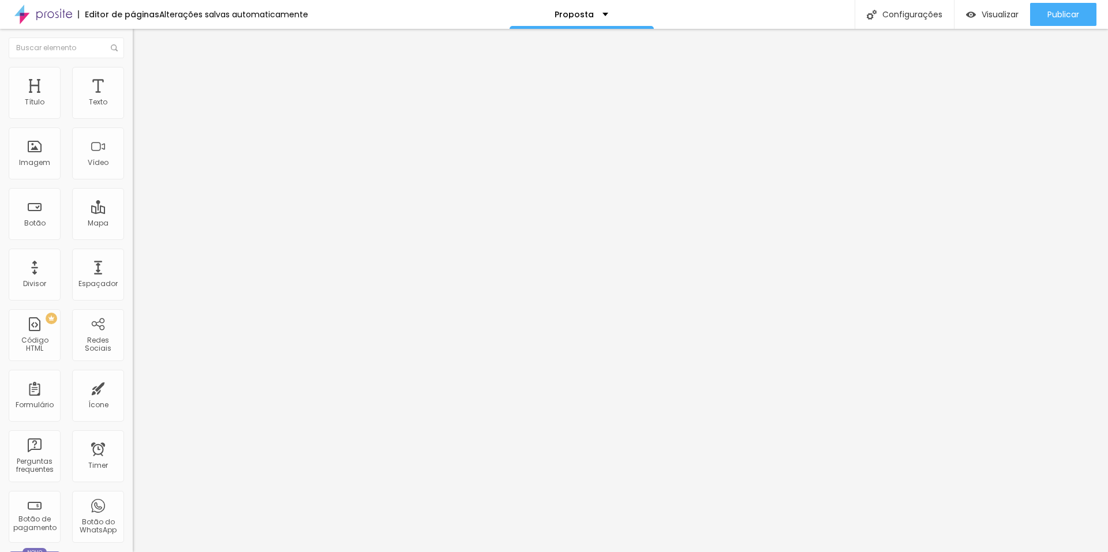
type input "1"
type input "10"
click at [966, 11] on img "button" at bounding box center [971, 15] width 10 height 10
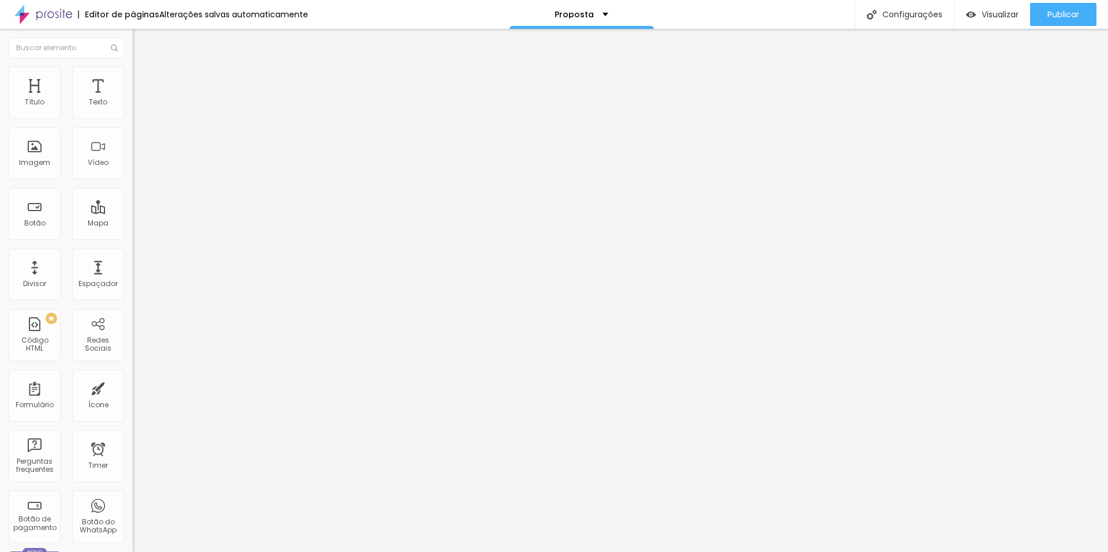
click at [133, 79] on img at bounding box center [138, 84] width 10 height 10
click at [133, 69] on li "Estilo" at bounding box center [199, 73] width 133 height 12
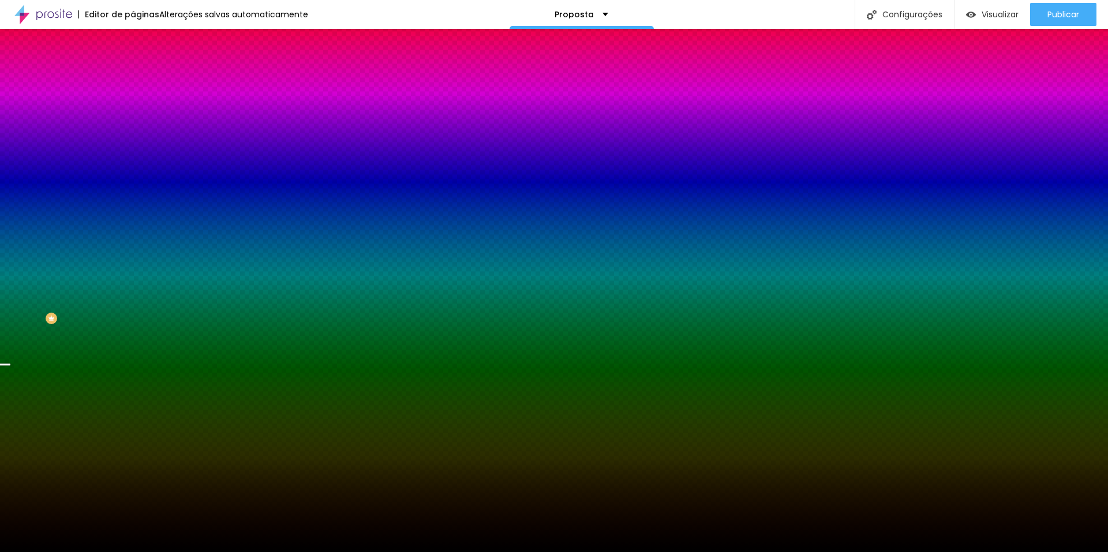
click at [133, 106] on span "Trocar imagem" at bounding box center [164, 101] width 63 height 10
click at [133, 137] on div "Efeito da Imagem Nenhum Nenhum Parallax" at bounding box center [199, 121] width 133 height 32
click at [143, 81] on span "Avançado" at bounding box center [162, 86] width 38 height 10
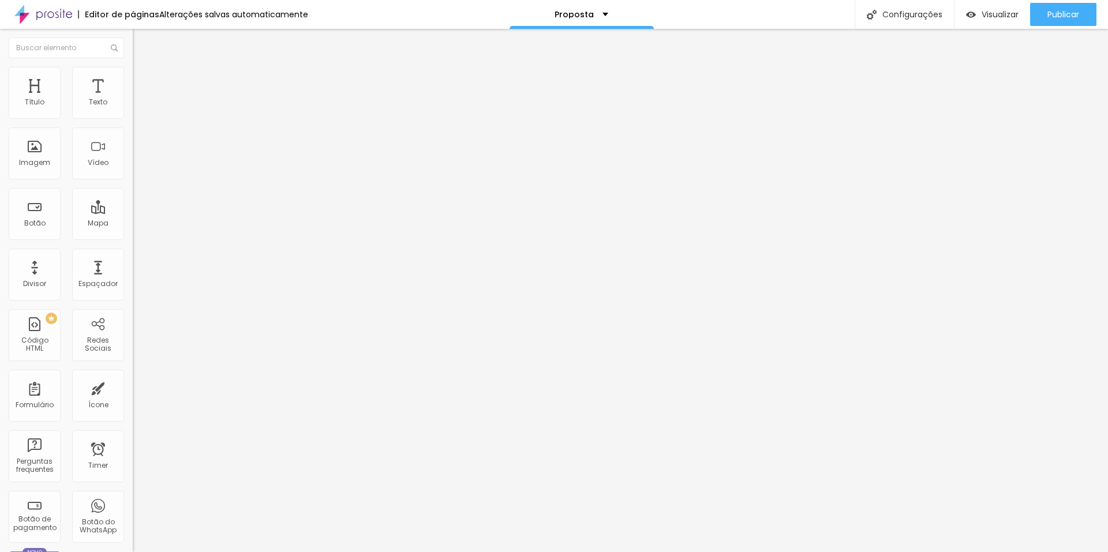
click at [143, 79] on span "Estilo" at bounding box center [152, 75] width 18 height 10
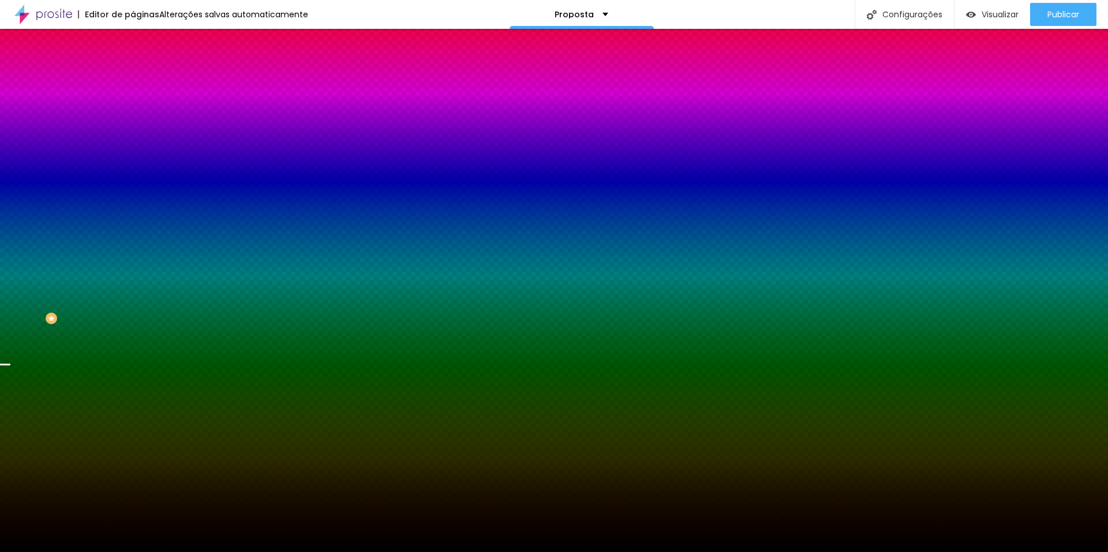
click at [133, 66] on img at bounding box center [138, 60] width 10 height 10
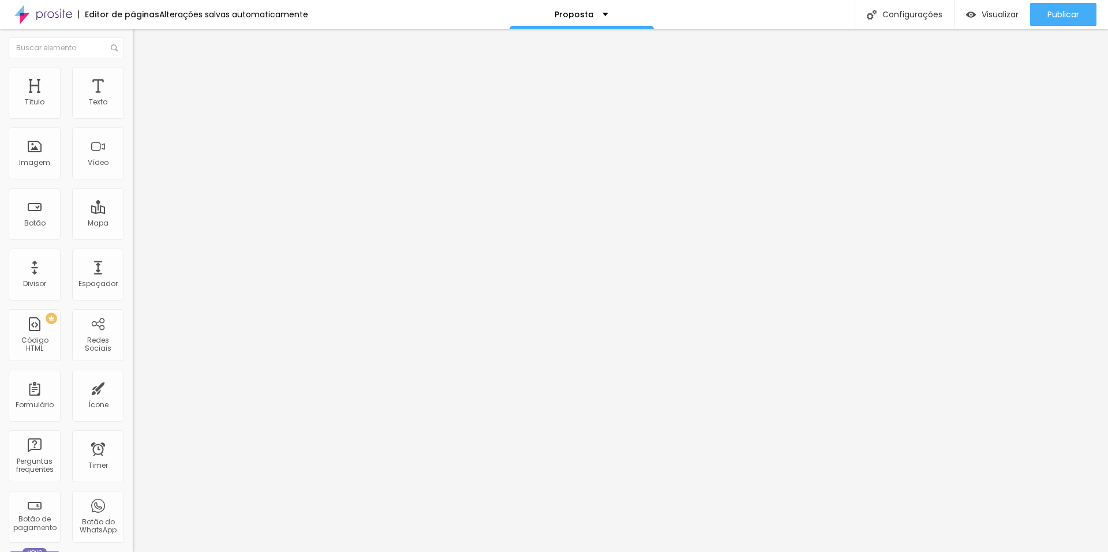
click at [133, 105] on span "Completo" at bounding box center [150, 100] width 35 height 10
click at [133, 69] on img at bounding box center [138, 72] width 10 height 10
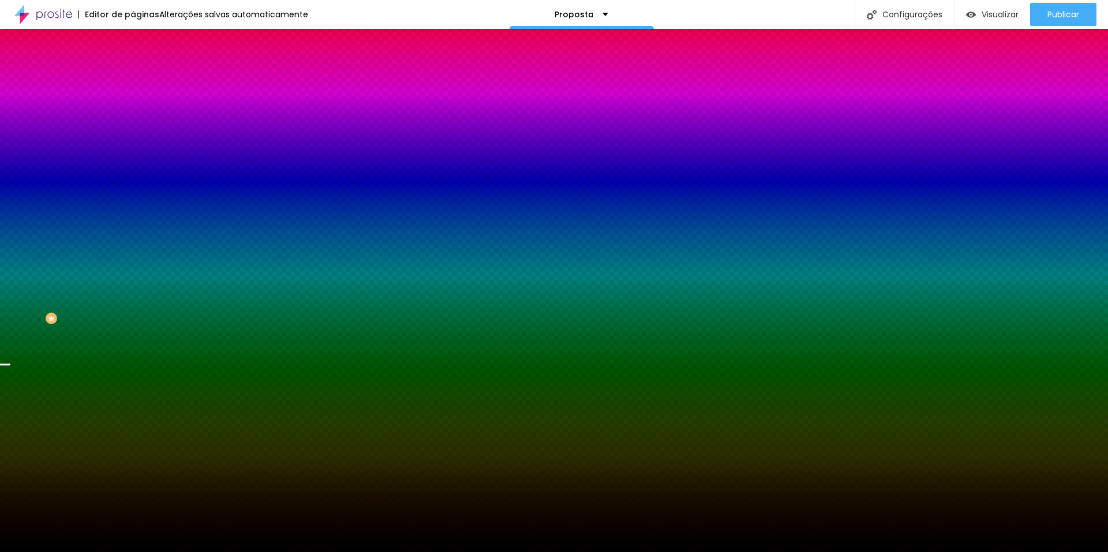
click at [143, 81] on span "Avançado" at bounding box center [162, 86] width 38 height 10
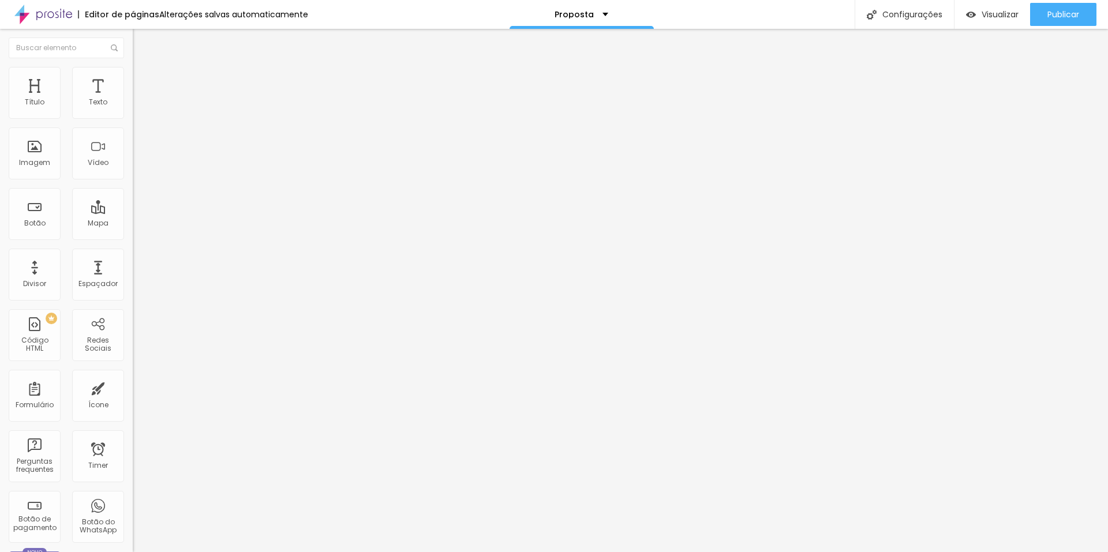
type input "444"
click at [133, 387] on input "range" at bounding box center [170, 391] width 74 height 9
type input "500"
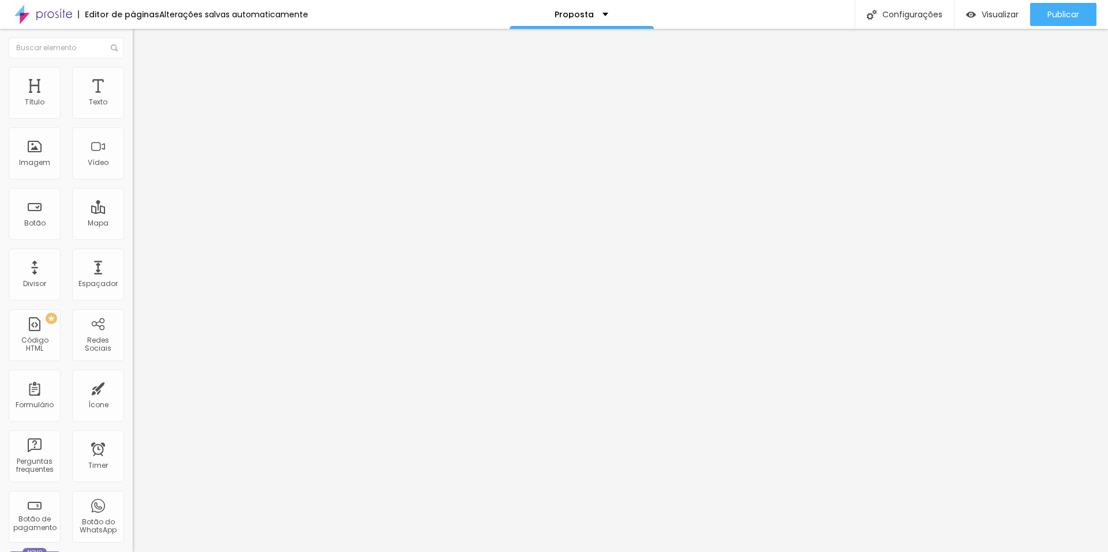
type input "492"
type input "461"
type input "439"
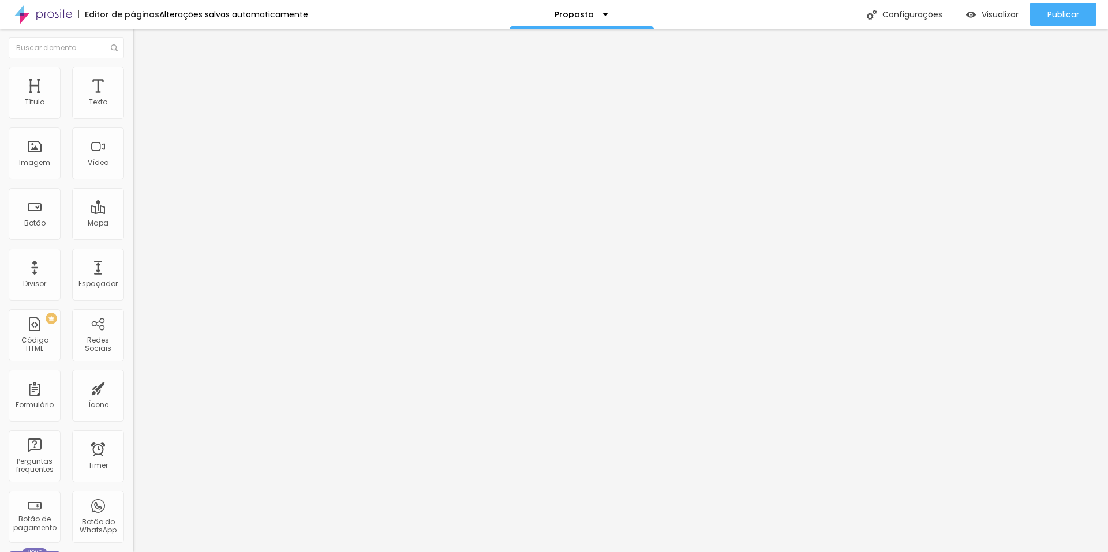
type input "439"
type input "434"
type input "429"
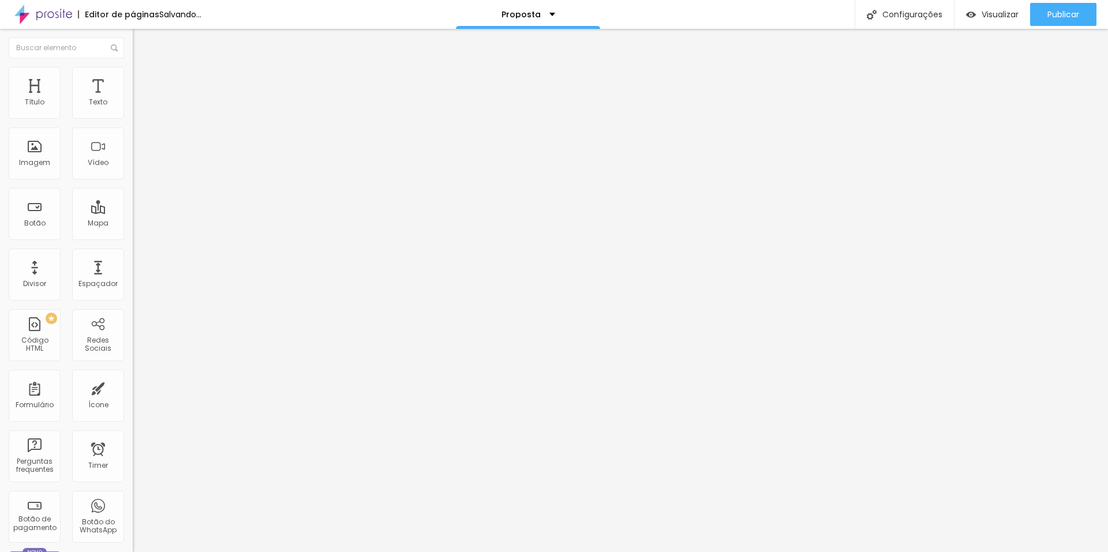
type input "424"
type input "418"
type input "413"
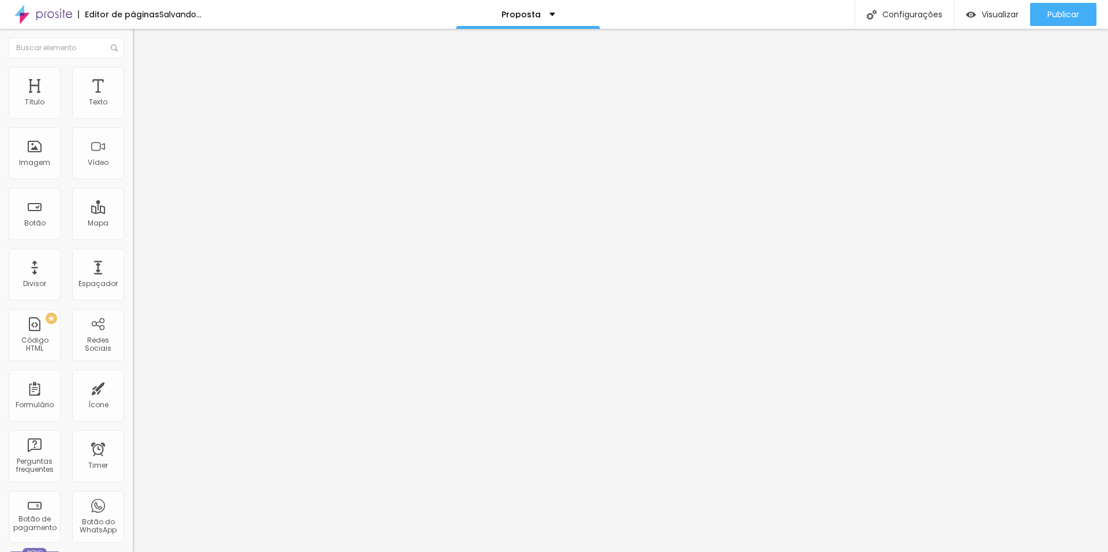
type input "413"
type input "408"
type input "397"
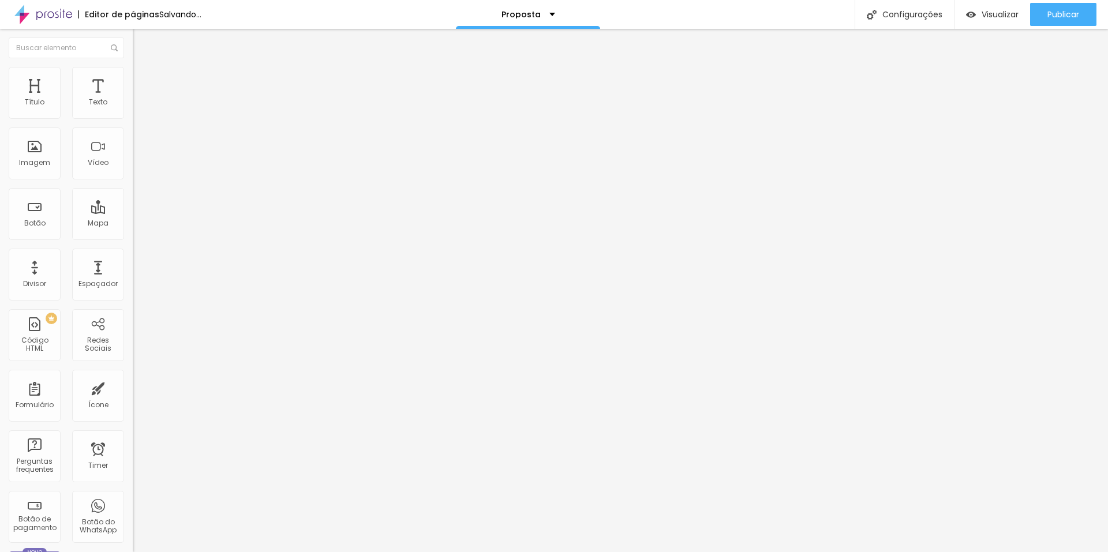
type input "387"
type input "371"
type input "334"
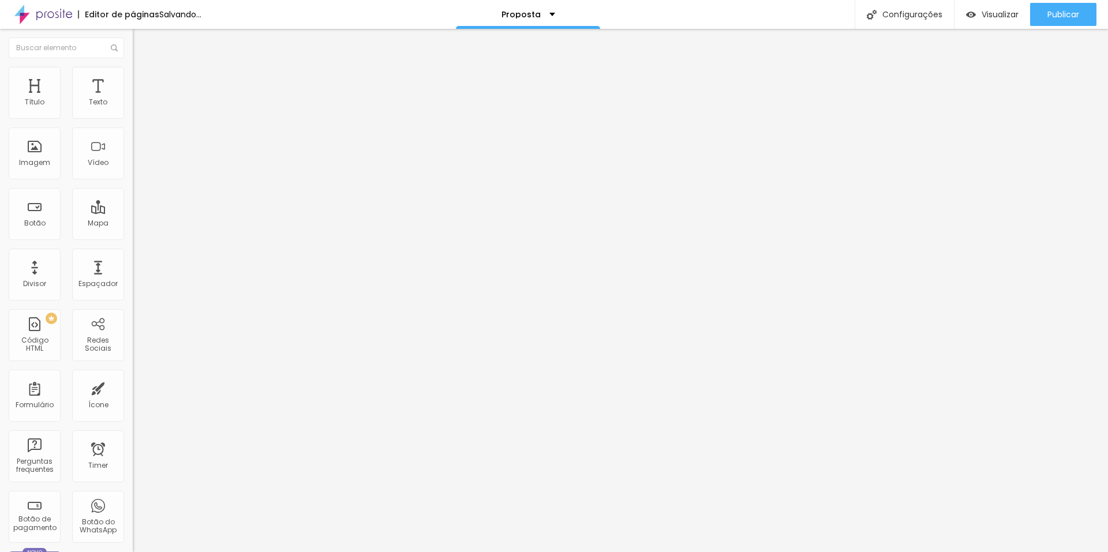
type input "334"
type input "324"
type input "313"
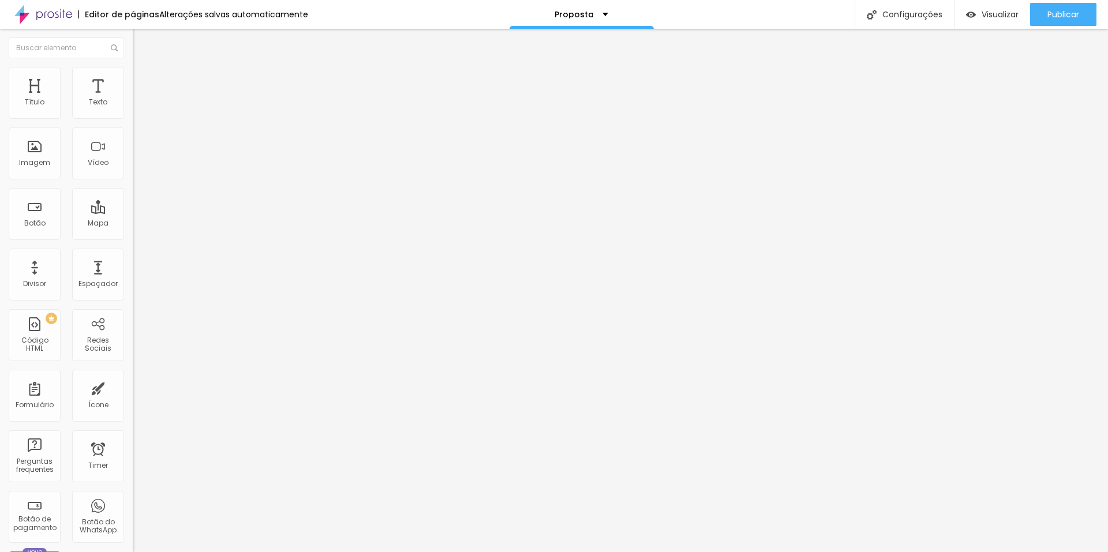
type input "308"
type input "302"
type input "292"
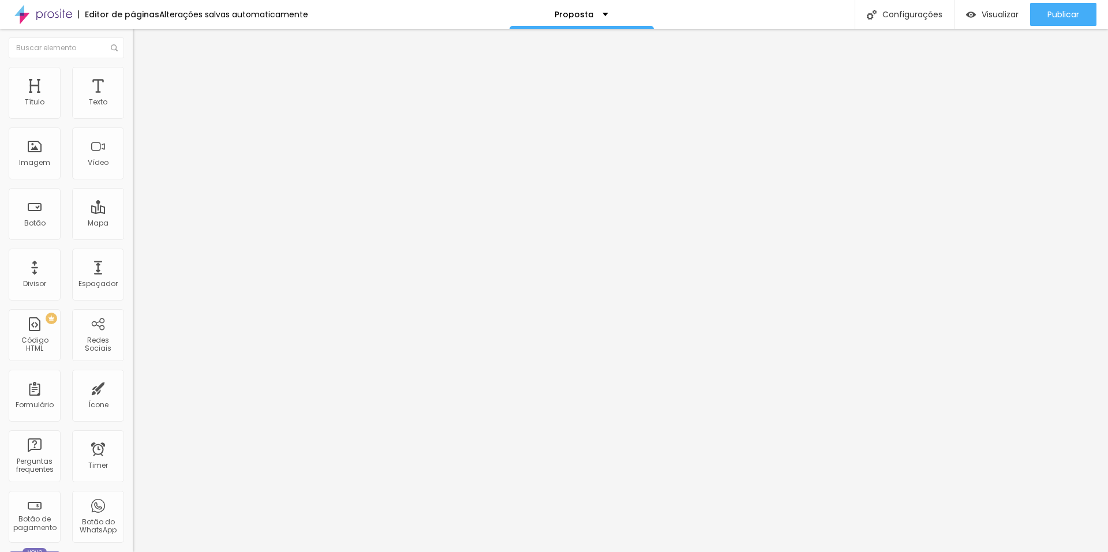
type input "292"
type input "281"
type input "276"
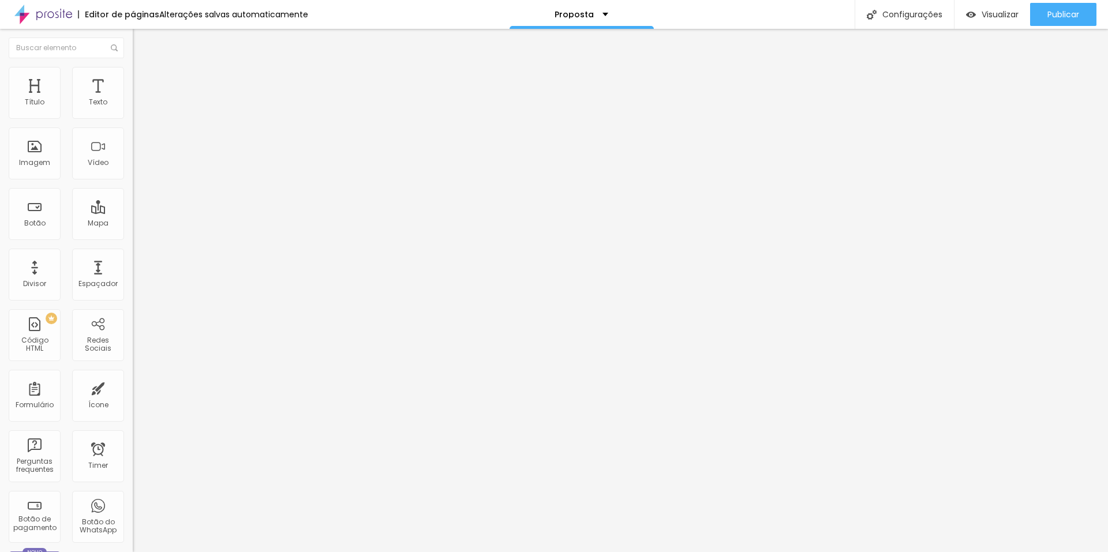
type input "271"
type input "260"
type input "250"
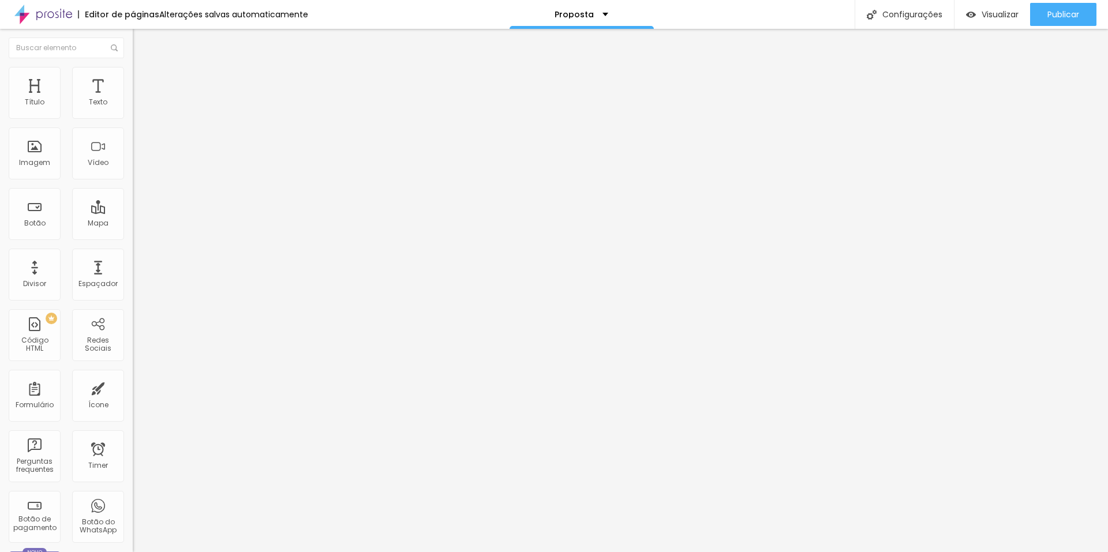
type input "250"
type input "239"
type input "250"
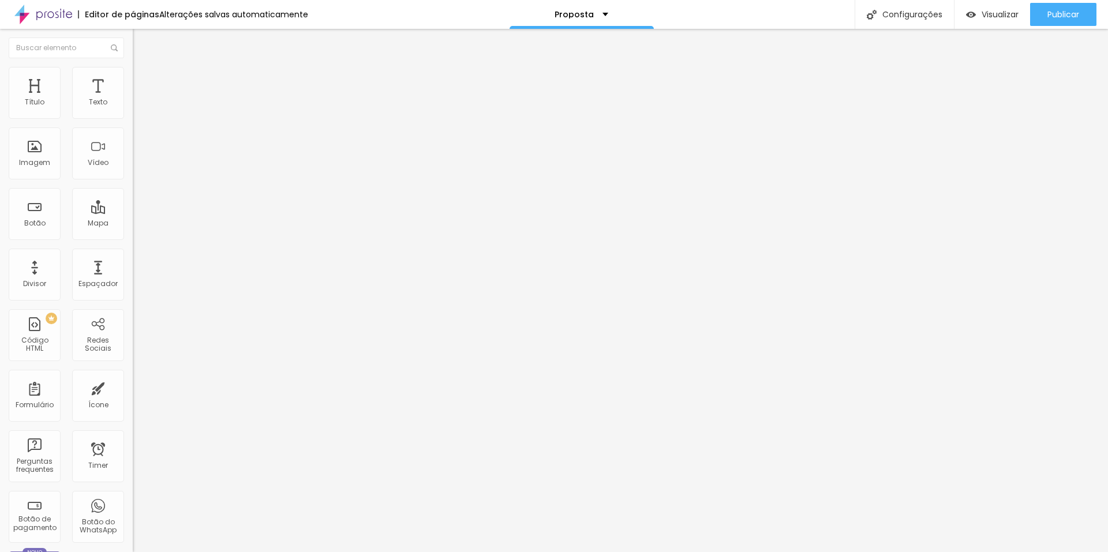
type input "260"
type input "271"
type input "292"
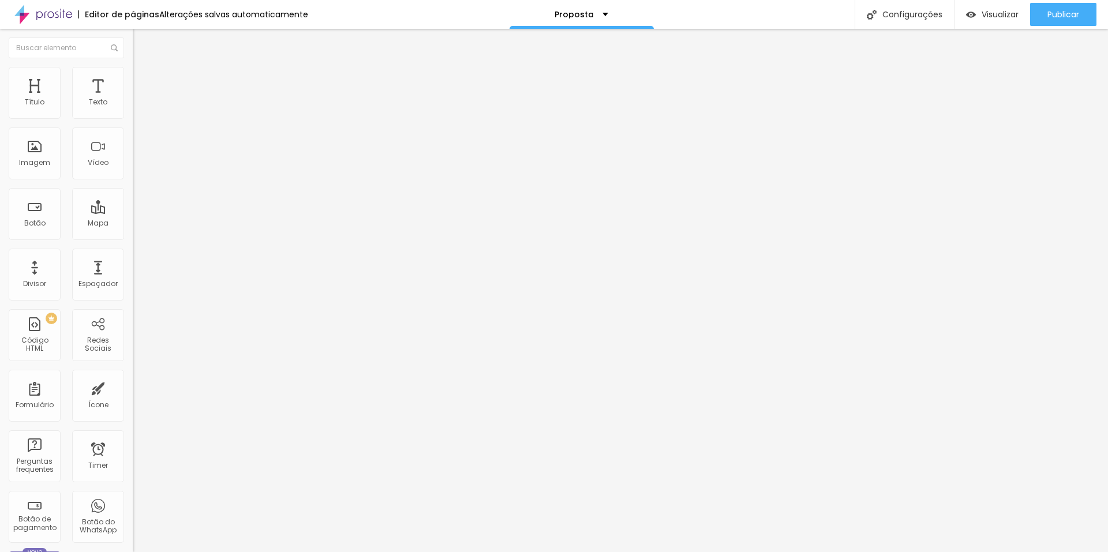
type input "292"
type input "302"
type input "308"
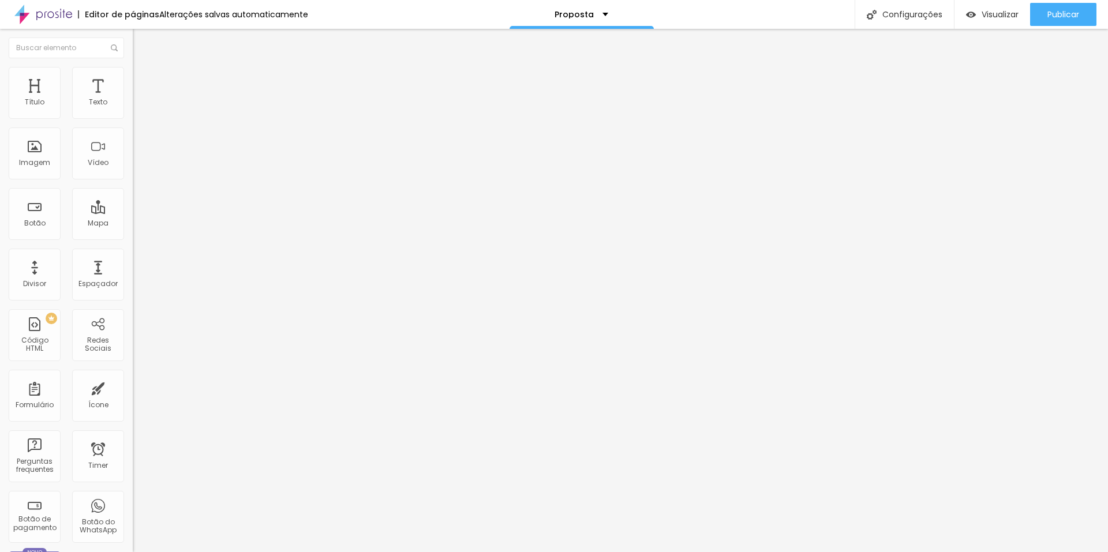
type input "313"
type input "324"
type input "334"
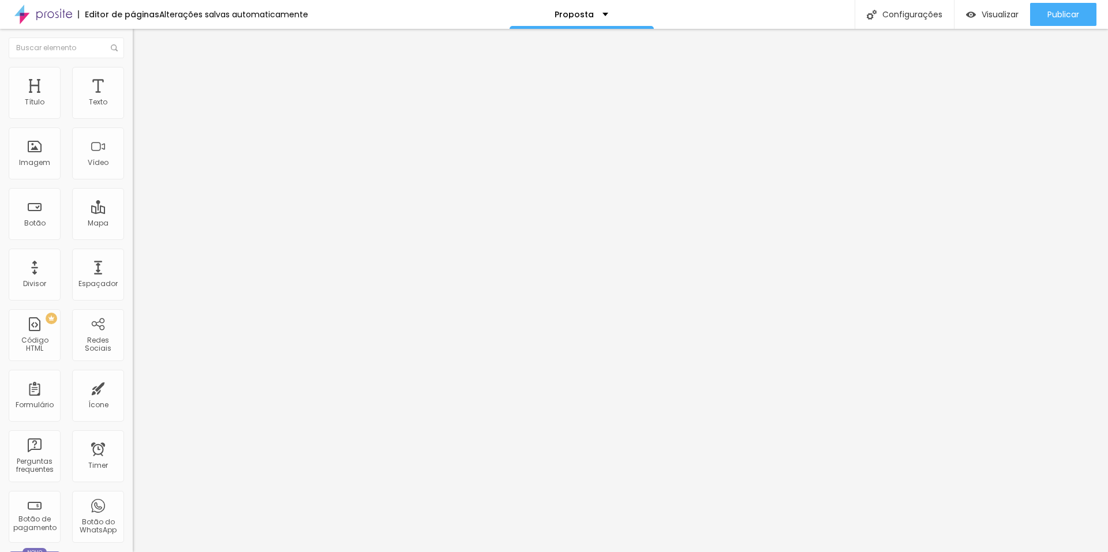
type input "334"
type input "345"
type input "355"
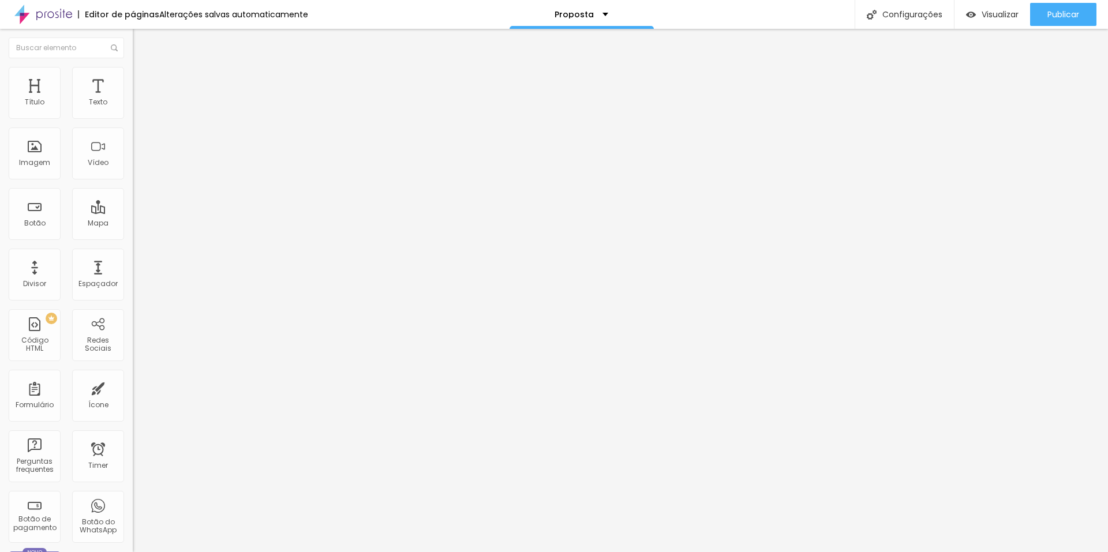
type input "366"
type input "376"
type input "387"
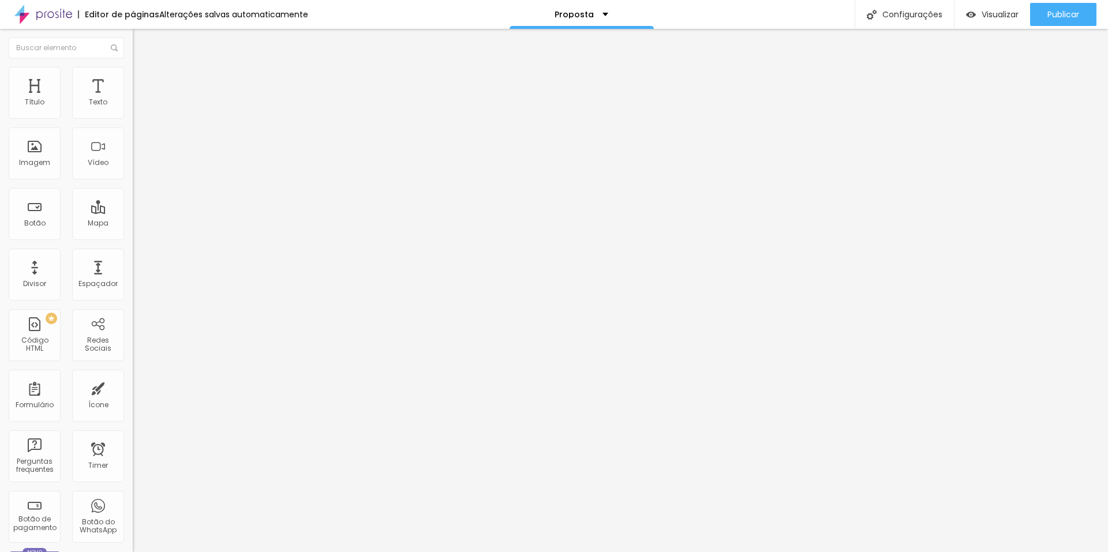
type input "387"
type input "397"
type input "408"
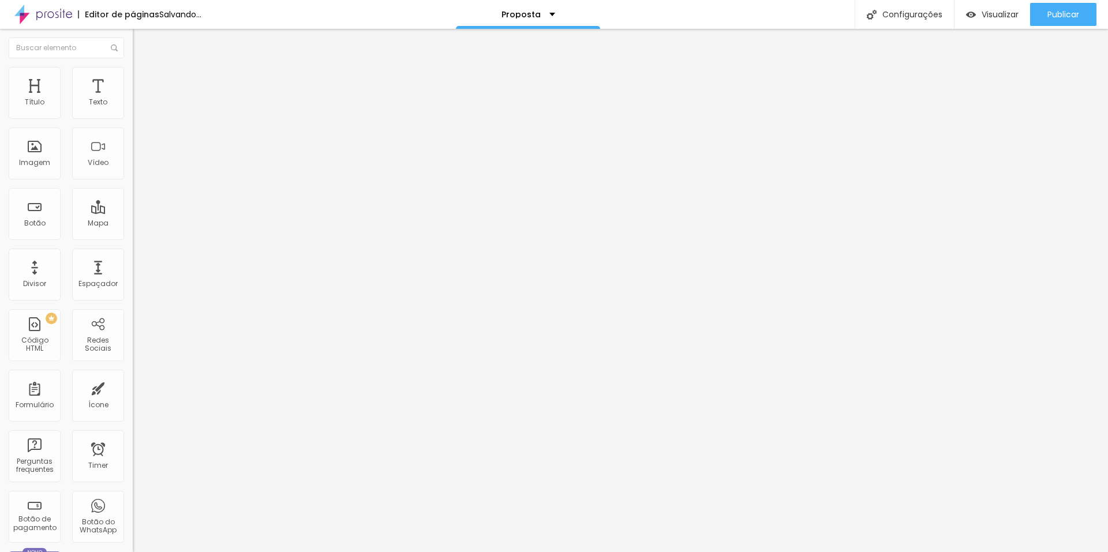
type input "418"
type input "424"
type input "429"
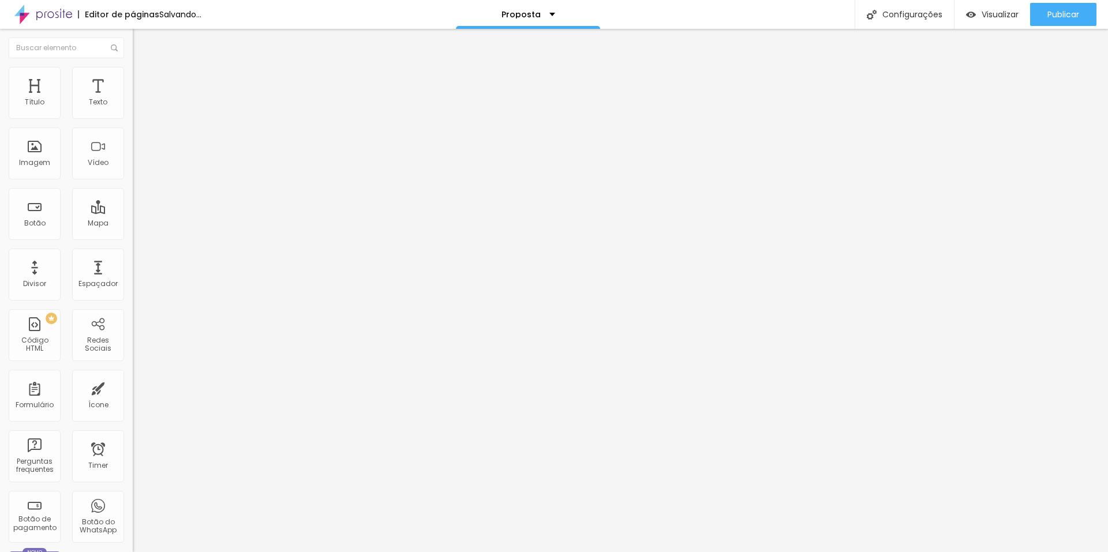
type input "429"
type input "450"
type input "461"
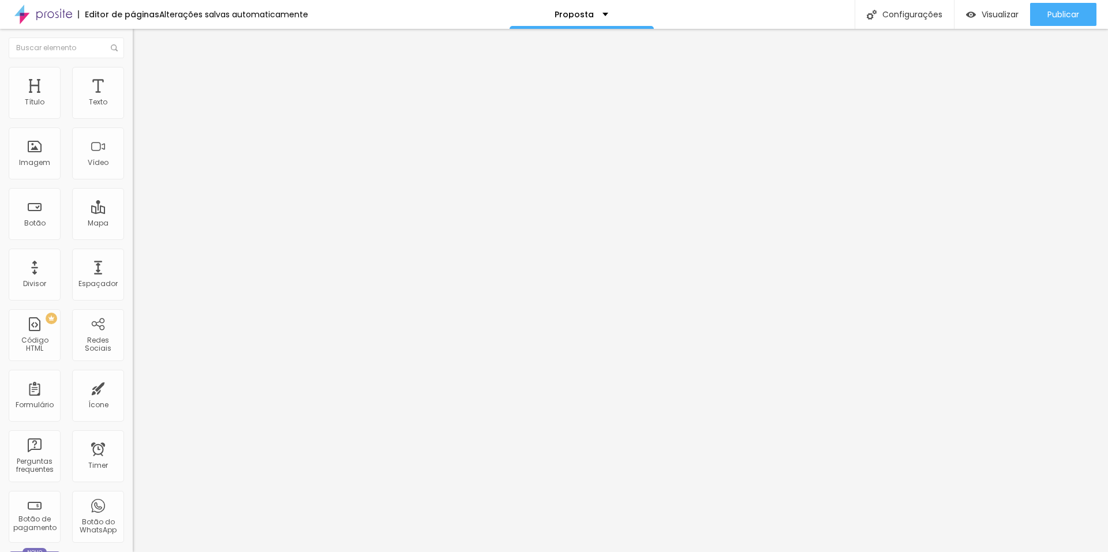
type input "471"
type input "482"
type input "492"
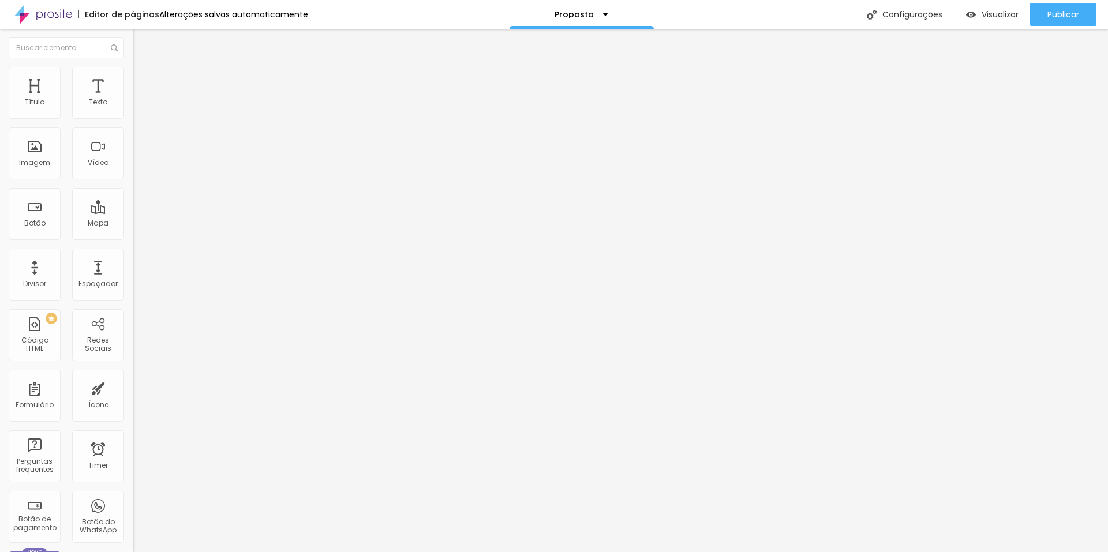
type input "492"
type input "500"
drag, startPoint x: 82, startPoint y: 133, endPoint x: 127, endPoint y: 139, distance: 45.4
type input "500"
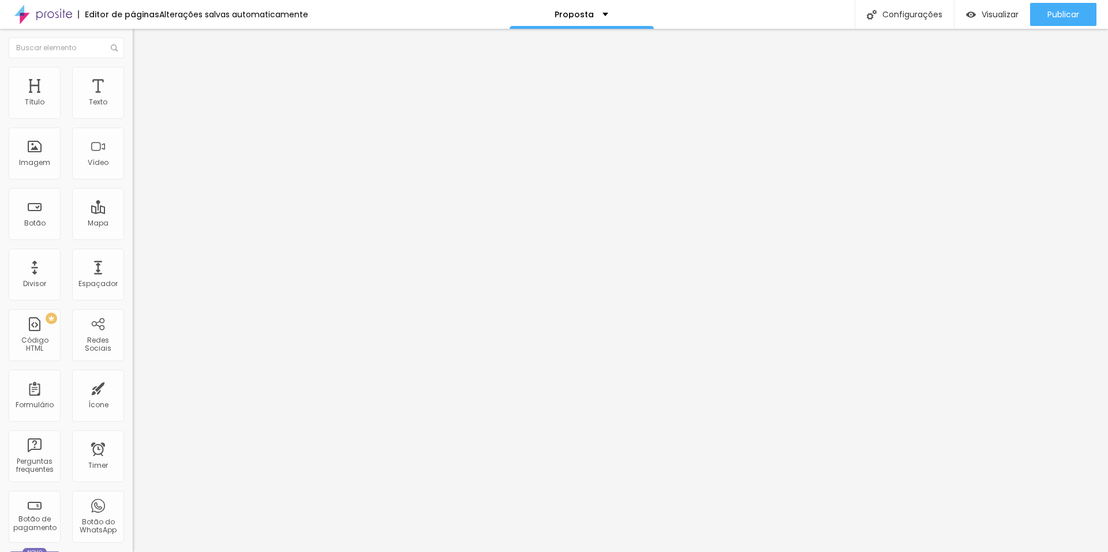
click at [133, 387] on input "range" at bounding box center [170, 391] width 74 height 9
click at [972, 16] on img "button" at bounding box center [971, 15] width 10 height 10
click at [983, 14] on span "Visualizar" at bounding box center [1000, 14] width 37 height 9
click at [143, 78] on span "Estilo" at bounding box center [152, 75] width 18 height 10
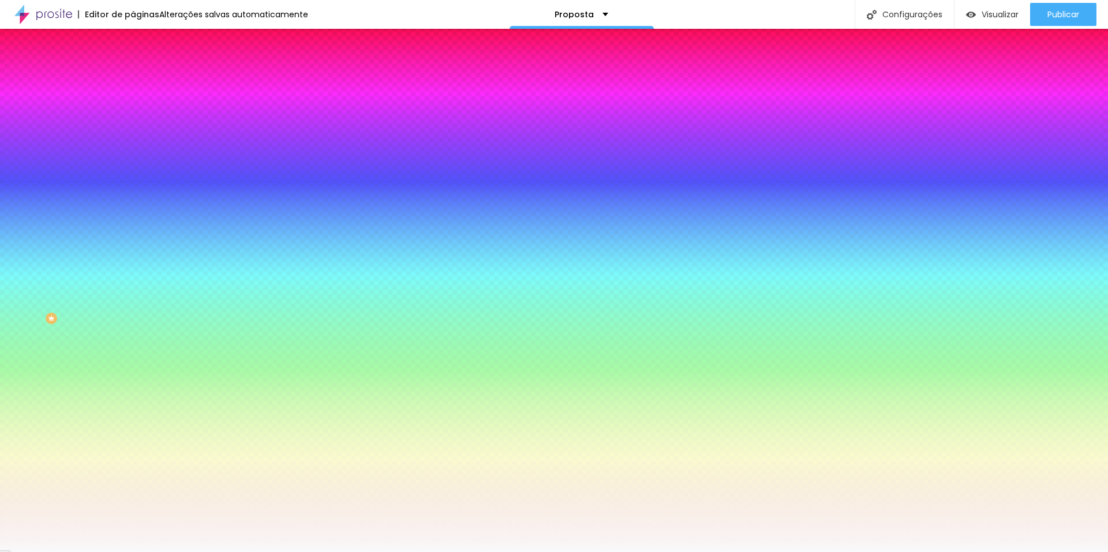
click at [133, 256] on div at bounding box center [199, 261] width 133 height 10
type input "57"
click at [133, 256] on input "range" at bounding box center [170, 260] width 74 height 9
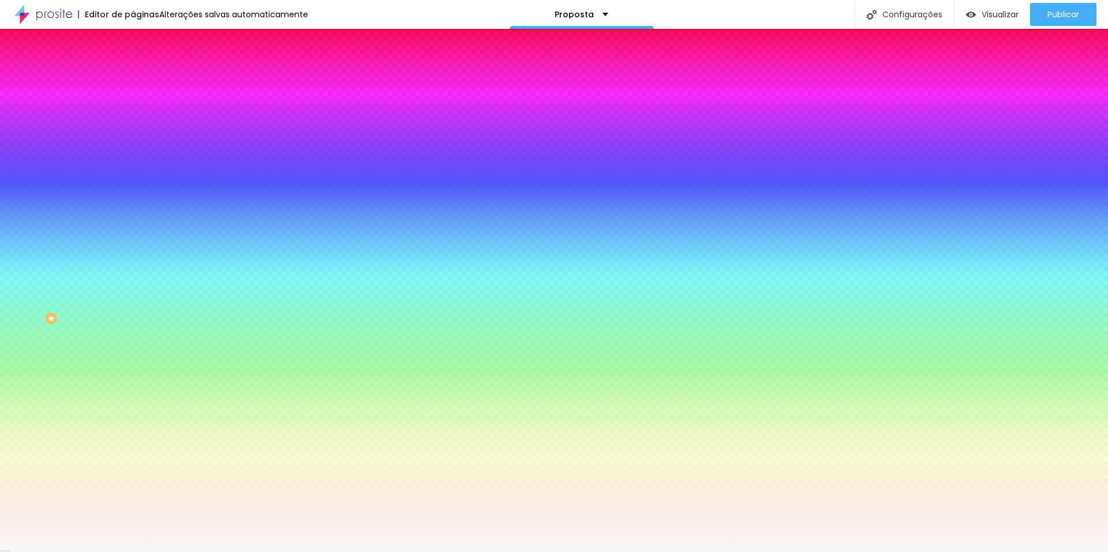
type input "59"
type input "63"
type input "112"
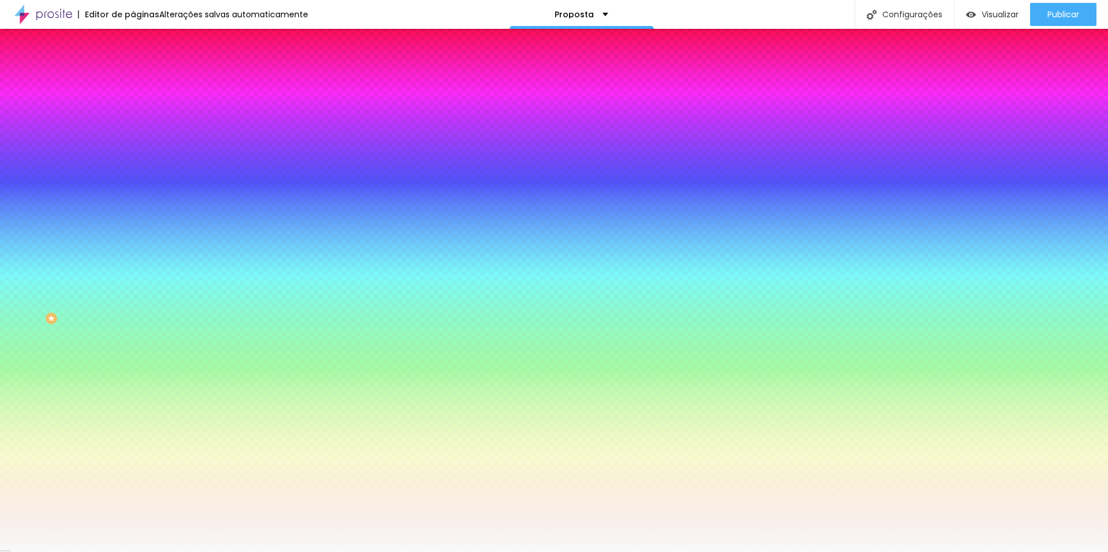
type input "112"
type input "118"
type input "128"
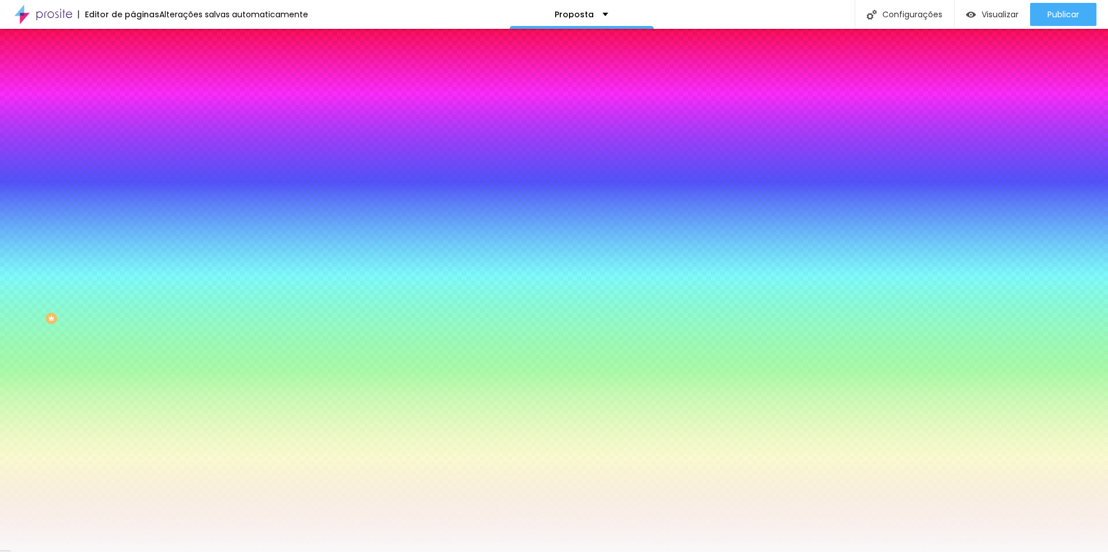
type input "132"
type input "142"
type input "145"
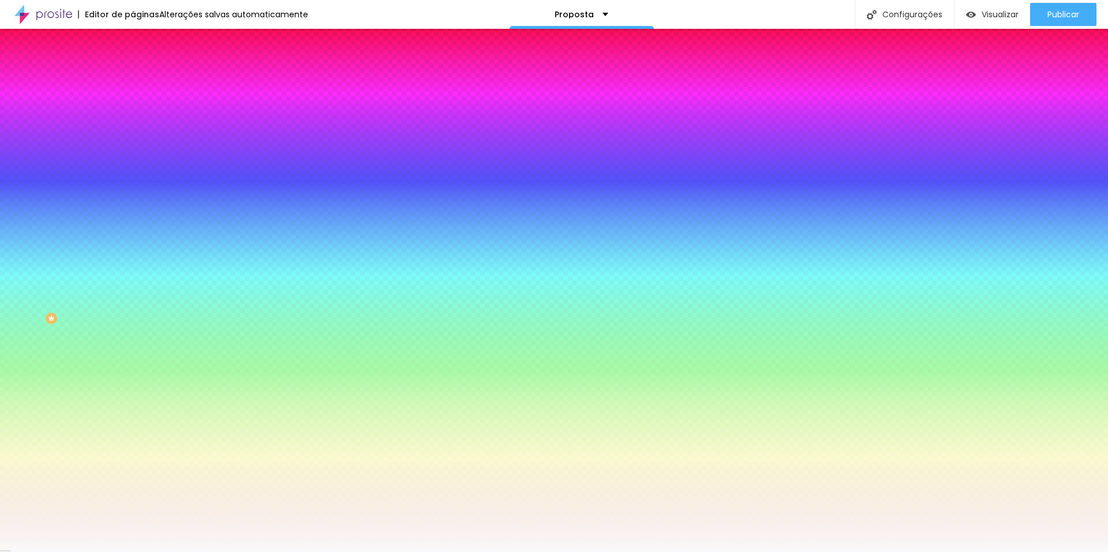
type input "145"
type input "148"
type input "155"
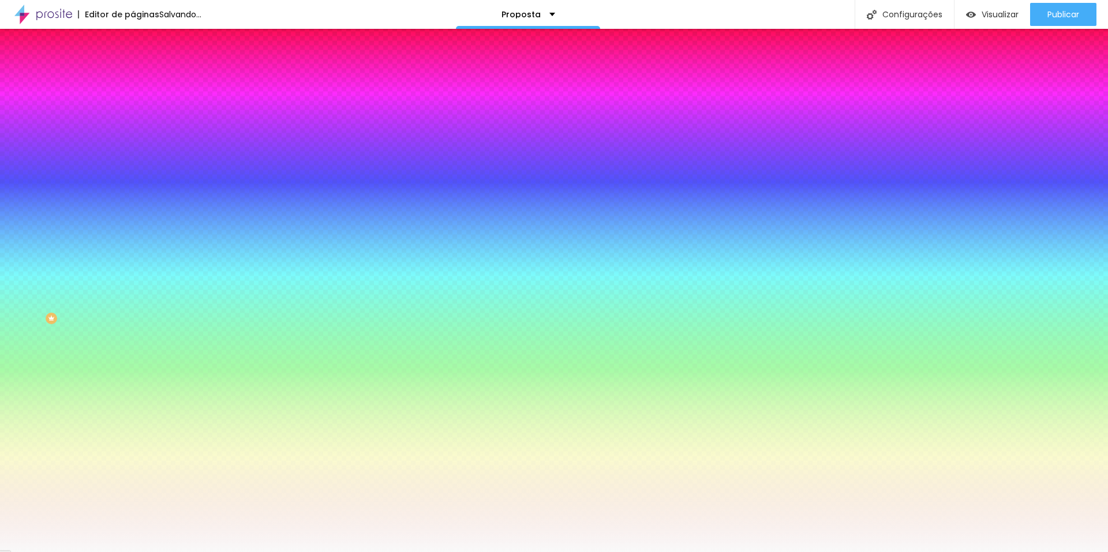
drag, startPoint x: 47, startPoint y: 139, endPoint x: 83, endPoint y: 139, distance: 35.8
click at [133, 256] on input "range" at bounding box center [170, 260] width 74 height 9
drag, startPoint x: 83, startPoint y: 139, endPoint x: 9, endPoint y: 146, distance: 74.2
click at [133, 256] on input "range" at bounding box center [170, 260] width 74 height 9
click at [133, 121] on input "#F9F9F9" at bounding box center [202, 116] width 139 height 12
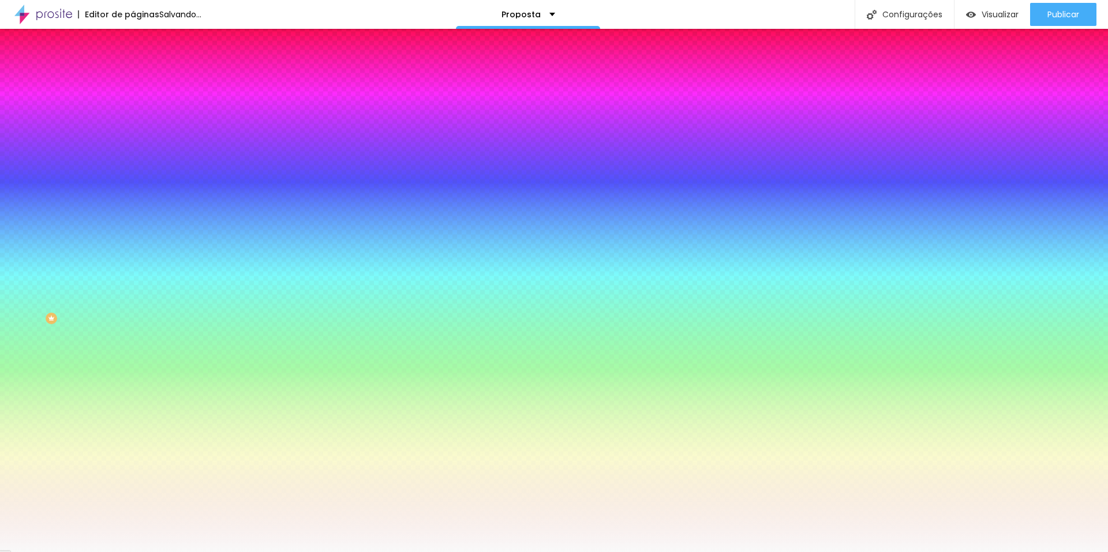
click at [133, 210] on div "Editar Coluna Conteúdo Estilo Avançado Cor de fundo Voltar ao padrão #F9F9F9 0 …" at bounding box center [199, 291] width 133 height 524
click at [140, 107] on icon "button" at bounding box center [142, 103] width 5 height 8
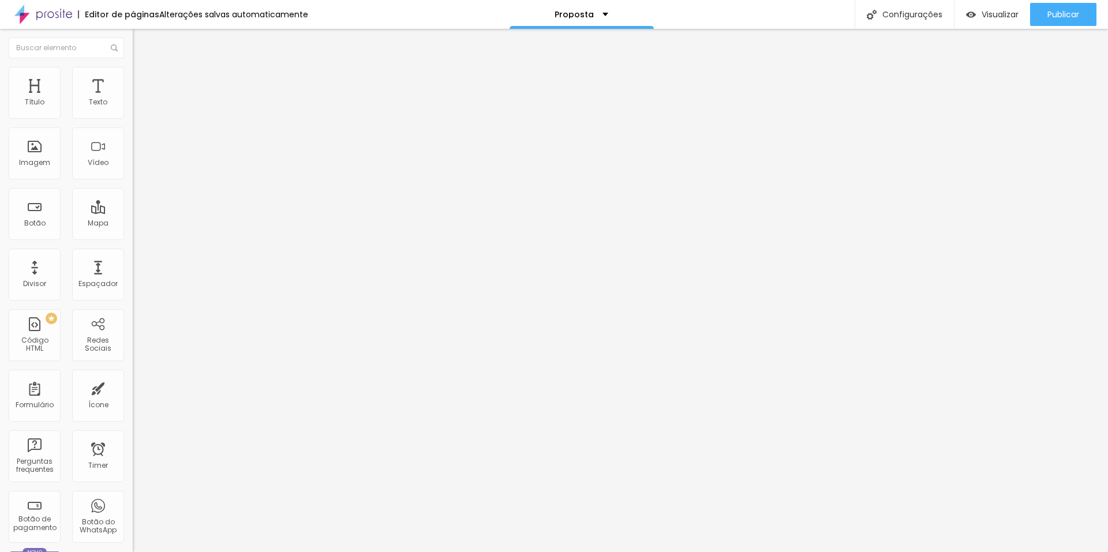
click at [133, 73] on img at bounding box center [138, 72] width 10 height 10
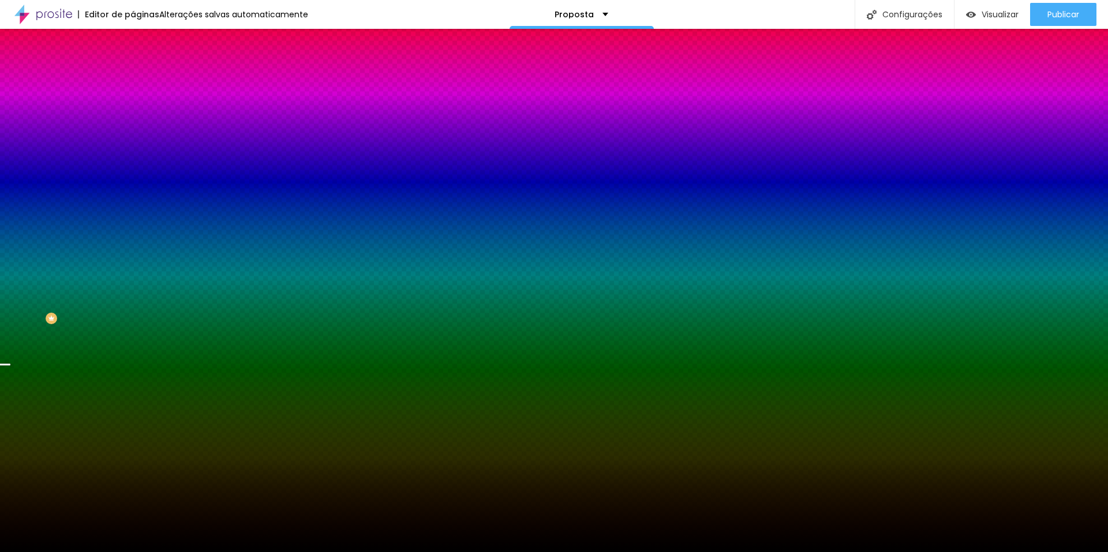
click at [143, 81] on span "Avançado" at bounding box center [162, 86] width 38 height 10
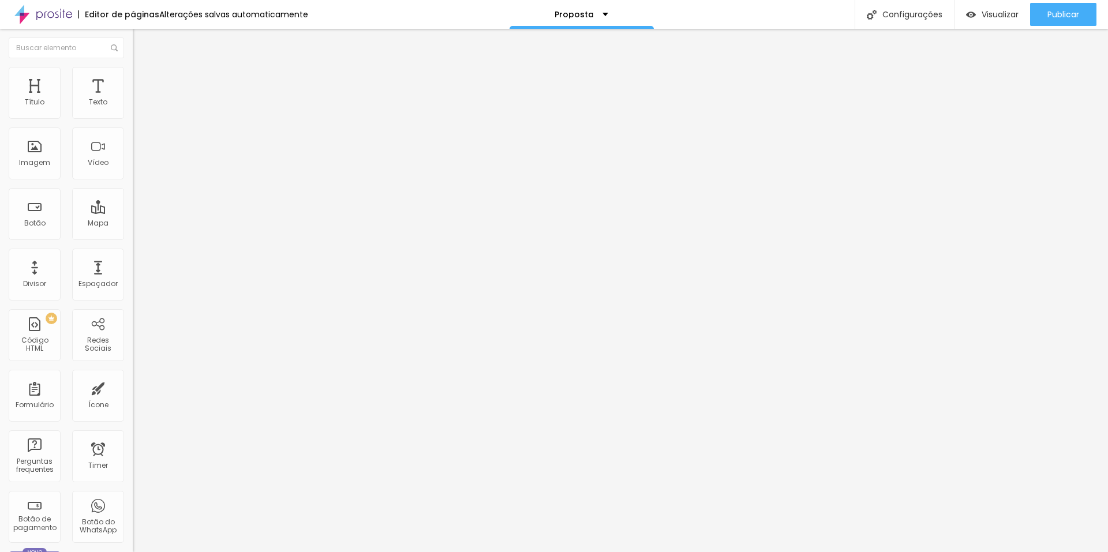
click at [133, 387] on input "range" at bounding box center [170, 391] width 74 height 9
click at [133, 398] on input "321" at bounding box center [158, 404] width 50 height 12
drag, startPoint x: 83, startPoint y: 160, endPoint x: 76, endPoint y: 153, distance: 9.8
click at [133, 417] on div "ID Html" at bounding box center [199, 420] width 133 height 7
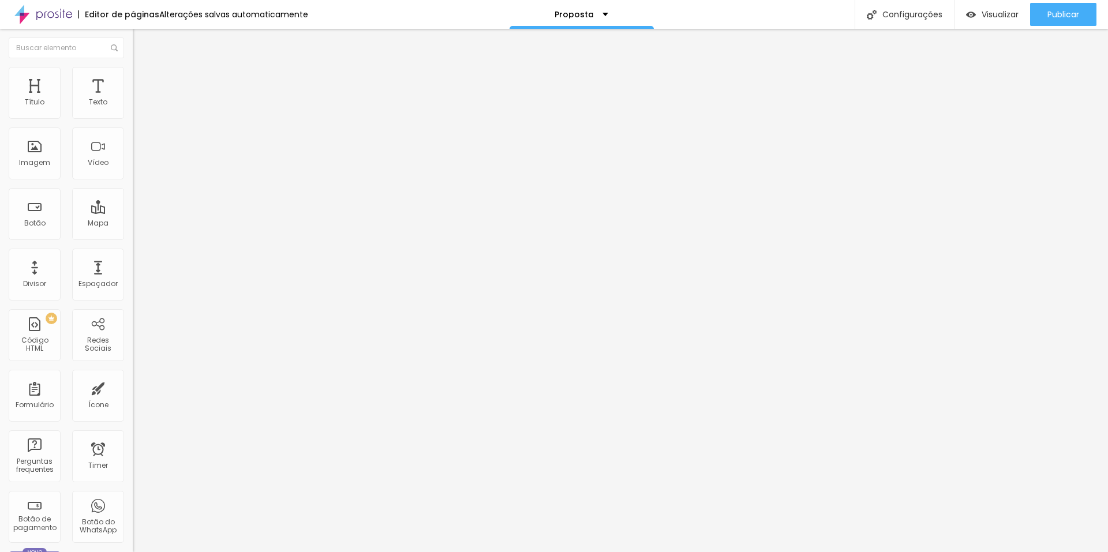
click at [143, 80] on span "Estilo" at bounding box center [152, 75] width 18 height 10
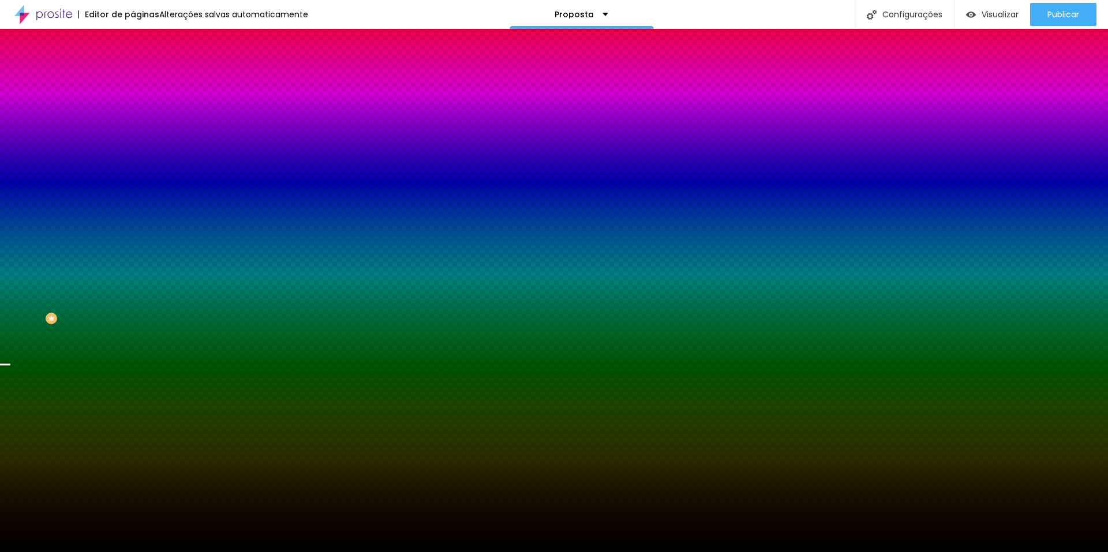
click at [133, 120] on span "Nenhum" at bounding box center [148, 115] width 30 height 10
click at [133, 138] on span "Parallax" at bounding box center [147, 133] width 28 height 10
click at [133, 157] on div at bounding box center [199, 157] width 133 height 0
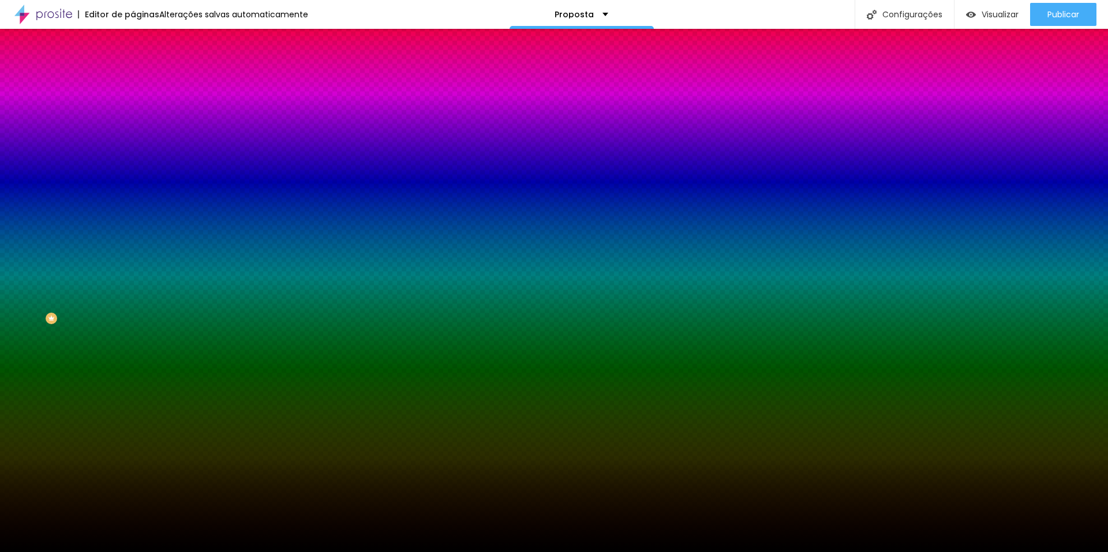
drag, startPoint x: 111, startPoint y: 268, endPoint x: 119, endPoint y: 257, distance: 14.1
click at [133, 169] on div "Cor de fundo Voltar ao padrão #000000" at bounding box center [199, 153] width 133 height 32
click at [133, 79] on li "Avançado" at bounding box center [199, 85] width 133 height 12
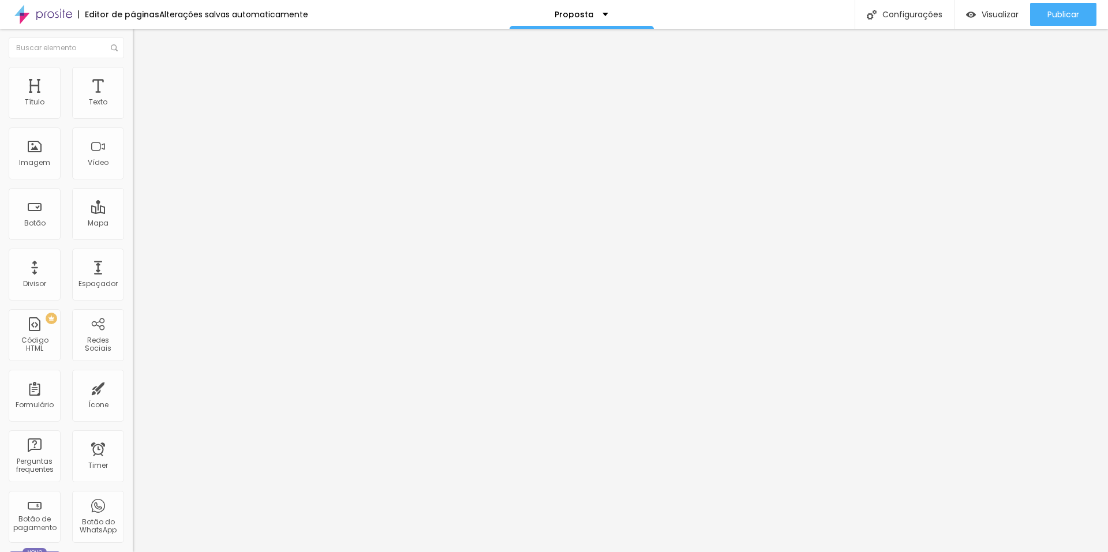
click at [143, 79] on span "Estilo" at bounding box center [152, 75] width 18 height 10
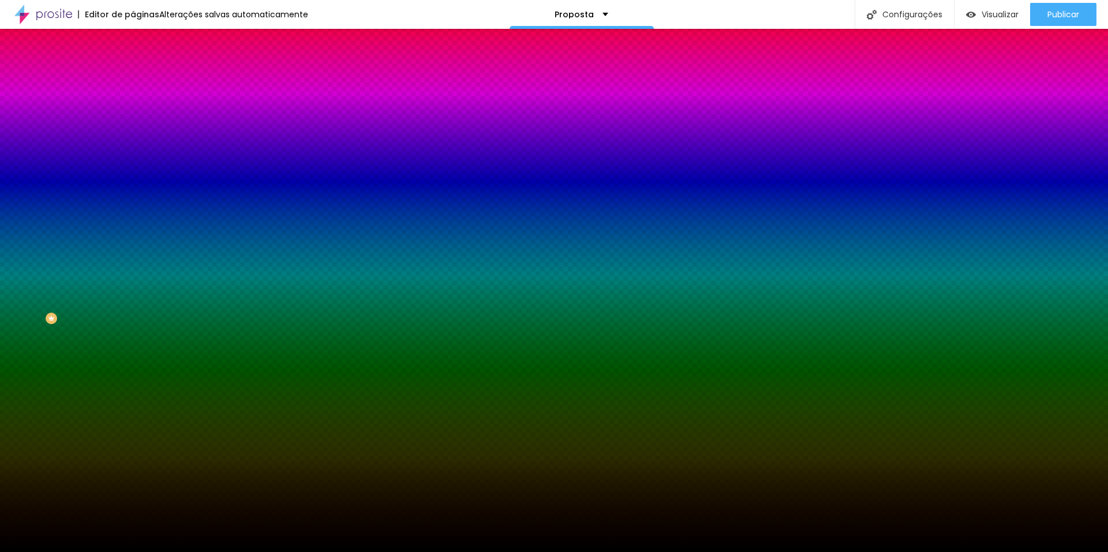
click at [143, 68] on span "Conteúdo" at bounding box center [161, 63] width 36 height 10
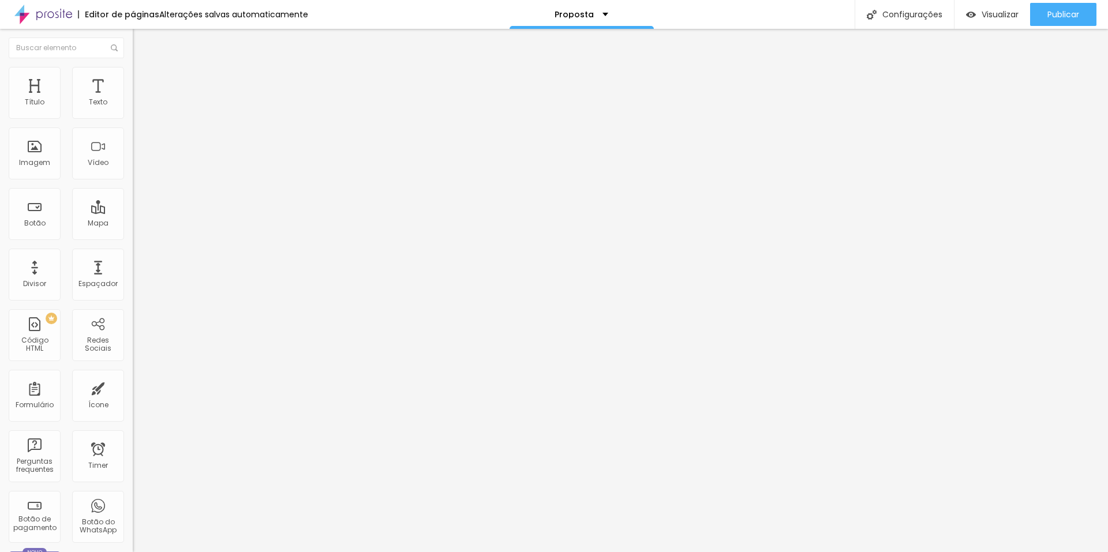
click at [133, 105] on span "Completo" at bounding box center [150, 100] width 35 height 10
click at [133, 112] on span "Encaixotado" at bounding box center [155, 107] width 45 height 10
click at [143, 80] on span "Estilo" at bounding box center [152, 75] width 18 height 10
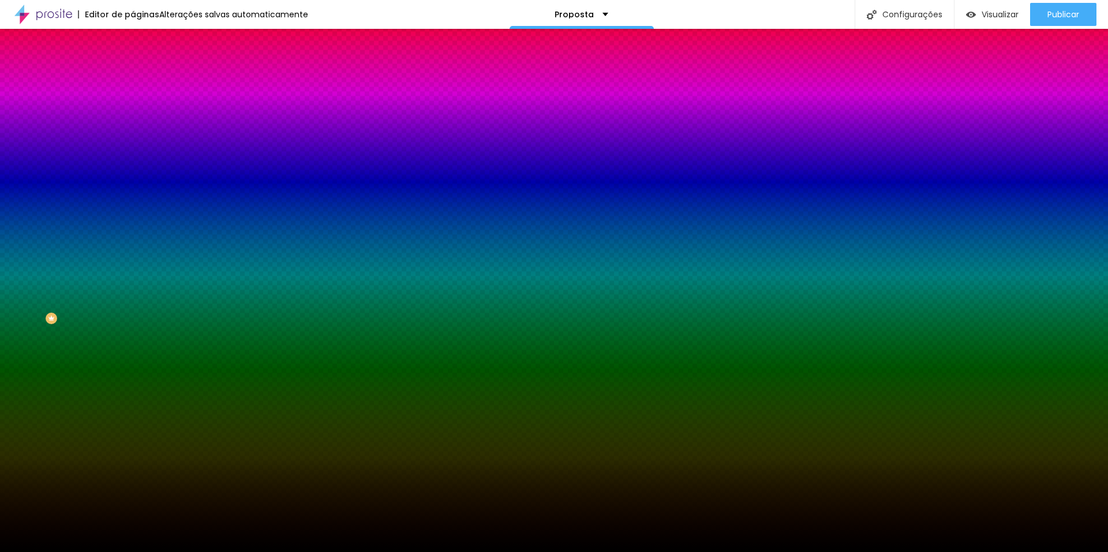
click at [133, 196] on button "Voltar ao padrão" at bounding box center [172, 188] width 79 height 13
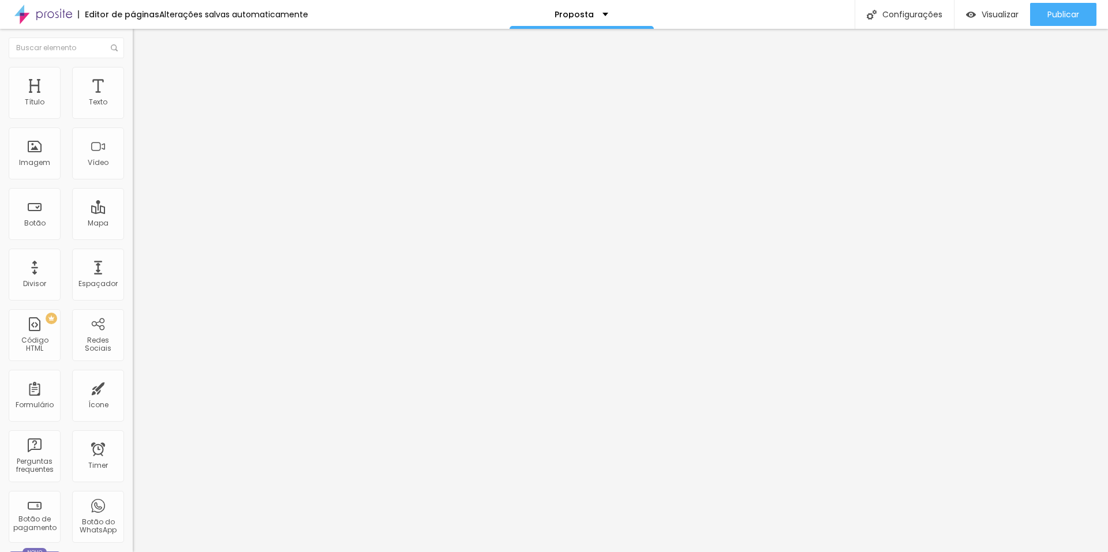
click at [139, 106] on icon "button" at bounding box center [141, 104] width 5 height 5
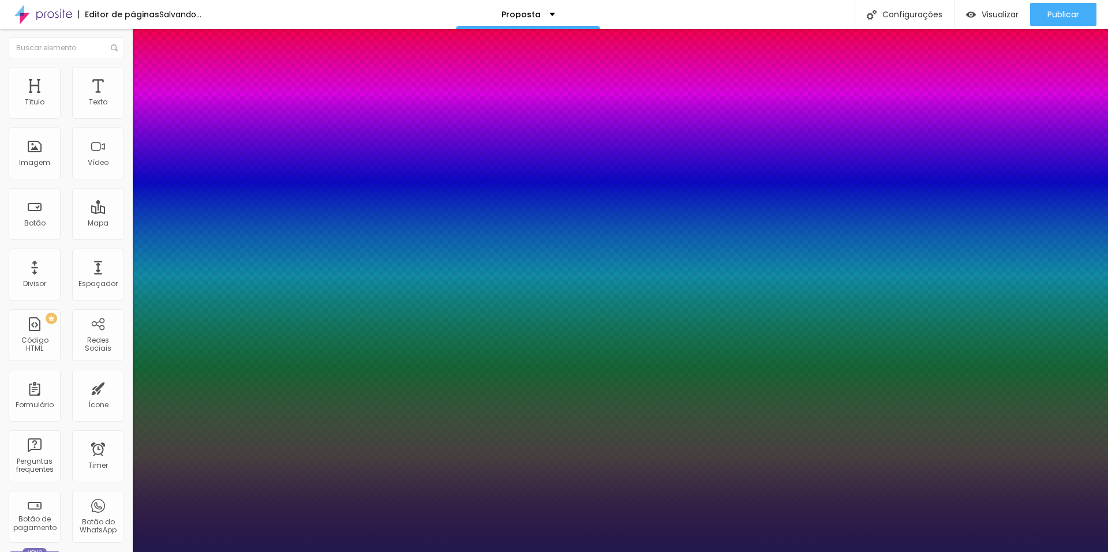
click at [1004, 552] on div at bounding box center [554, 552] width 1108 height 0
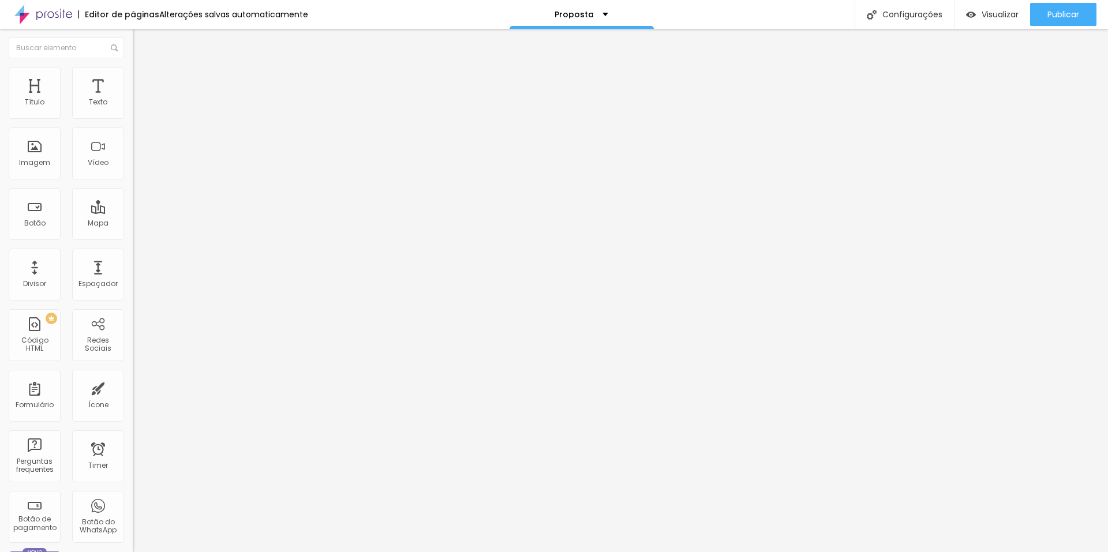
click at [133, 99] on span "Trocar imagem" at bounding box center [164, 94] width 63 height 10
click at [133, 181] on span "1:1 Quadrado" at bounding box center [156, 176] width 46 height 10
click at [133, 212] on span "Original" at bounding box center [147, 208] width 28 height 10
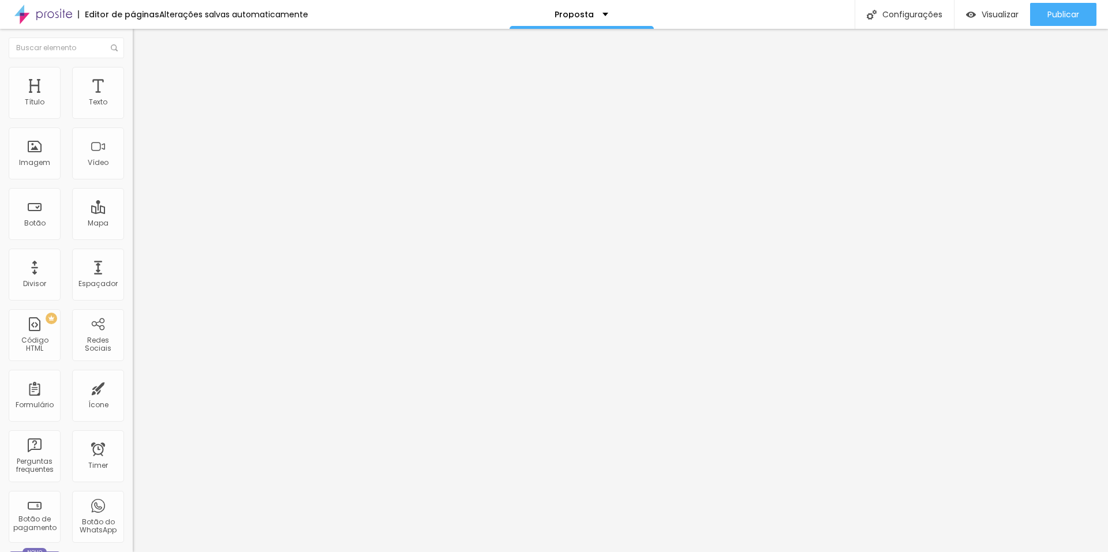
click at [133, 200] on div "Quadrado 1:1" at bounding box center [199, 196] width 133 height 7
click at [1008, 12] on span "Visualizar" at bounding box center [1000, 14] width 37 height 9
